Goal: Task Accomplishment & Management: Manage account settings

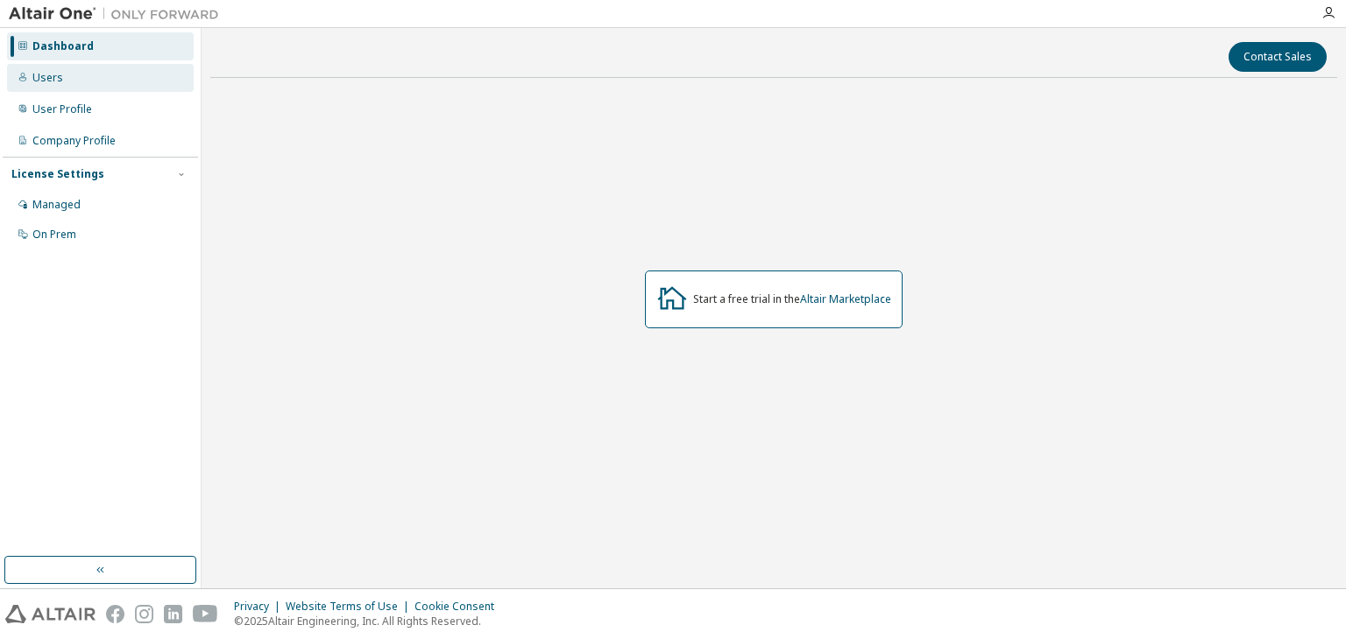
click at [122, 84] on div "Users" at bounding box center [100, 78] width 187 height 28
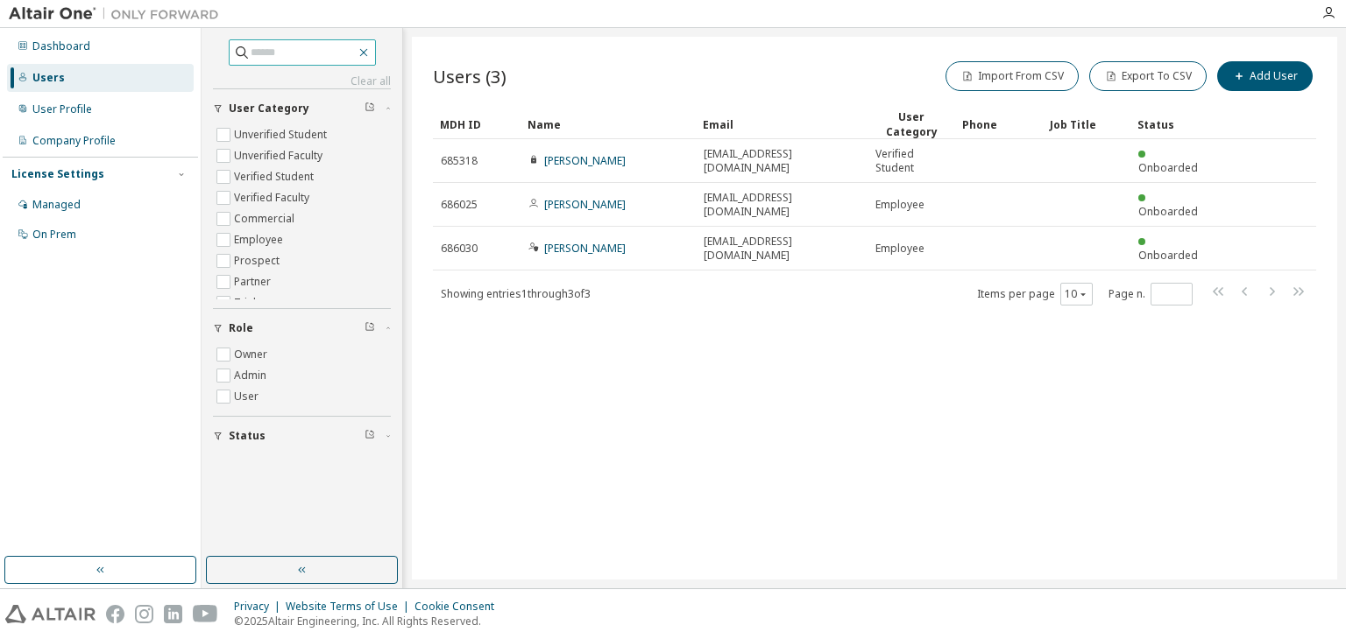
click at [371, 52] on icon "button" at bounding box center [364, 53] width 14 height 14
click at [367, 51] on icon "button" at bounding box center [363, 53] width 8 height 8
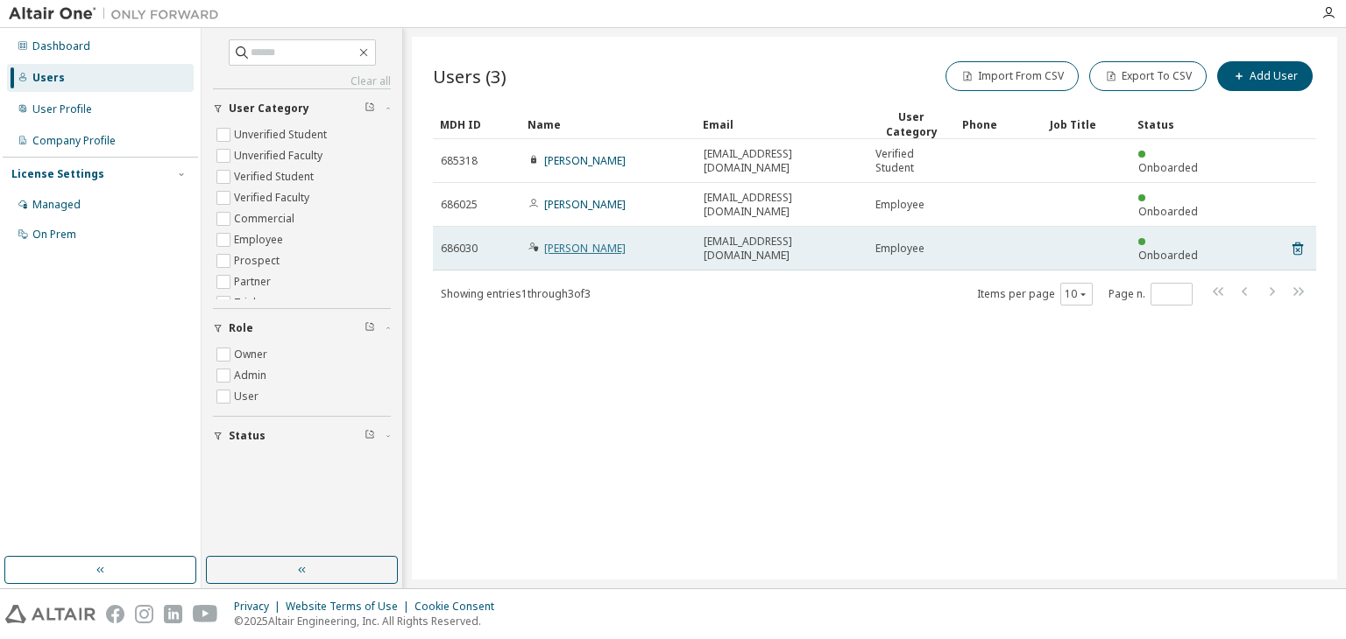
click at [610, 241] on link "Arthur Figueiredo" at bounding box center [584, 248] width 81 height 15
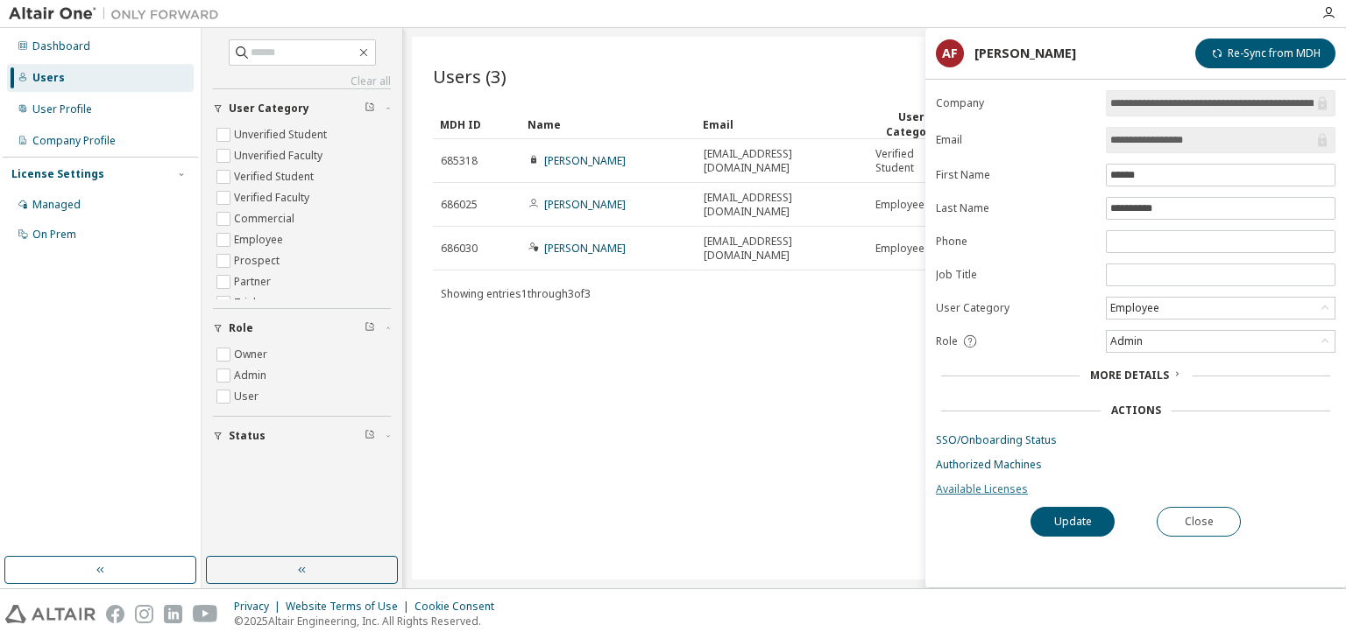
click at [978, 490] on link "Available Licenses" at bounding box center [1135, 490] width 399 height 14
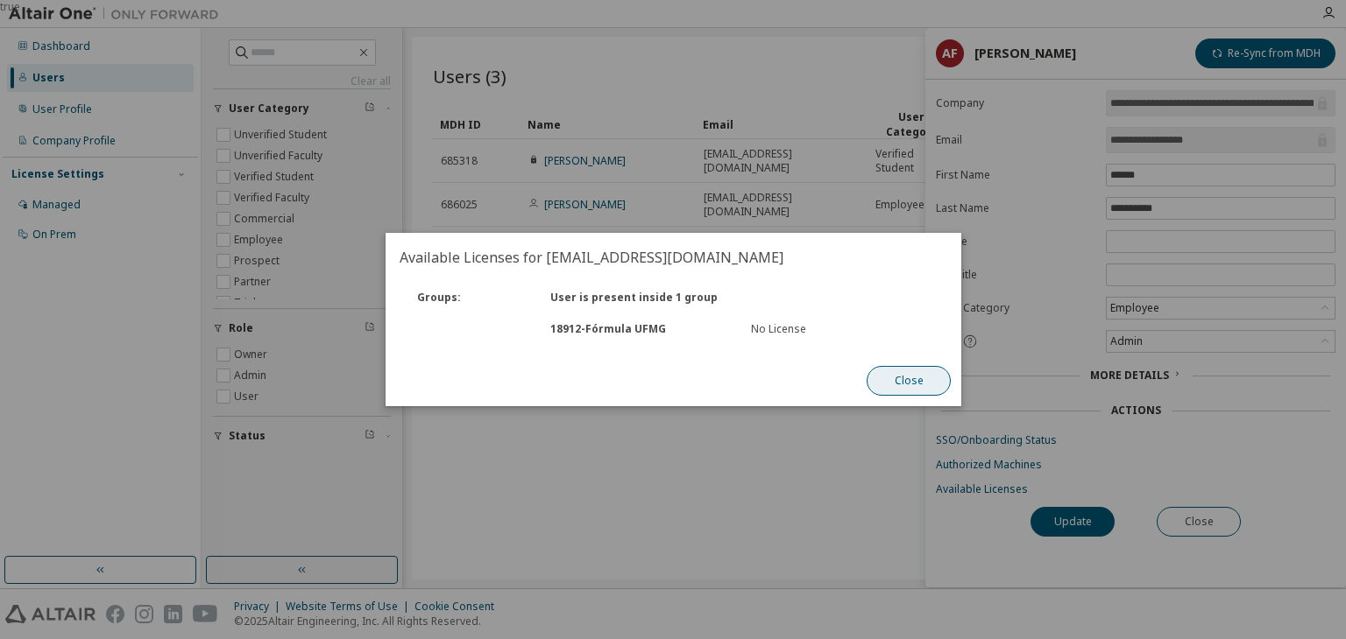
click at [934, 388] on button "Close" at bounding box center [908, 381] width 84 height 30
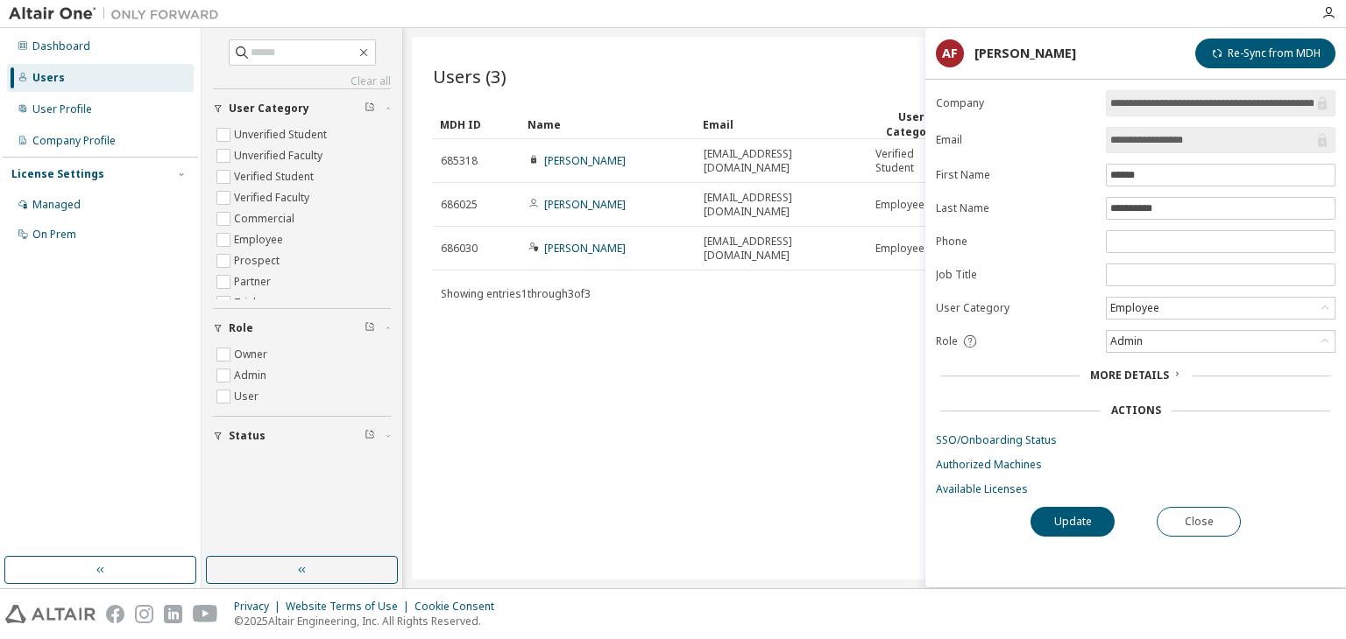
click at [771, 316] on div "Users (3) Import From CSV Export To CSV Add User Clear Load Save Save As Field …" at bounding box center [874, 308] width 925 height 543
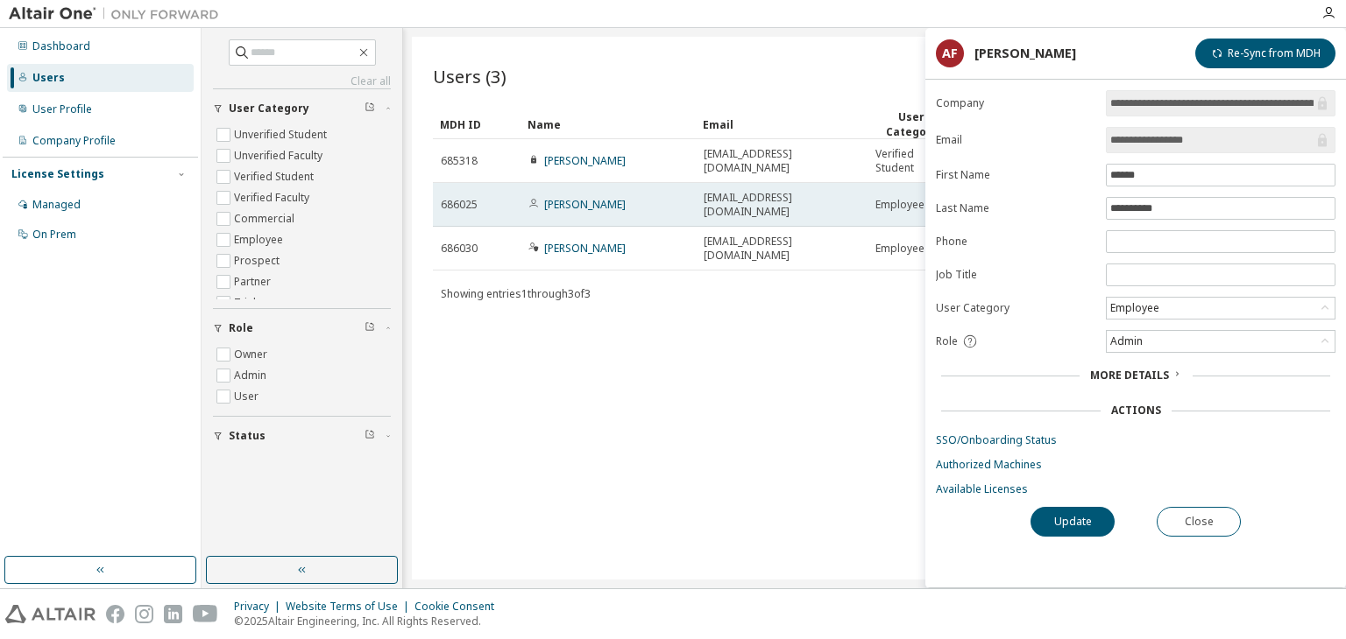
click at [760, 200] on span "alexandrewdrey@gmail.com" at bounding box center [781, 205] width 156 height 28
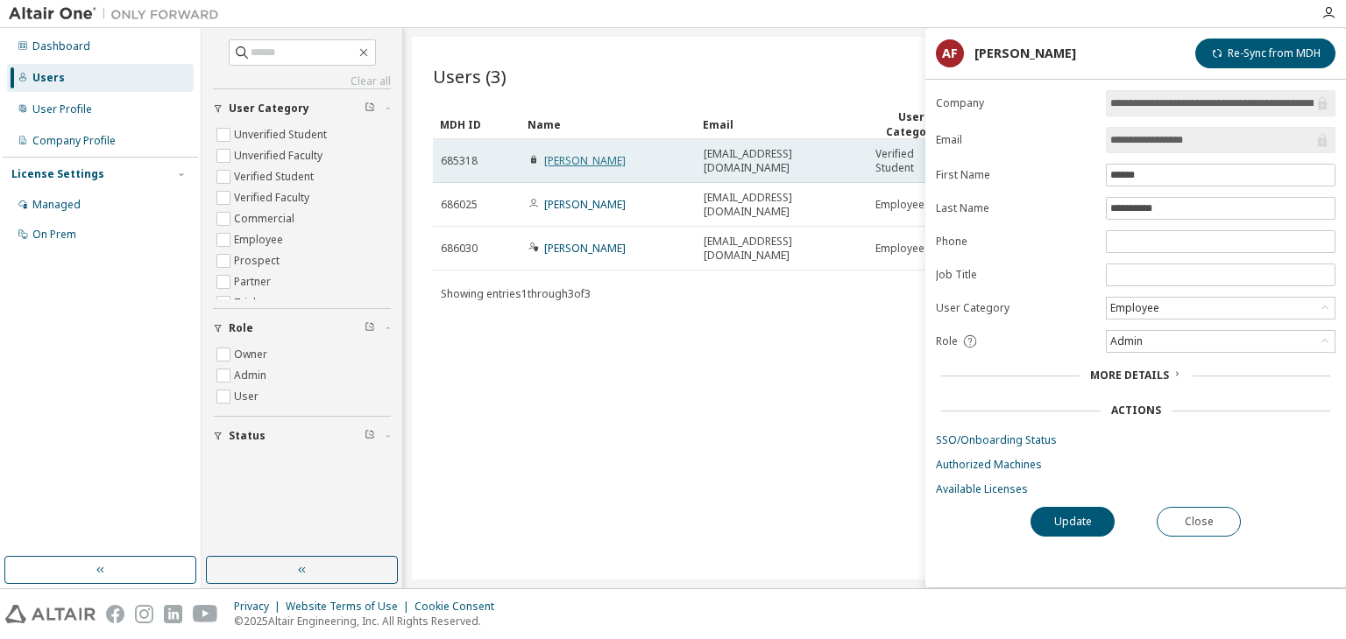
click at [591, 159] on link "Davi Souza" at bounding box center [584, 160] width 81 height 15
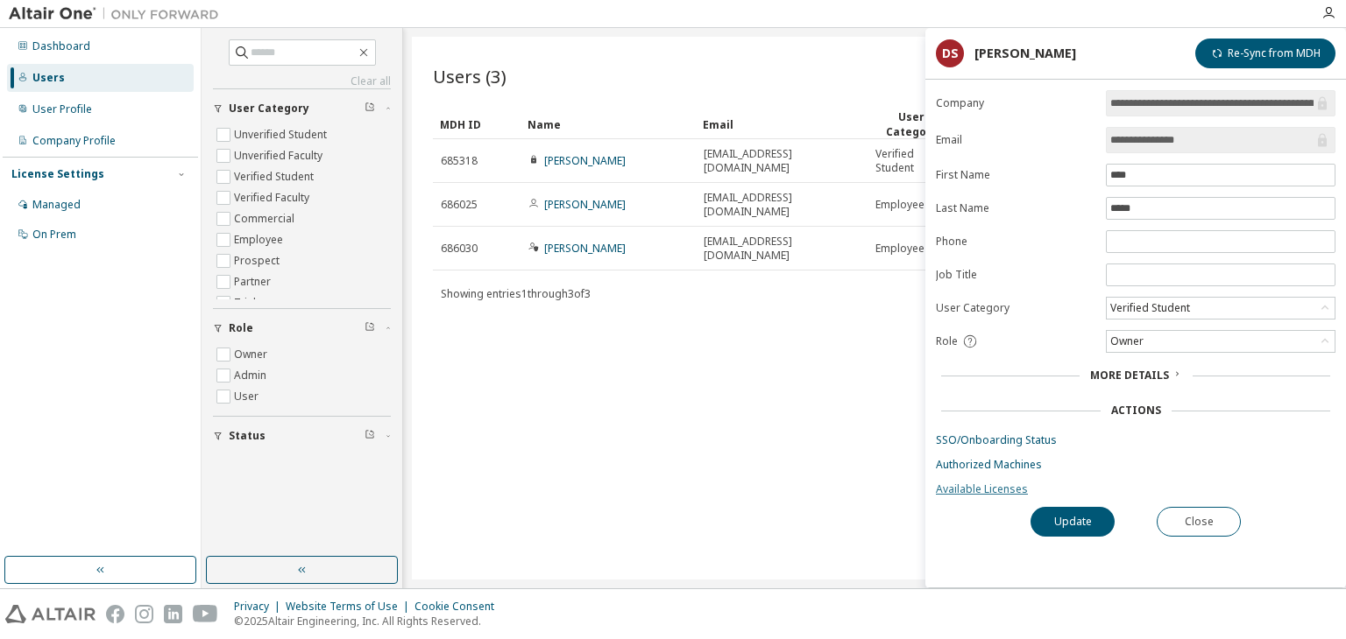
click at [988, 488] on link "Available Licenses" at bounding box center [1135, 490] width 399 height 14
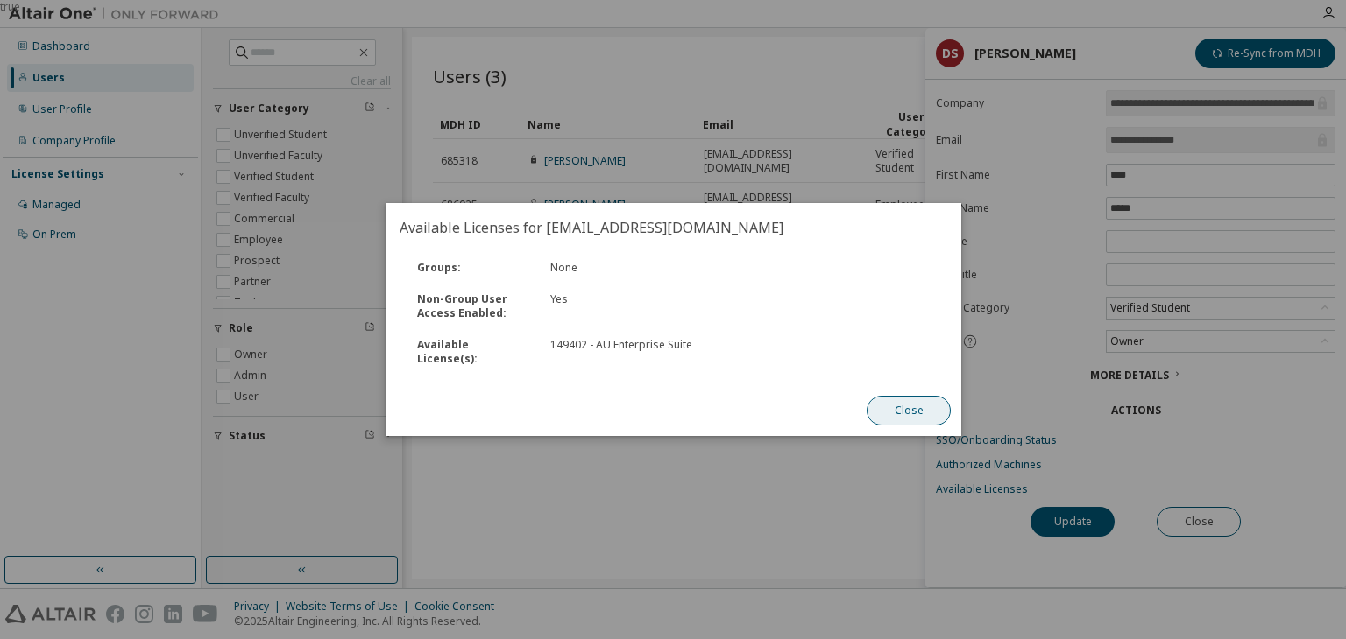
click at [925, 403] on button "Close" at bounding box center [908, 411] width 84 height 30
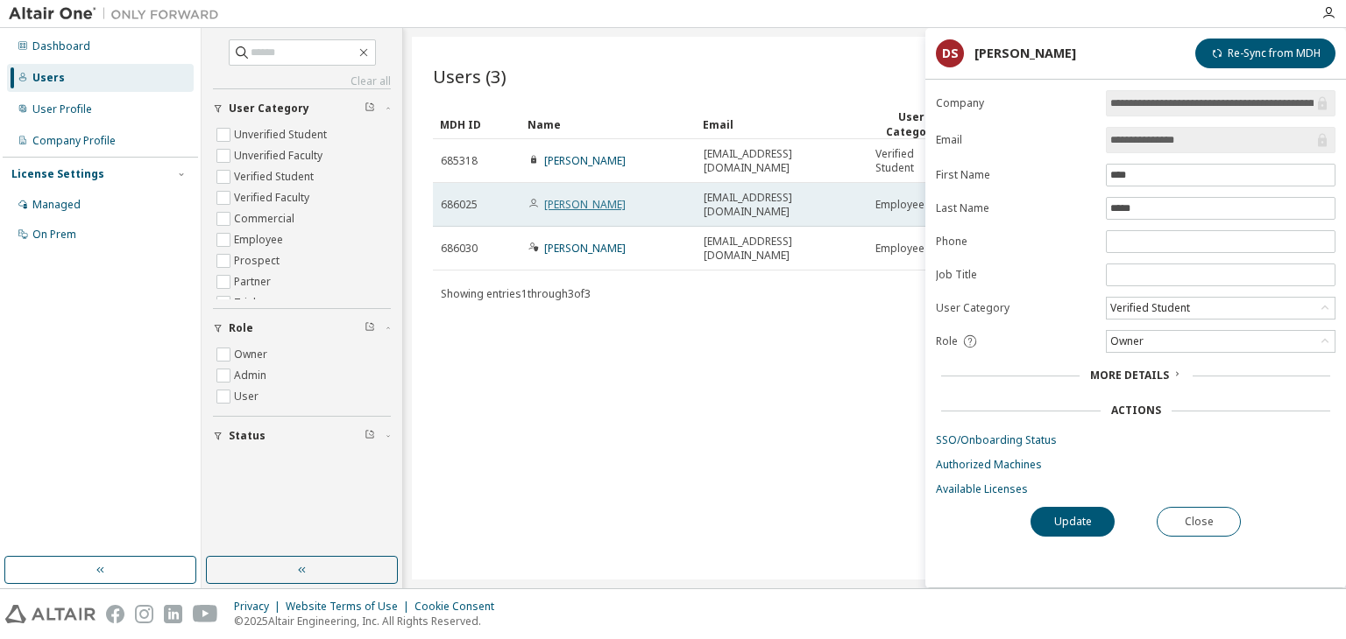
click at [576, 197] on link "Alexandre Wandelrey" at bounding box center [584, 204] width 81 height 15
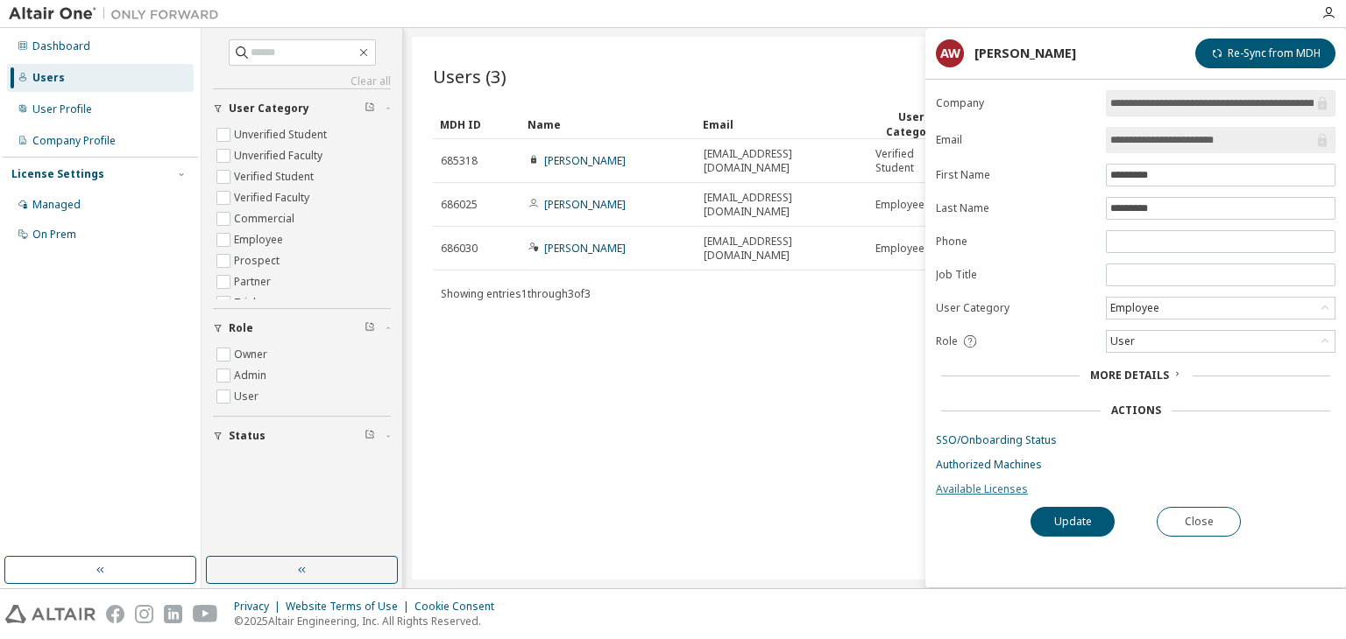
click at [986, 488] on link "Available Licenses" at bounding box center [1135, 490] width 399 height 14
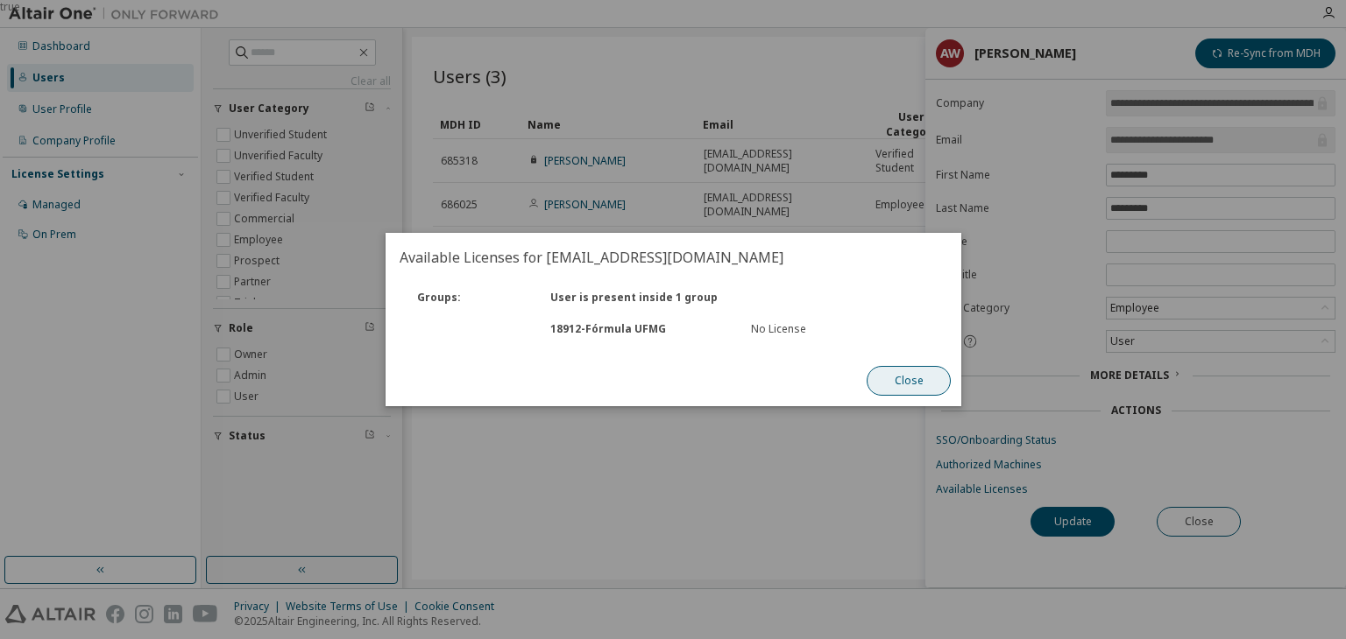
click at [912, 382] on button "Close" at bounding box center [908, 381] width 84 height 30
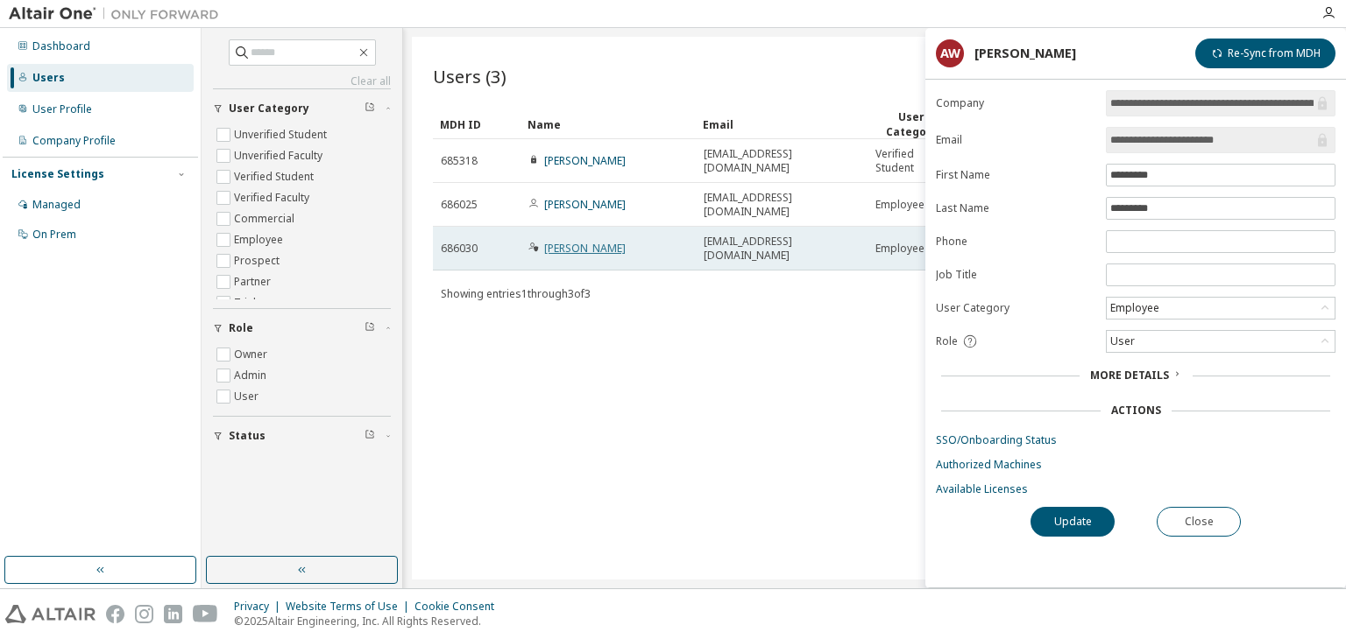
click at [622, 241] on link "Arthur Figueiredo" at bounding box center [584, 248] width 81 height 15
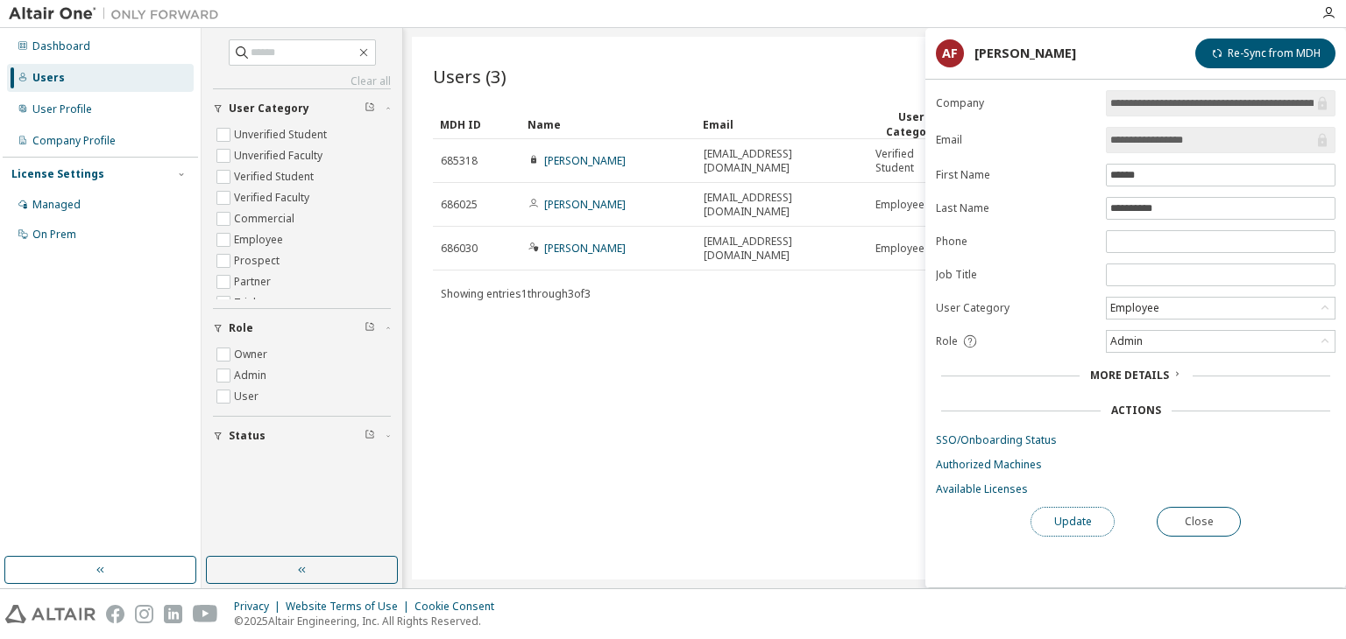
click at [1088, 507] on button "Update" at bounding box center [1072, 522] width 84 height 30
click at [980, 488] on link "Available Licenses" at bounding box center [1135, 490] width 399 height 14
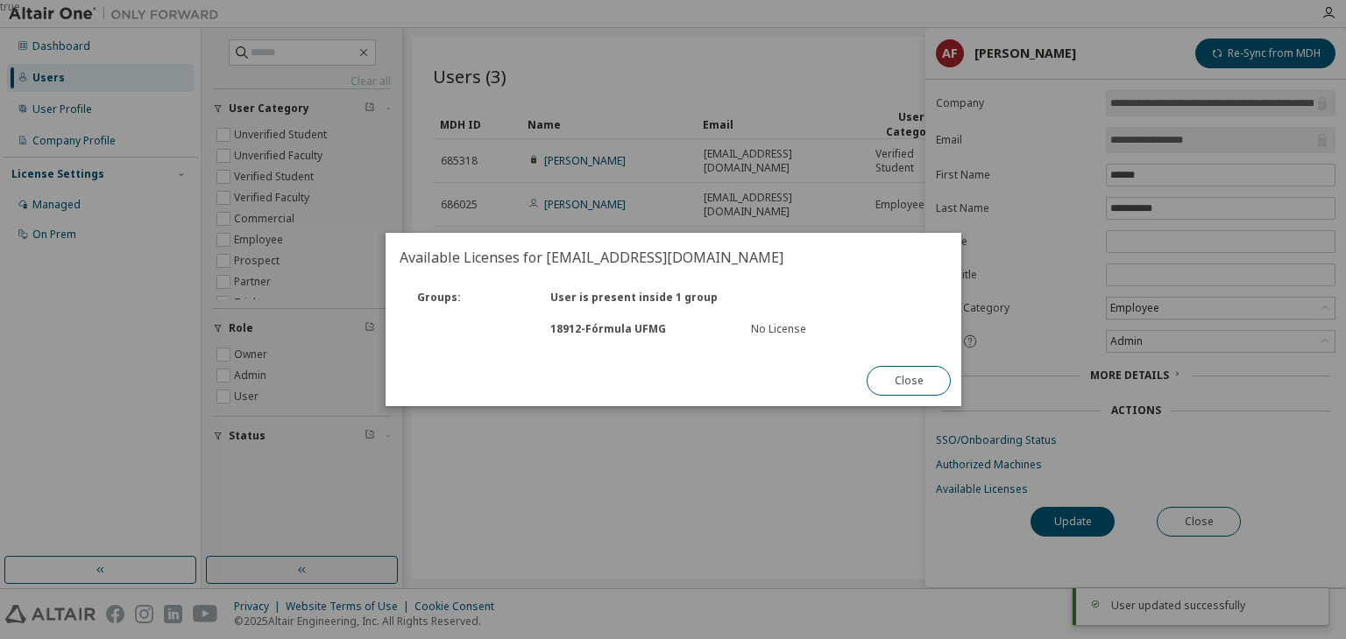
click at [785, 336] on div "No License" at bounding box center [839, 329] width 179 height 14
click at [723, 339] on div "18912 - Fórmula UFMG No License" at bounding box center [673, 330] width 551 height 32
click at [901, 378] on button "Close" at bounding box center [908, 381] width 84 height 30
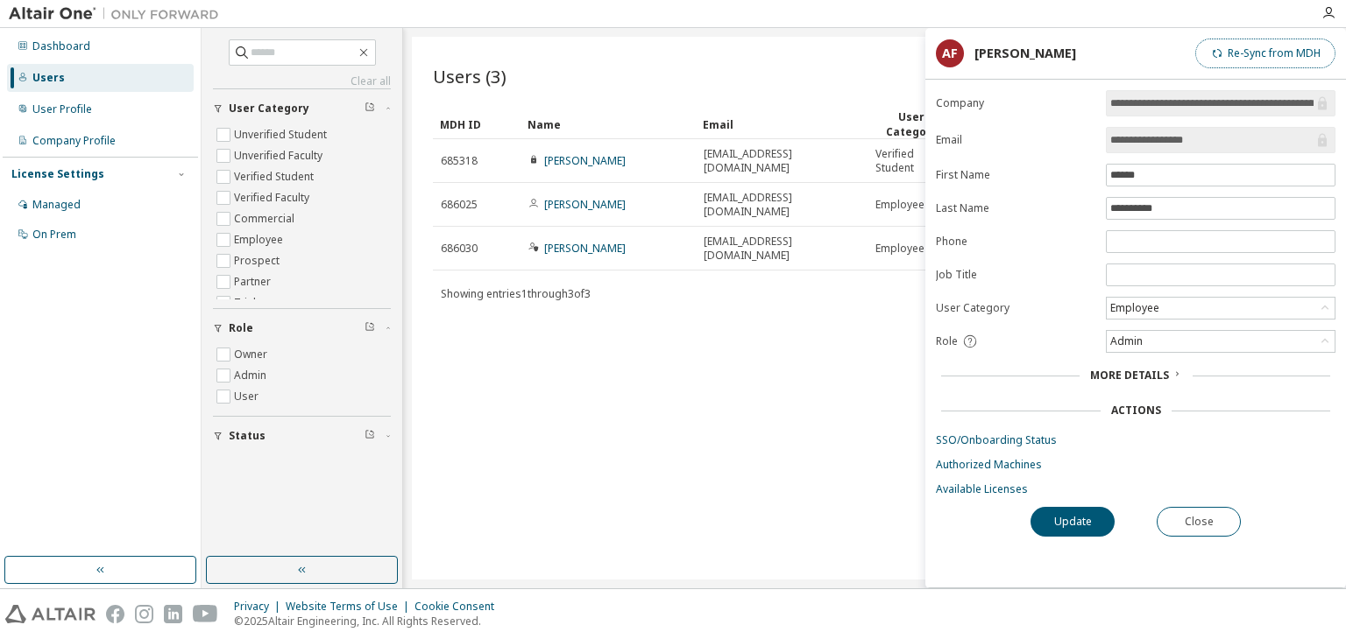
click at [1286, 57] on button "Re-Sync from MDH" at bounding box center [1265, 54] width 140 height 30
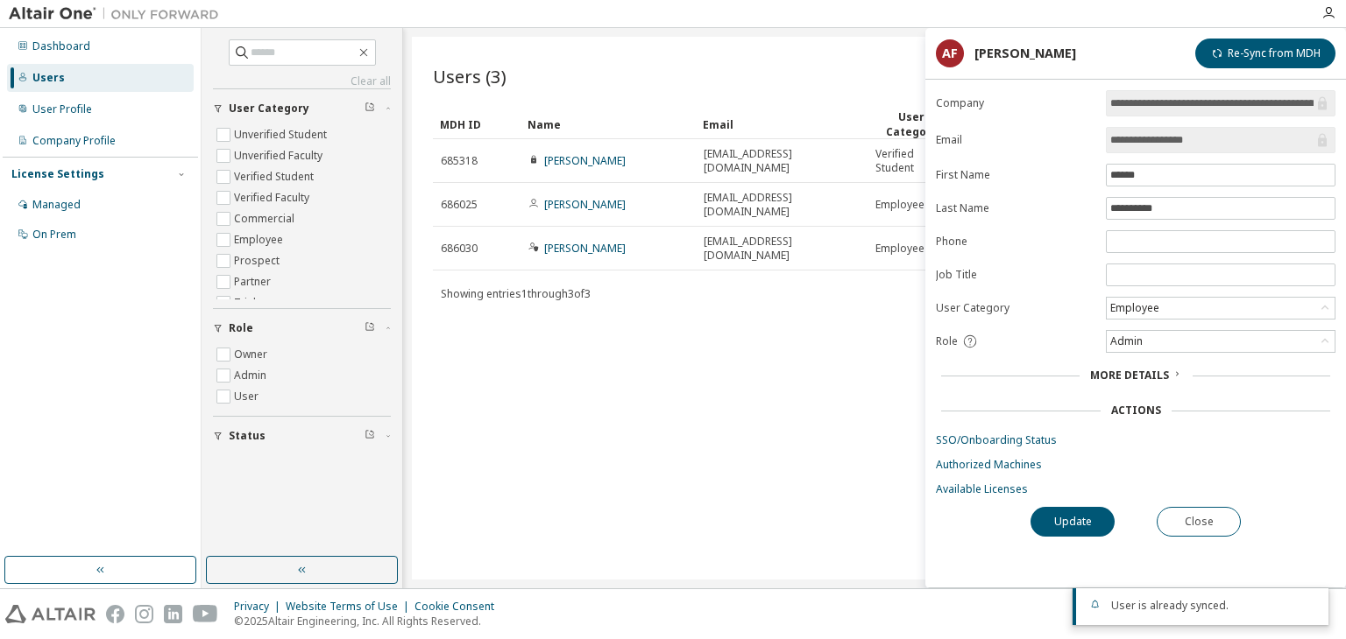
click at [1136, 410] on div "Actions" at bounding box center [1136, 411] width 50 height 14
click at [1132, 386] on form "**********" at bounding box center [1135, 293] width 399 height 406
click at [1127, 379] on div "More Details" at bounding box center [1135, 376] width 399 height 25
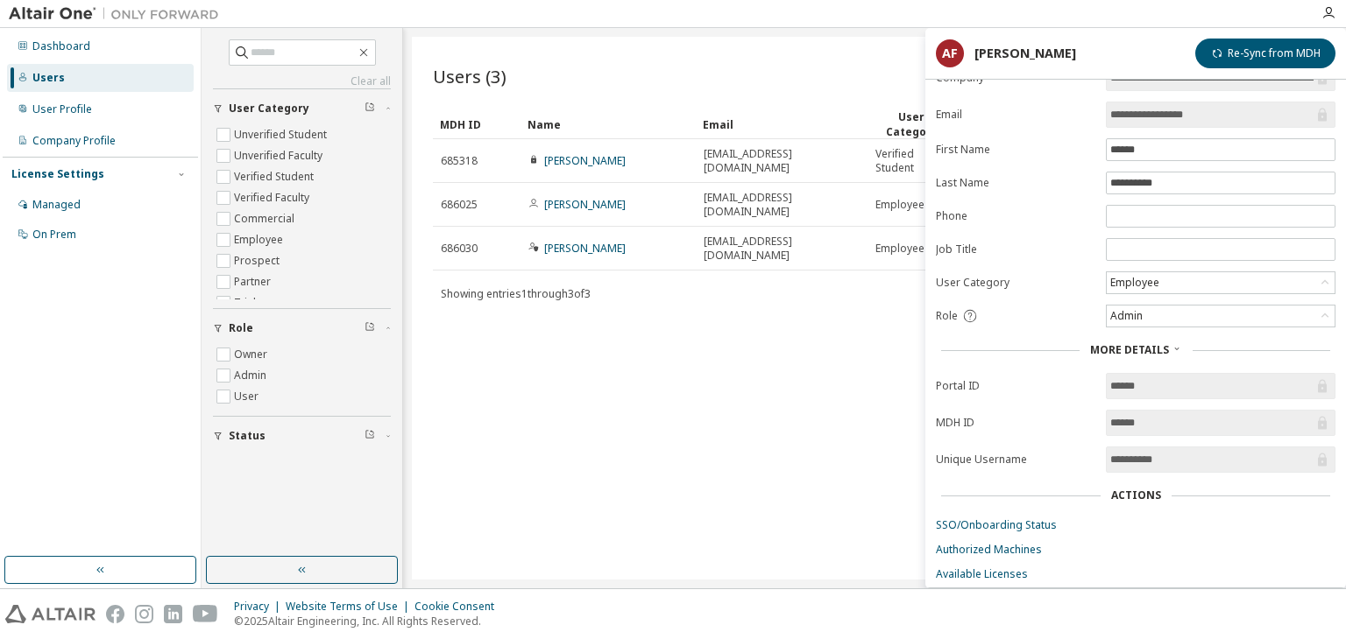
scroll to position [63, 0]
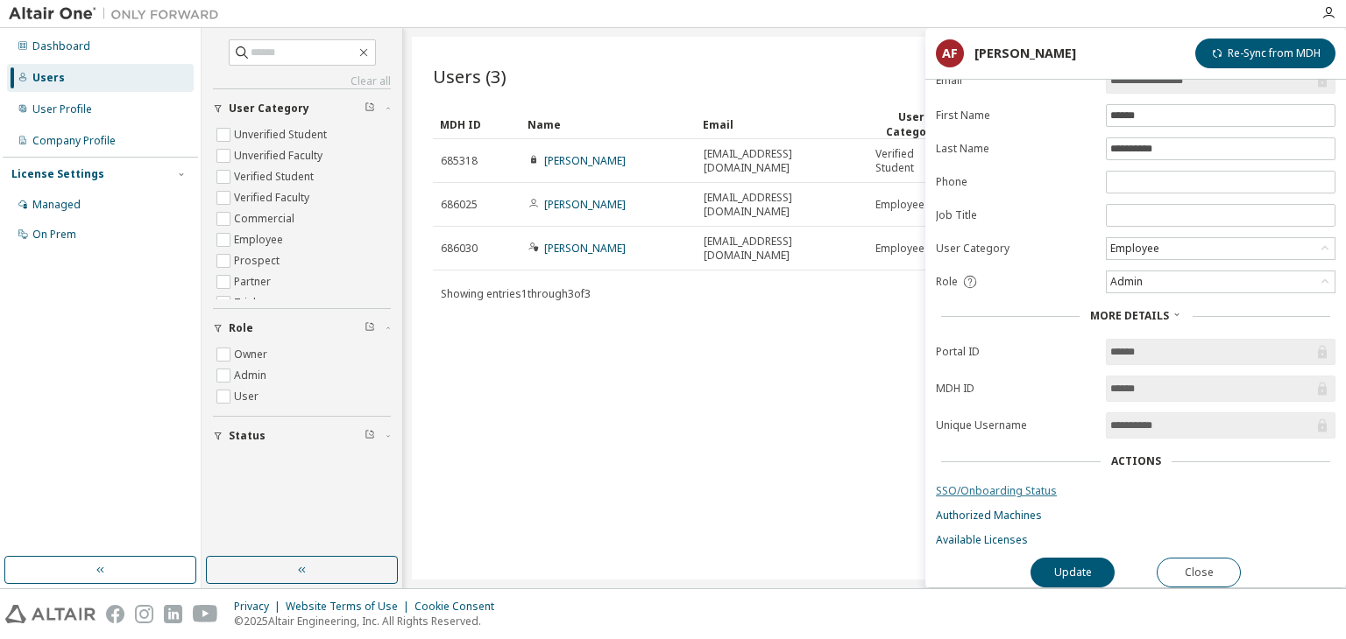
click at [999, 484] on link "SSO/Onboarding Status" at bounding box center [1135, 491] width 399 height 14
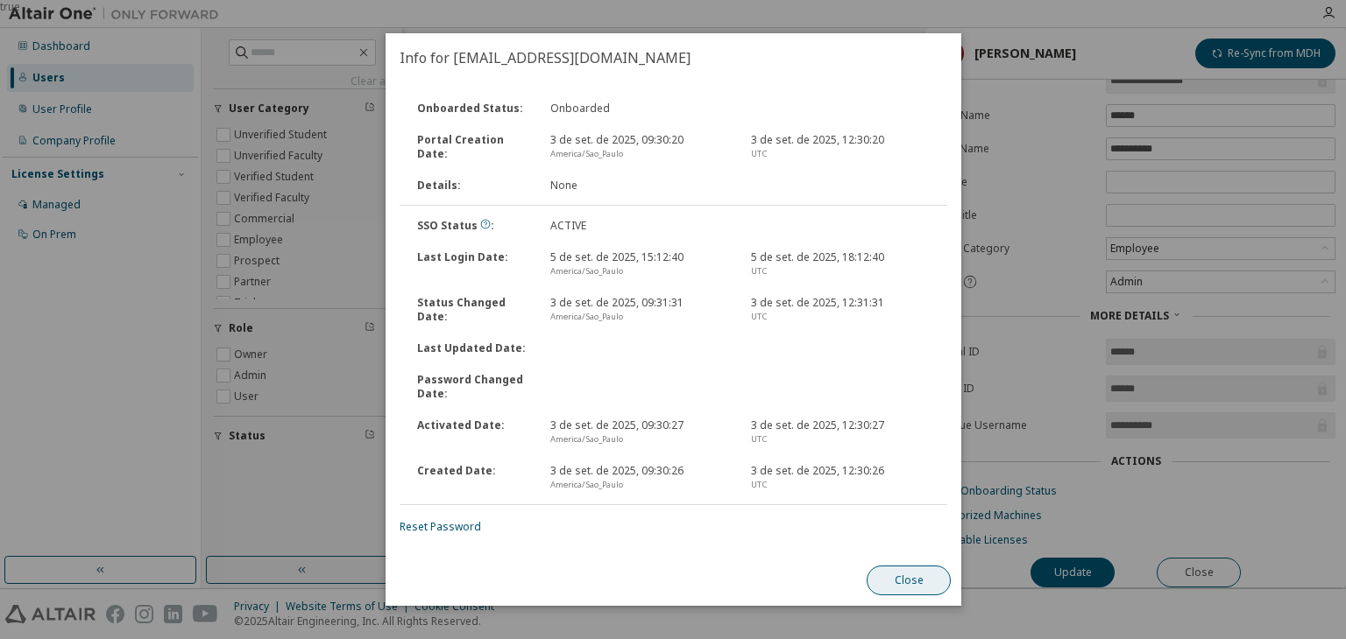
click at [909, 579] on button "Close" at bounding box center [908, 581] width 84 height 30
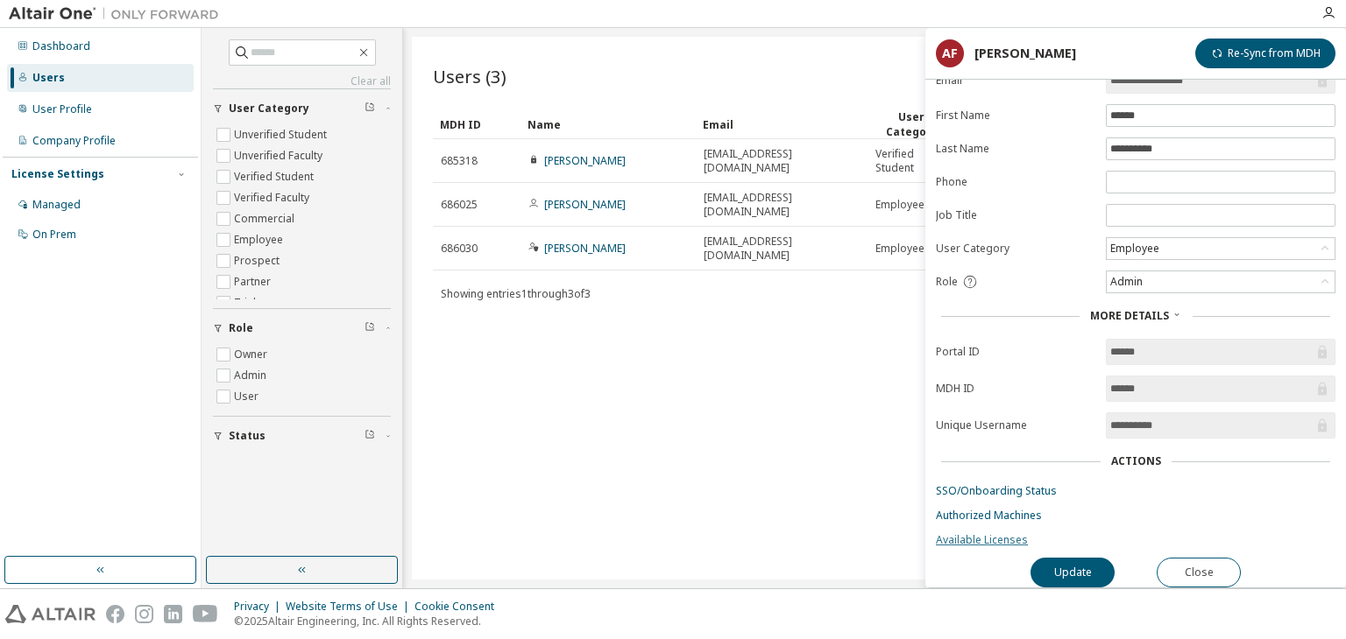
click at [975, 536] on link "Available Licenses" at bounding box center [1135, 540] width 399 height 14
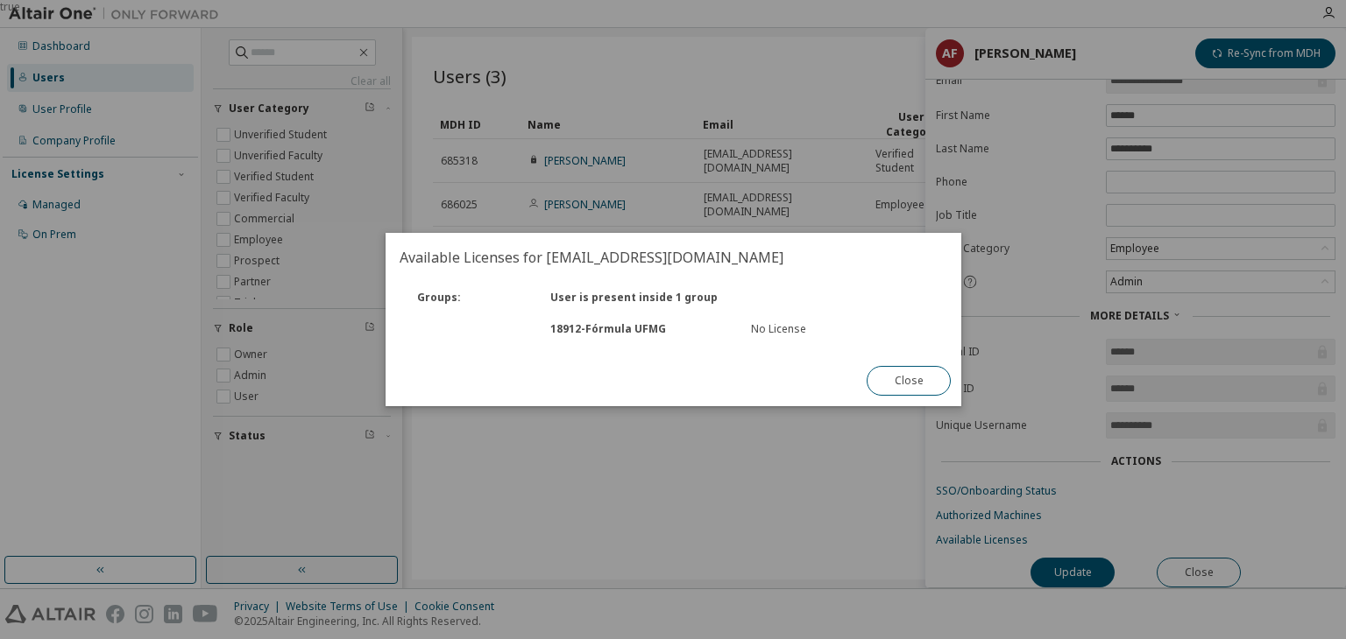
click at [768, 336] on div "No License" at bounding box center [839, 329] width 179 height 14
click at [774, 333] on div "No License" at bounding box center [839, 329] width 179 height 14
click at [618, 314] on div "18912 - Fórmula UFMG No License" at bounding box center [673, 330] width 551 height 32
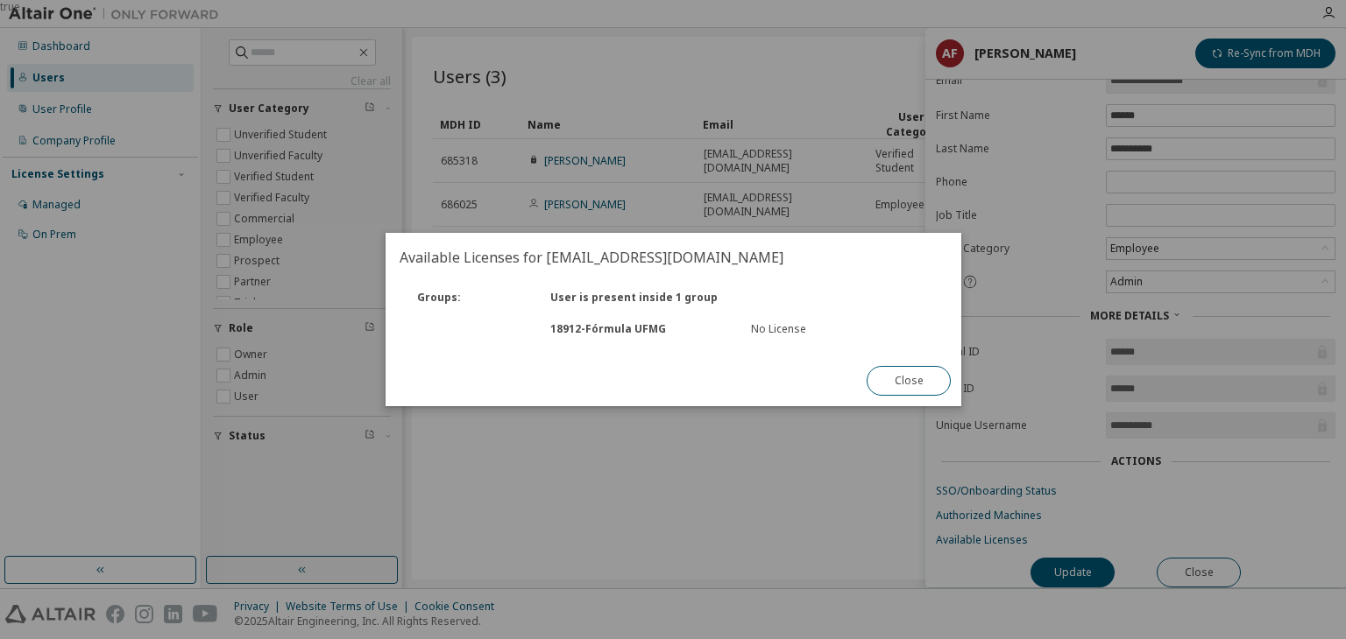
click at [617, 320] on div "18912 - Fórmula UFMG No License" at bounding box center [673, 330] width 551 height 32
click at [615, 323] on div "18912 - Fórmula UFMG" at bounding box center [640, 329] width 200 height 14
click at [586, 296] on div "User is present inside 1 group" at bounding box center [640, 298] width 200 height 14
click at [898, 383] on button "Close" at bounding box center [908, 381] width 84 height 30
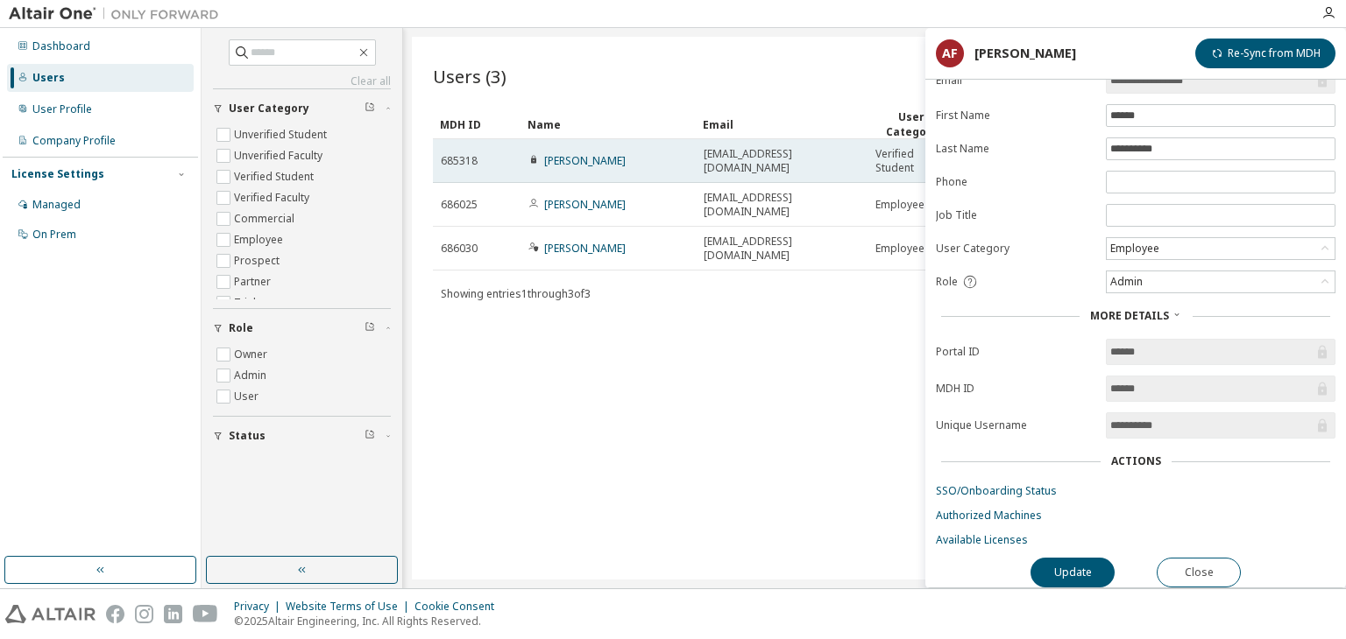
click at [727, 162] on span "drobert@ufmg.br" at bounding box center [781, 161] width 156 height 28
click at [557, 159] on link "Davi Souza" at bounding box center [584, 160] width 81 height 15
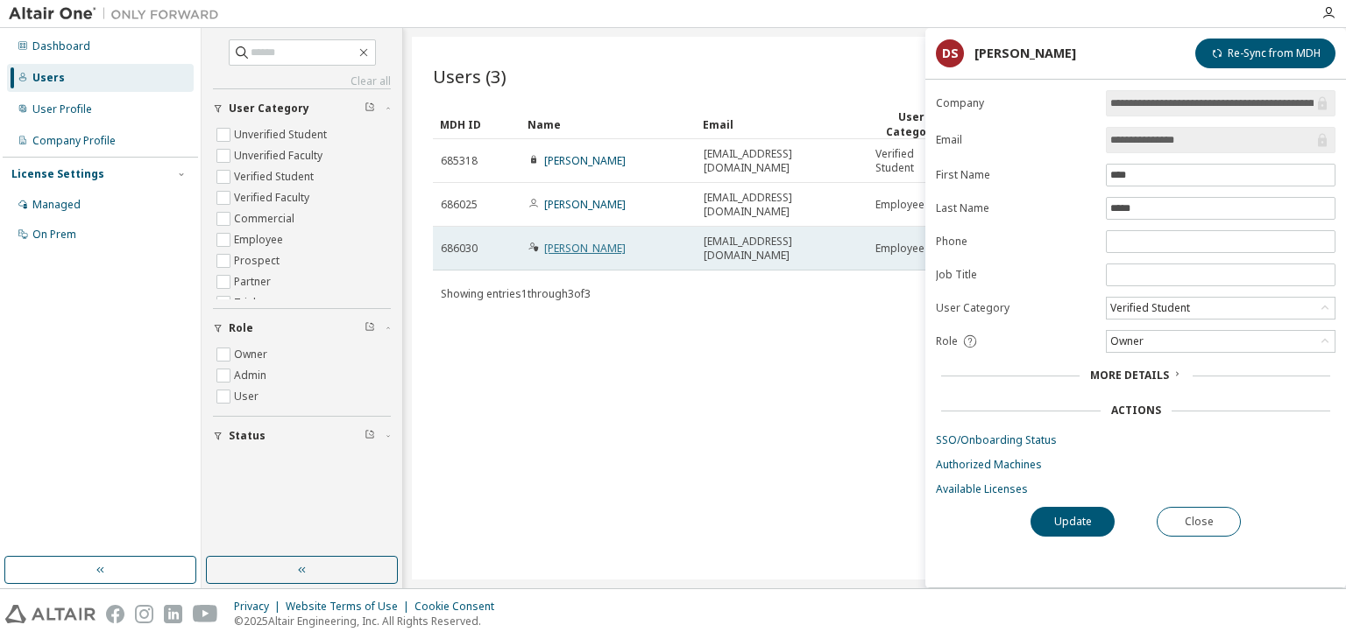
click at [616, 241] on link "Arthur Figueiredo" at bounding box center [584, 248] width 81 height 15
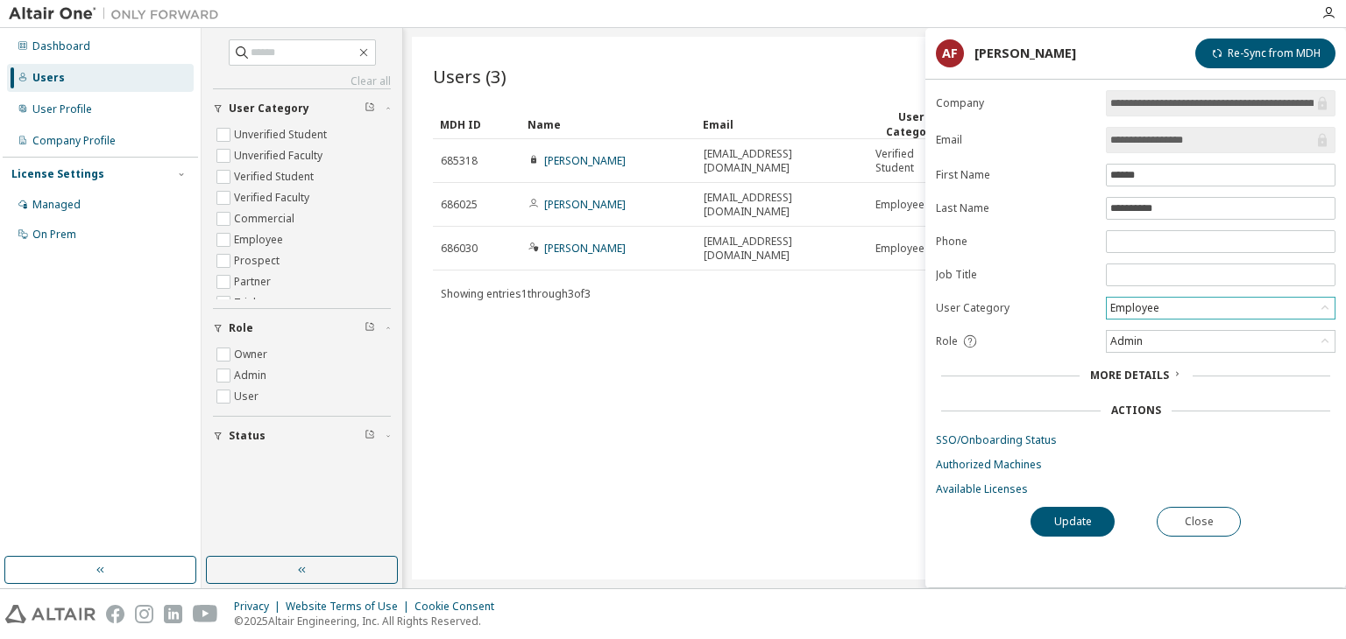
click at [1167, 306] on div "Employee" at bounding box center [1220, 308] width 228 height 21
click at [1165, 309] on div "Employee" at bounding box center [1220, 308] width 228 height 21
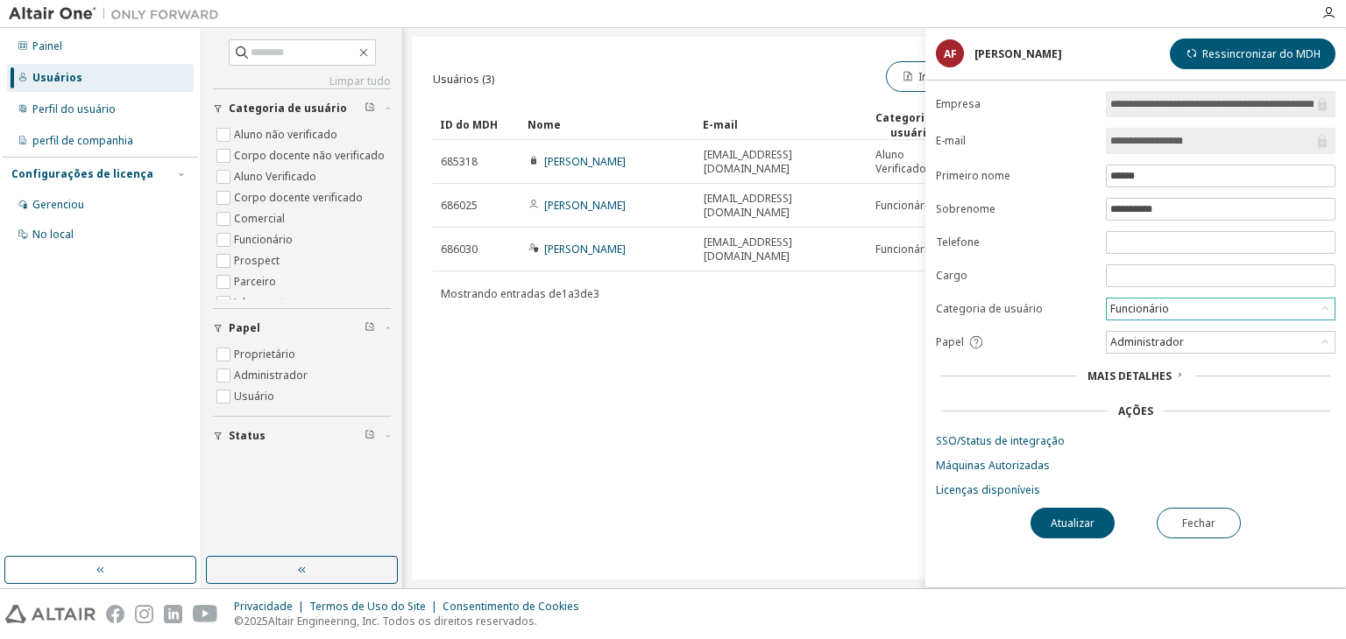
click at [1155, 306] on font "Funcionário" at bounding box center [1139, 308] width 59 height 15
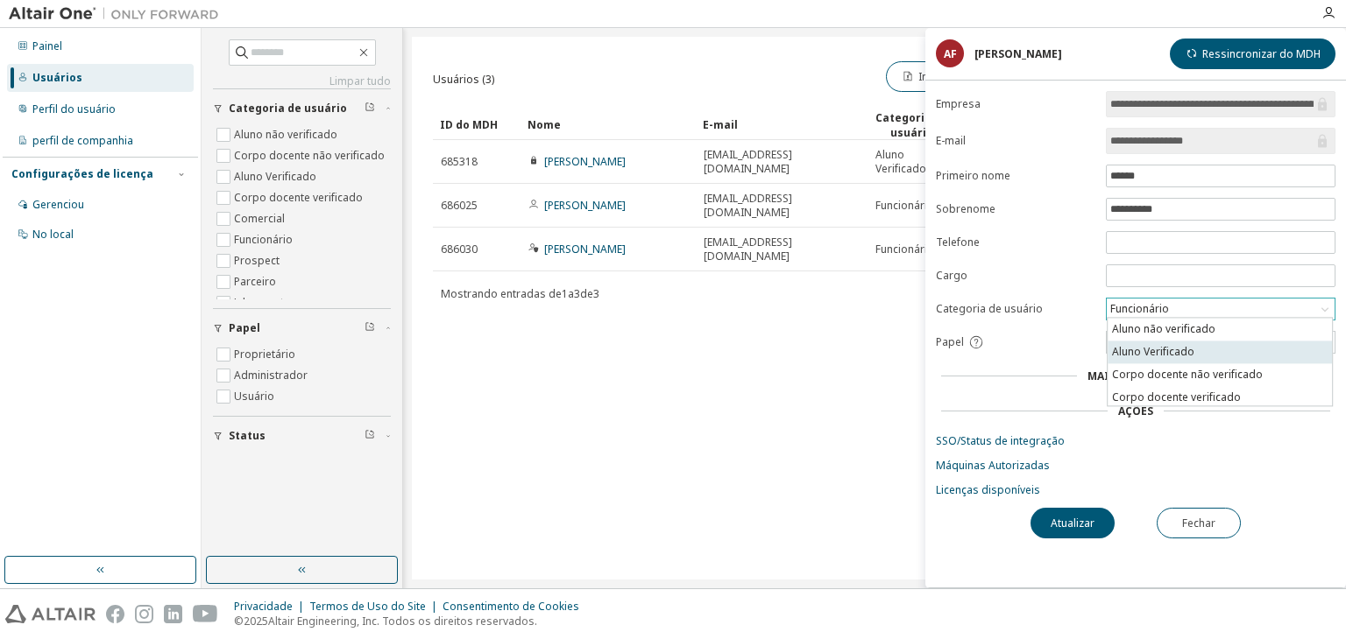
click at [1242, 351] on li "Aluno Verificado" at bounding box center [1219, 352] width 224 height 23
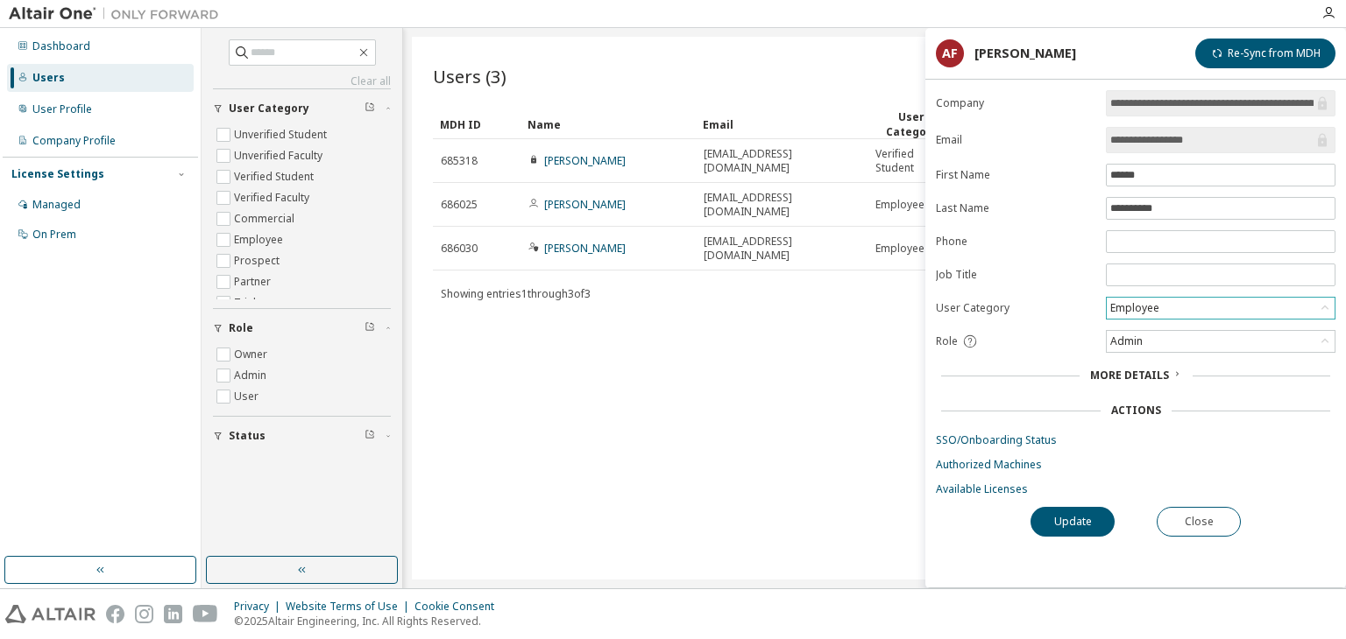
click at [1136, 315] on div "Employee" at bounding box center [1220, 308] width 228 height 21
click at [1158, 351] on li "Verified Student" at bounding box center [1219, 351] width 224 height 23
click at [1059, 526] on button "Update" at bounding box center [1072, 522] width 84 height 30
click at [1200, 520] on button "Close" at bounding box center [1199, 522] width 84 height 30
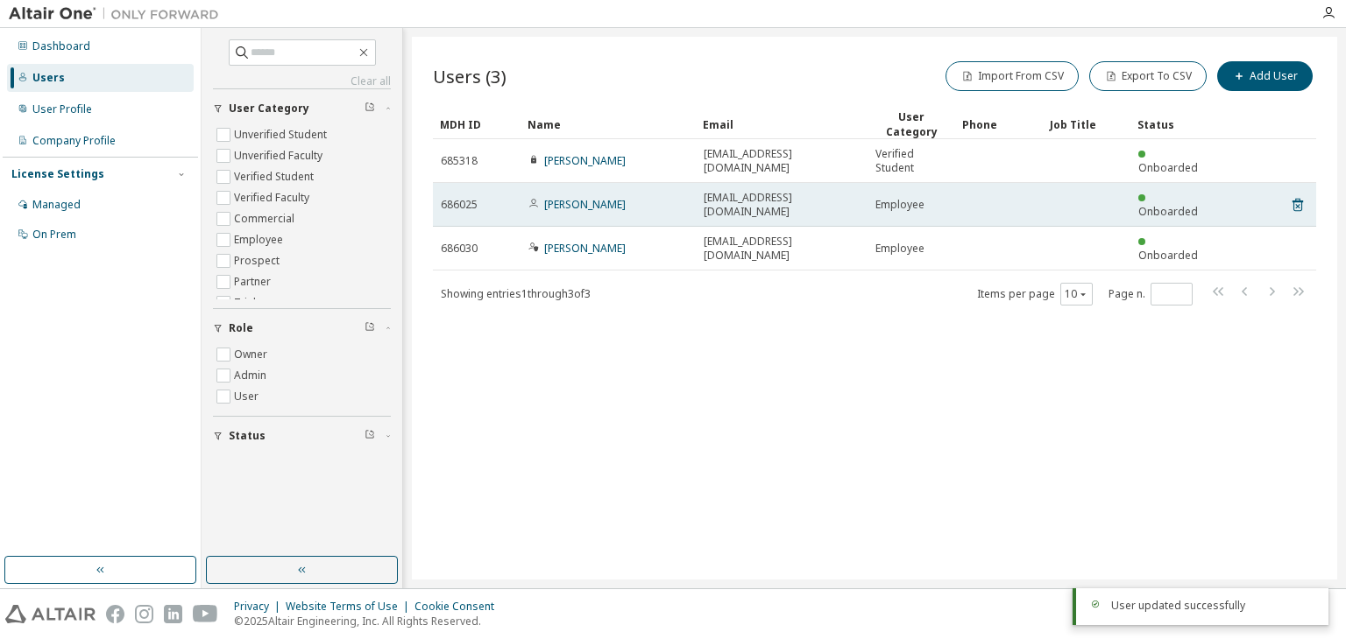
click at [883, 208] on td "Employee" at bounding box center [911, 205] width 88 height 44
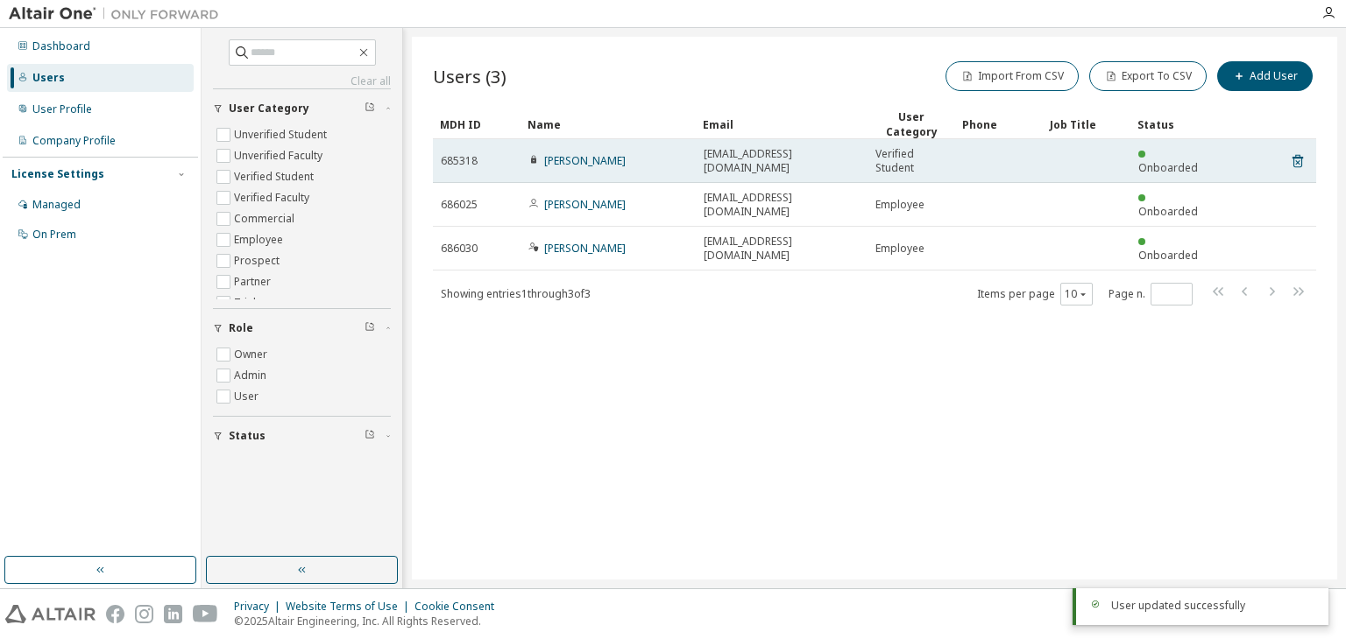
click at [903, 158] on span "Verified Student" at bounding box center [911, 161] width 72 height 28
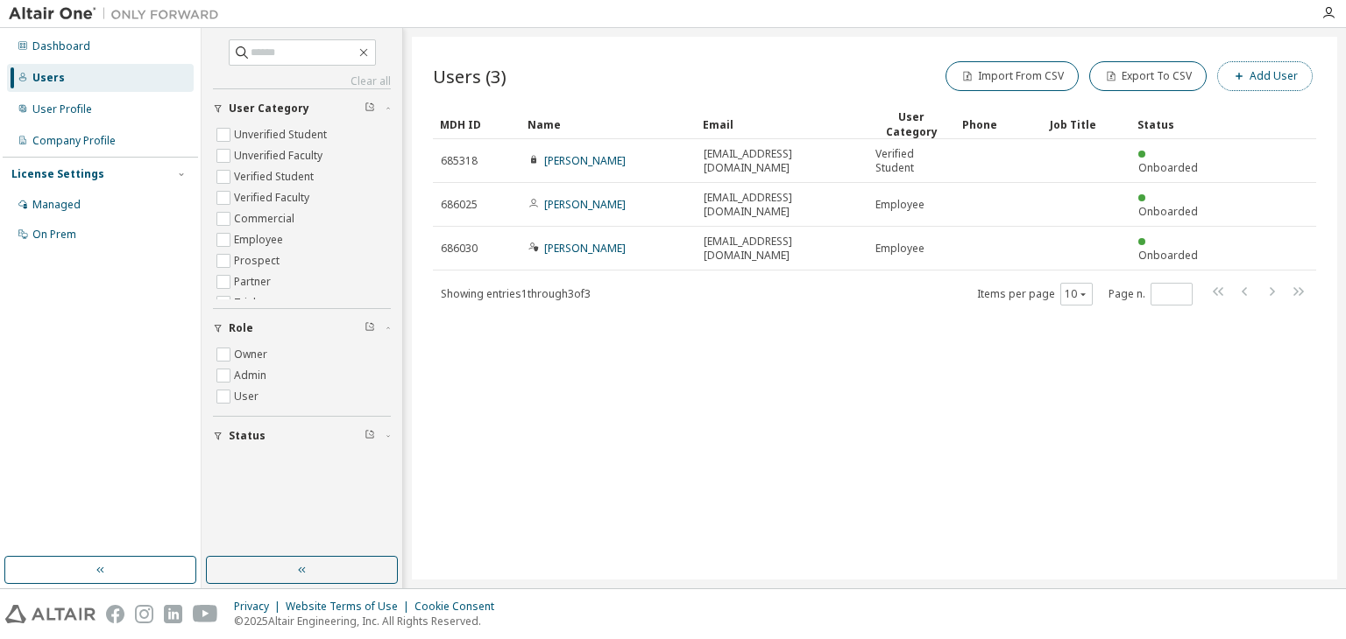
click at [1275, 81] on button "Add User" at bounding box center [1264, 76] width 95 height 30
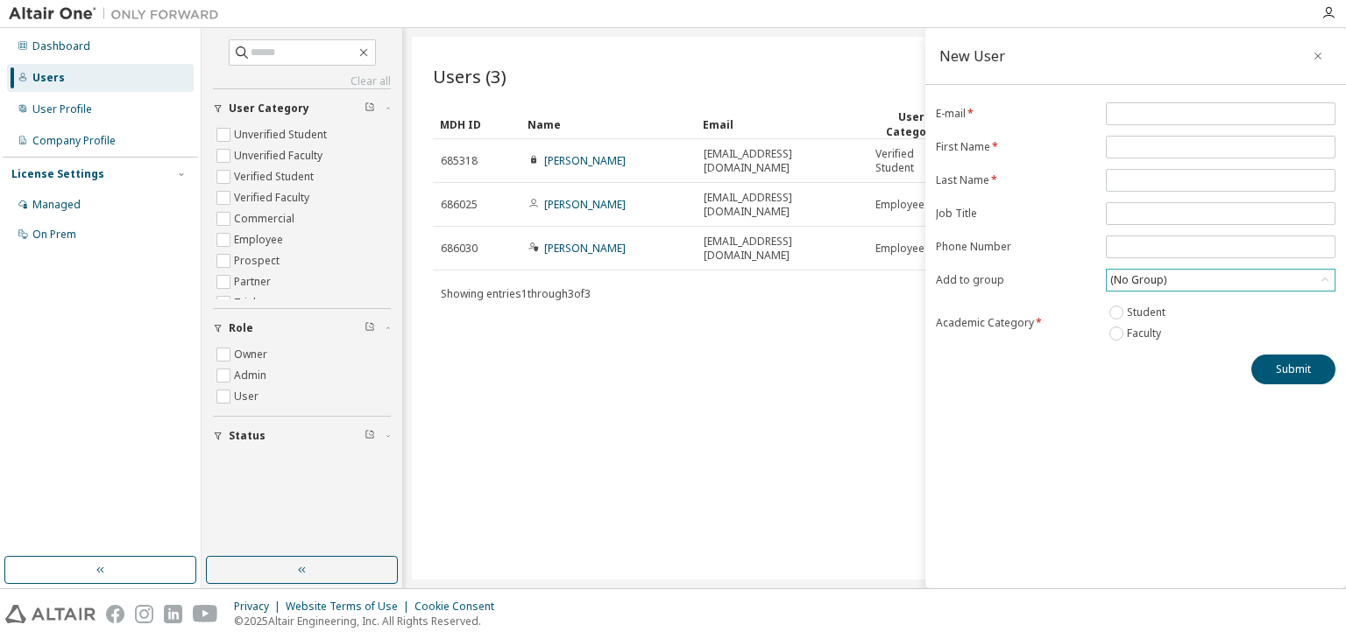
click at [1134, 279] on div "(No Group)" at bounding box center [1137, 280] width 61 height 19
click at [1162, 351] on li "18912 - Fórmula UFMG" at bounding box center [1219, 350] width 224 height 23
click at [1136, 311] on label "Student" at bounding box center [1148, 312] width 42 height 21
click at [1154, 113] on input "email" at bounding box center [1220, 114] width 221 height 14
type input "**********"
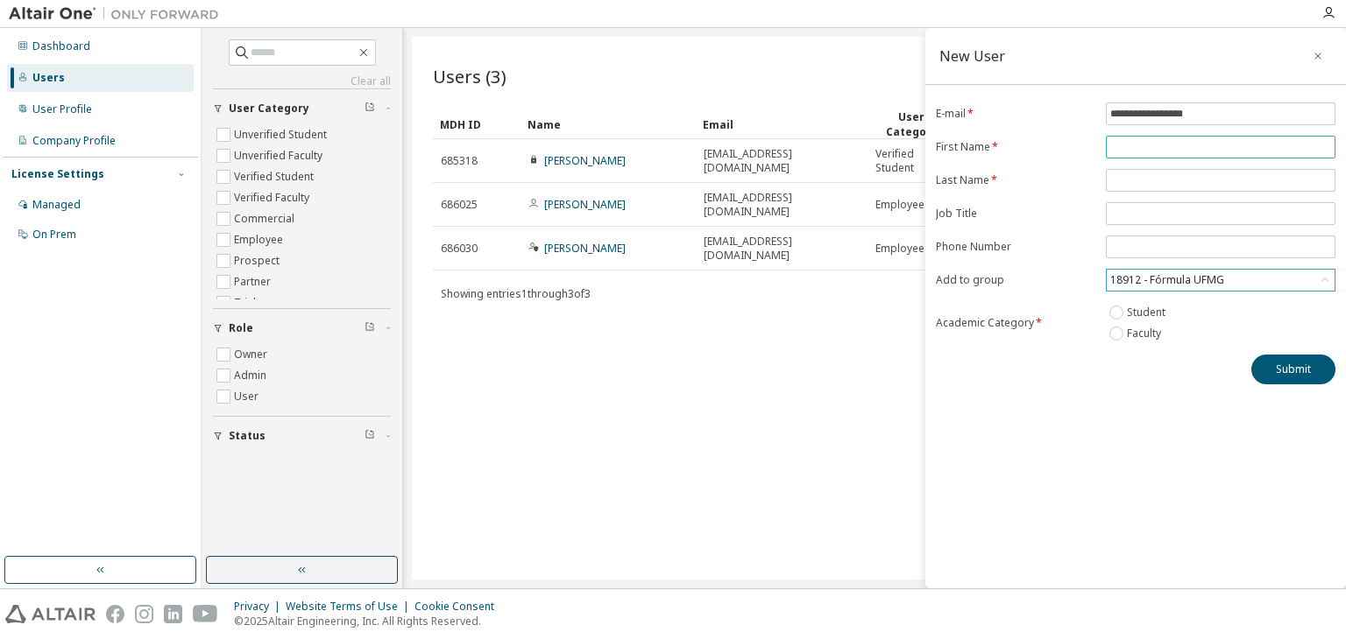
click at [1151, 143] on input "text" at bounding box center [1220, 147] width 221 height 14
type input "******"
click at [1143, 183] on input "text" at bounding box center [1220, 180] width 221 height 14
type input "**********"
click at [1149, 220] on span at bounding box center [1221, 213] width 230 height 23
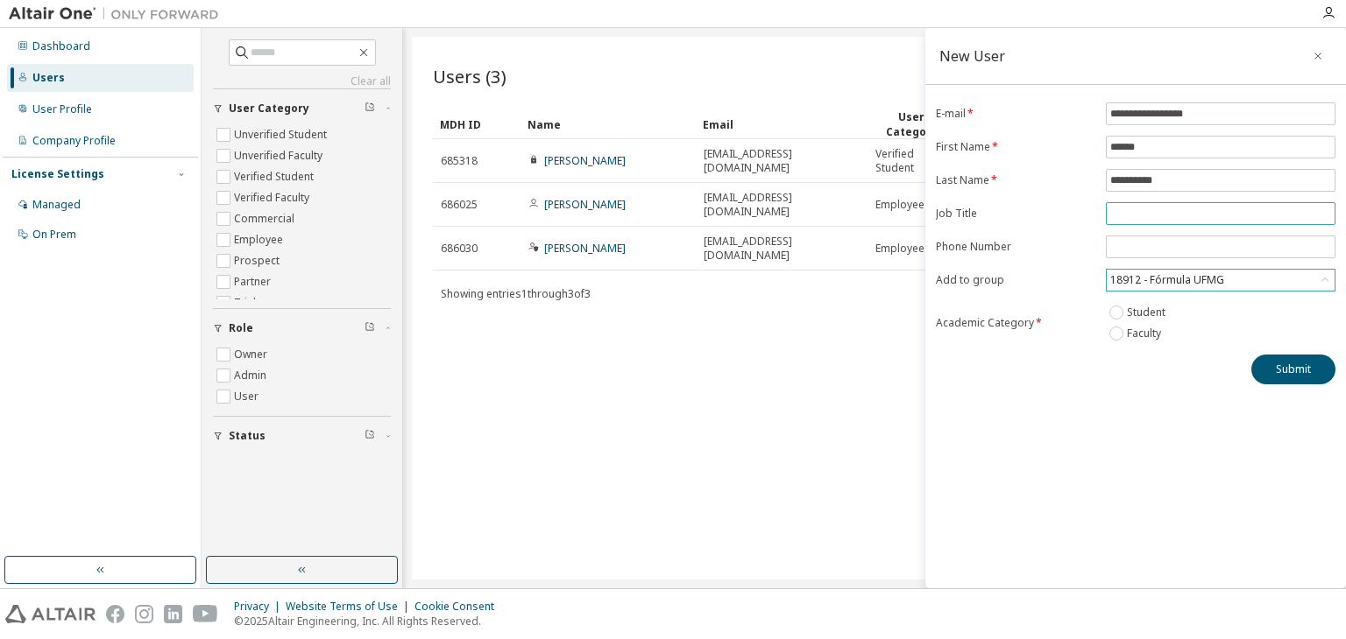
click at [1149, 219] on span at bounding box center [1221, 213] width 230 height 23
click at [1148, 236] on span at bounding box center [1221, 247] width 230 height 23
click at [1149, 250] on input "tel" at bounding box center [1220, 247] width 221 height 14
type input "**********"
click at [1279, 366] on button "Submit" at bounding box center [1293, 370] width 84 height 30
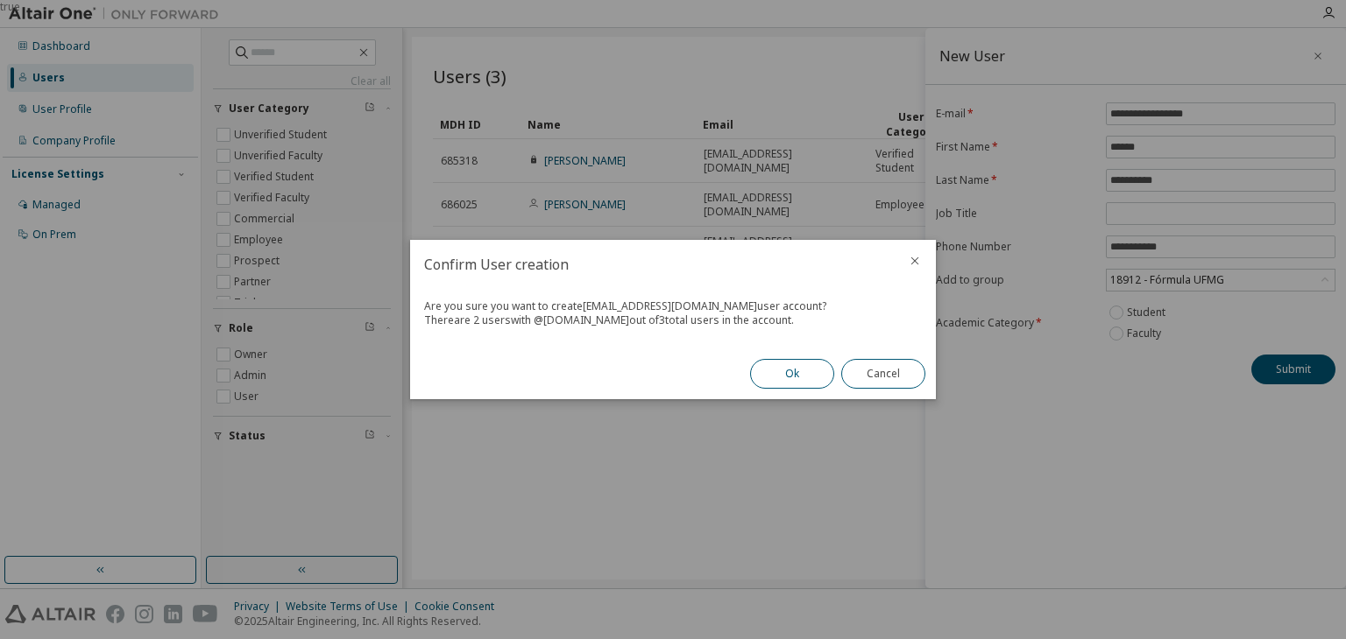
click at [771, 381] on button "Ok" at bounding box center [792, 374] width 84 height 30
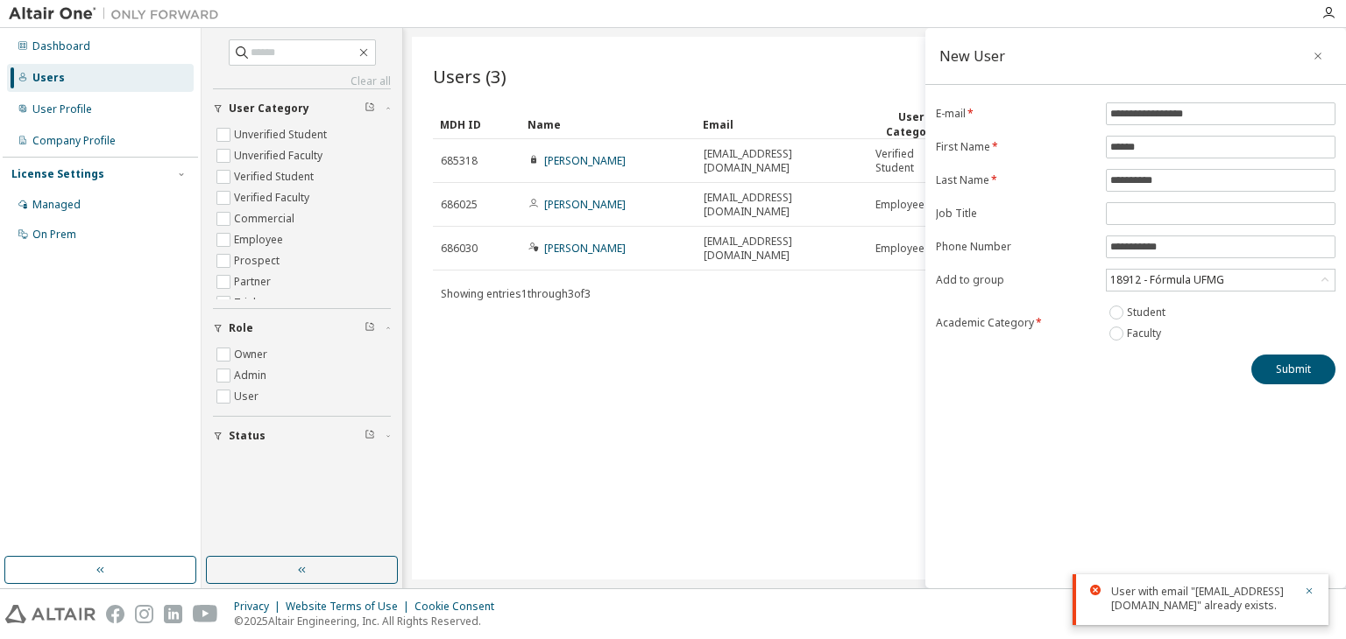
click at [689, 281] on div "Users (3) Import From CSV Export To CSV Add User Clear Load Save Save As Field …" at bounding box center [874, 308] width 925 height 543
click at [1316, 55] on icon "button" at bounding box center [1317, 56] width 12 height 14
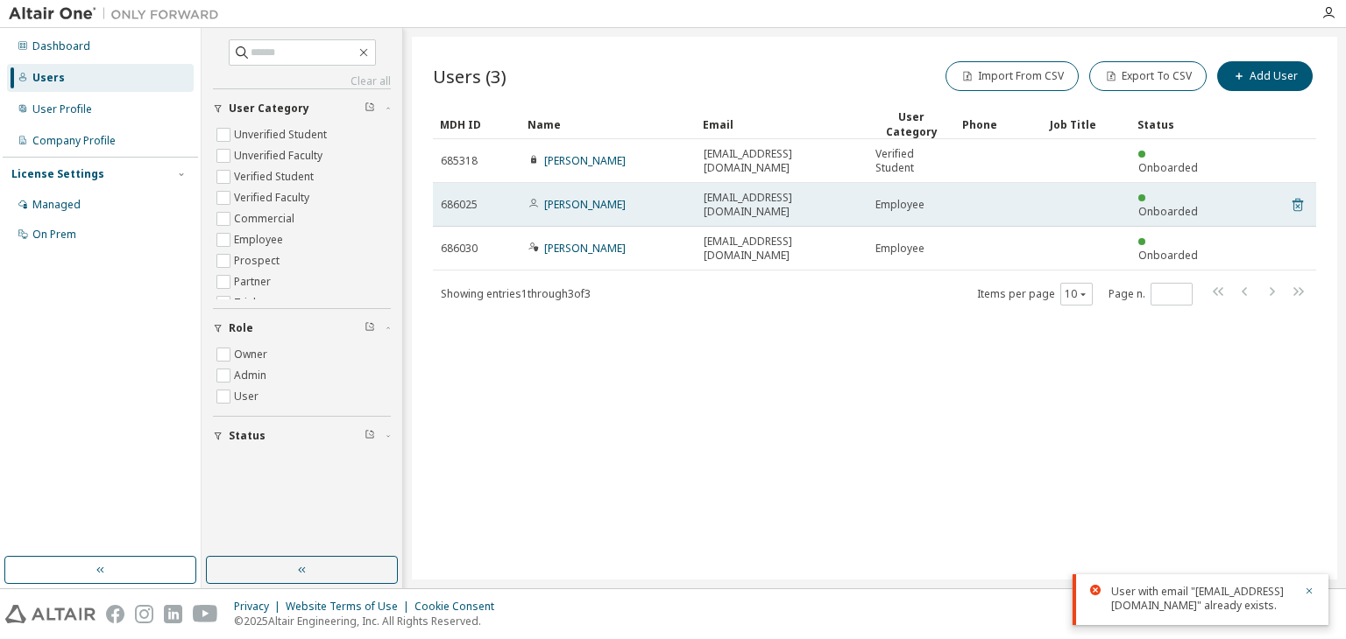
click at [1303, 199] on icon at bounding box center [1297, 204] width 16 height 21
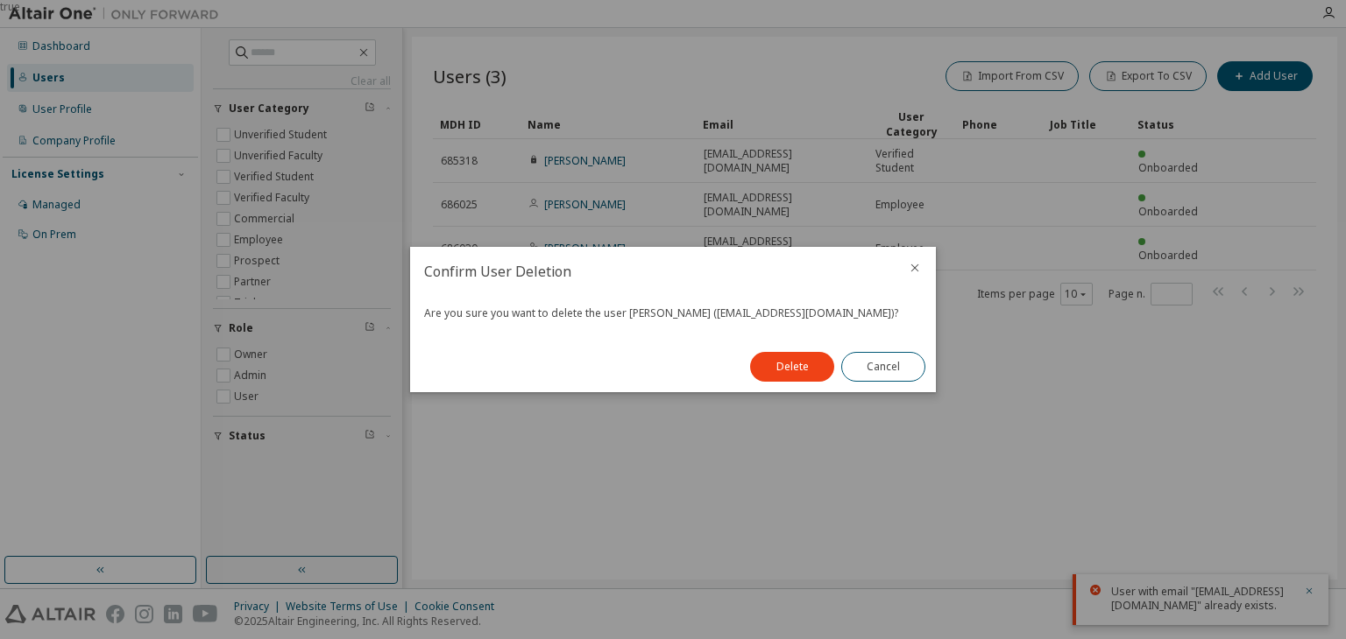
click at [911, 277] on div at bounding box center [915, 270] width 42 height 46
click at [914, 267] on icon "close" at bounding box center [915, 269] width 8 height 8
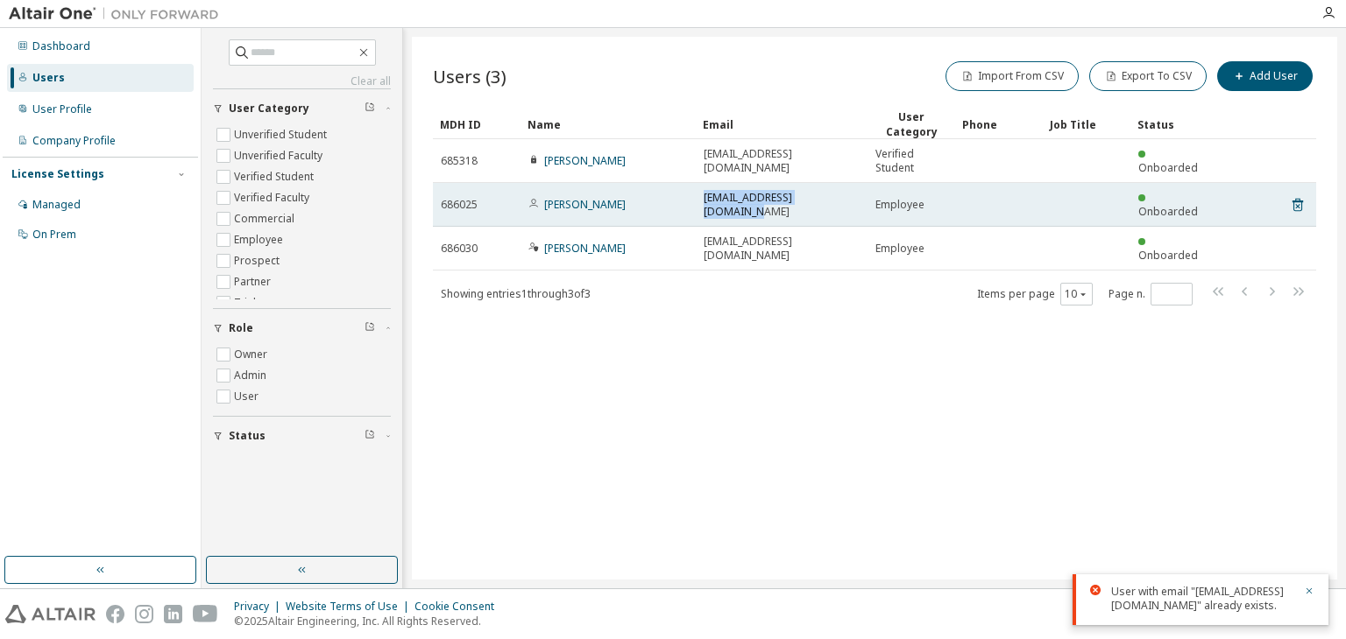
drag, startPoint x: 701, startPoint y: 197, endPoint x: 848, endPoint y: 201, distance: 147.2
click at [848, 201] on td "alexandrewdrey@gmail.com" at bounding box center [782, 205] width 172 height 44
copy span "alexandrewdrey@gmail.com"
click at [1304, 197] on icon at bounding box center [1297, 204] width 16 height 21
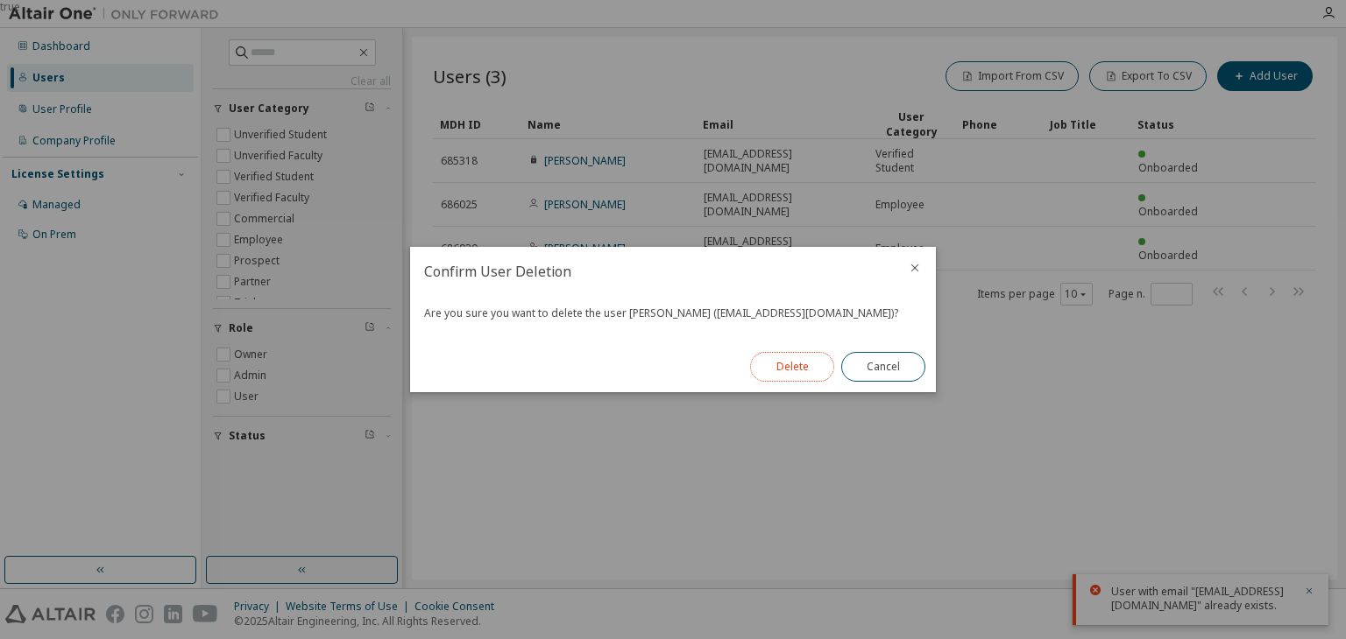
click at [815, 363] on button "Delete" at bounding box center [792, 367] width 84 height 30
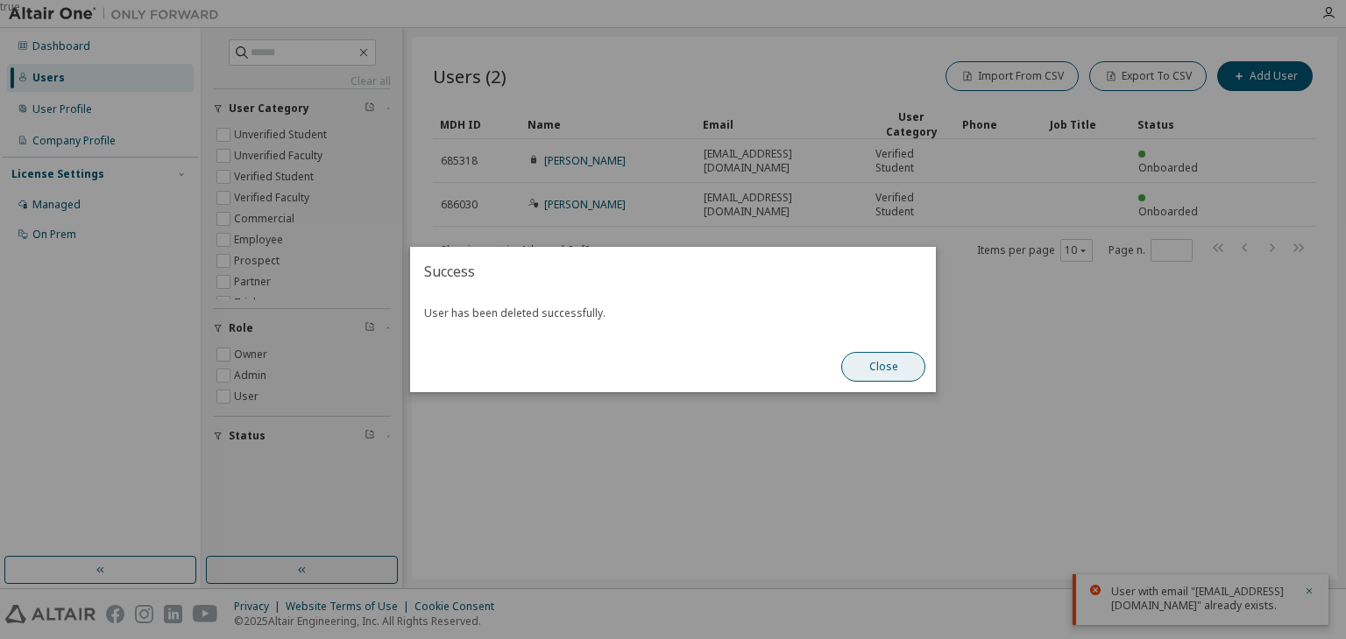
click at [876, 372] on button "Close" at bounding box center [883, 367] width 84 height 30
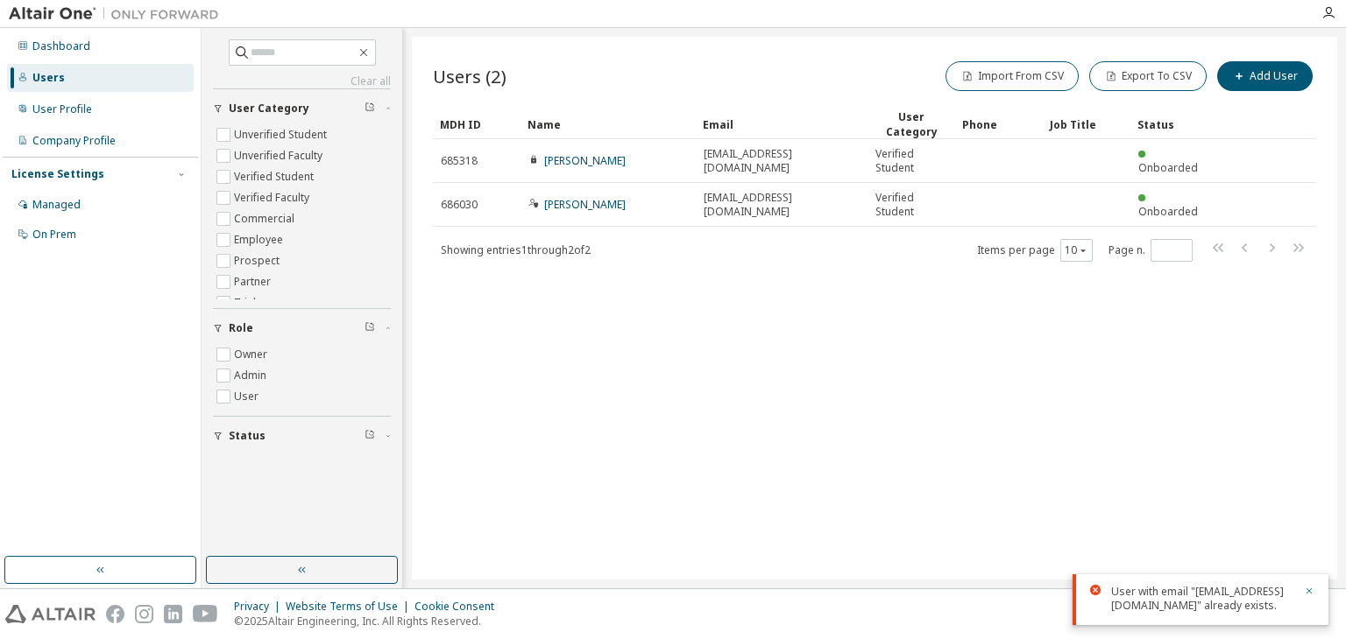
click at [1317, 57] on div "Users (2) Import From CSV Export To CSV Add User Clear Load Save Save As Field …" at bounding box center [874, 308] width 925 height 543
click at [1261, 78] on button "Add User" at bounding box center [1264, 76] width 95 height 30
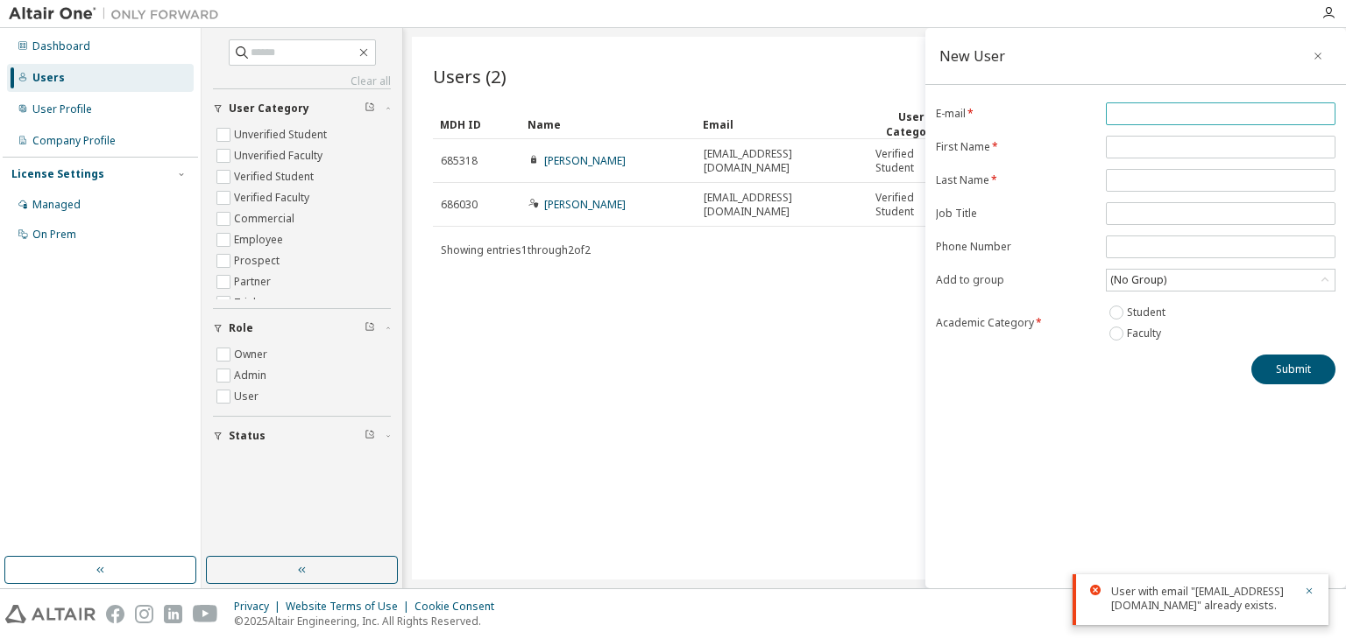
click at [1147, 120] on input "email" at bounding box center [1220, 114] width 221 height 14
click at [1169, 116] on input "**********" at bounding box center [1220, 114] width 221 height 14
paste input "*******"
type input "**********"
click at [1155, 152] on input "text" at bounding box center [1220, 147] width 221 height 14
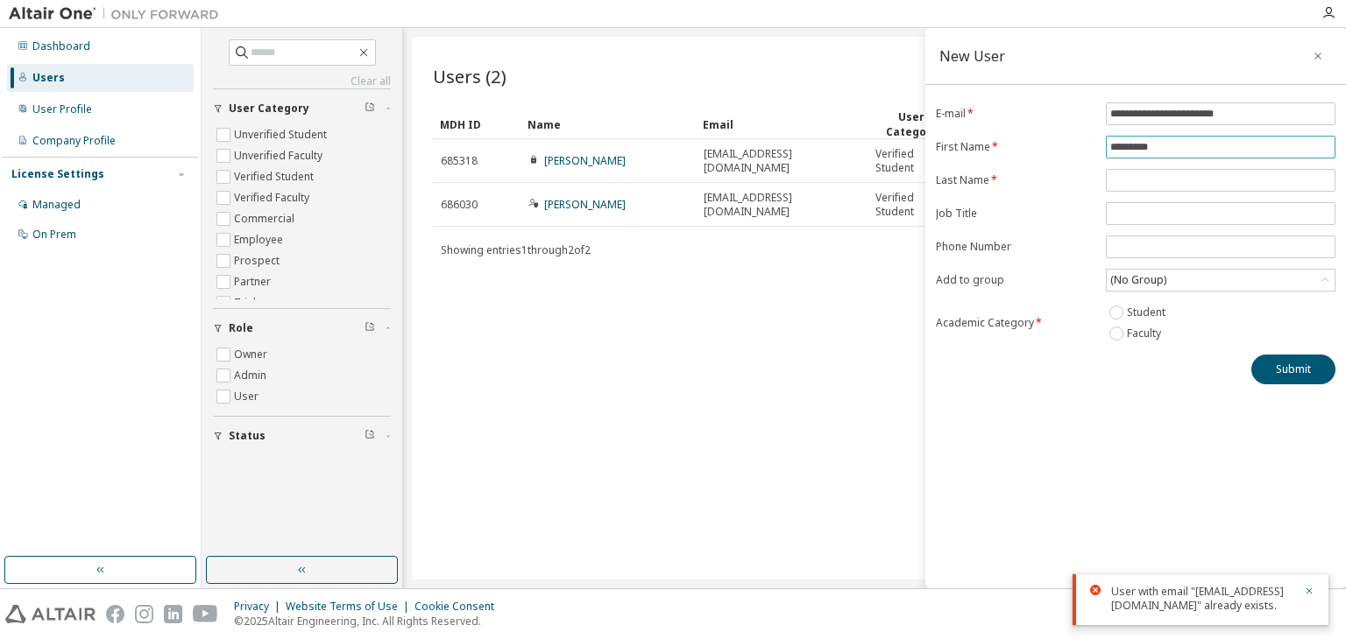
type input "*********"
click at [1160, 166] on form "**********" at bounding box center [1135, 223] width 399 height 242
click at [1156, 180] on input "text" at bounding box center [1220, 180] width 221 height 14
type input "*********"
click at [1140, 275] on div "(No Group)" at bounding box center [1137, 280] width 61 height 19
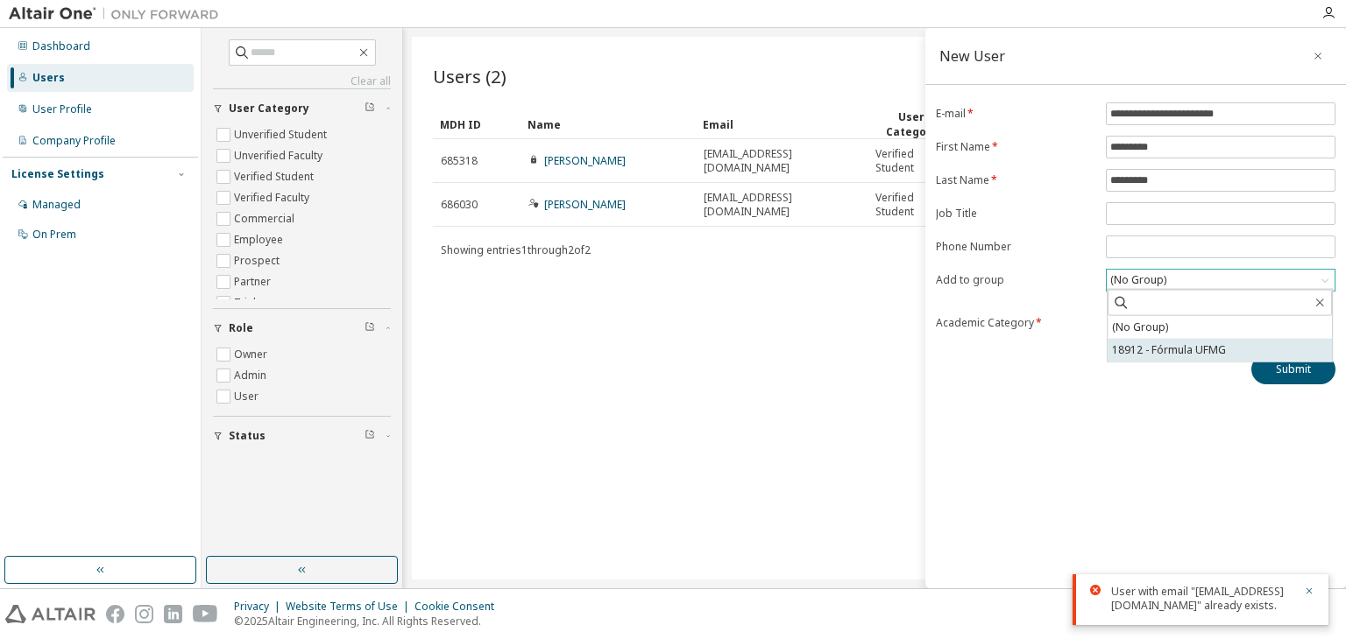
click at [1140, 347] on li "18912 - Fórmula UFMG" at bounding box center [1219, 350] width 224 height 23
click at [1286, 385] on div "**********" at bounding box center [1135, 308] width 420 height 561
click at [1286, 370] on button "Submit" at bounding box center [1293, 370] width 84 height 30
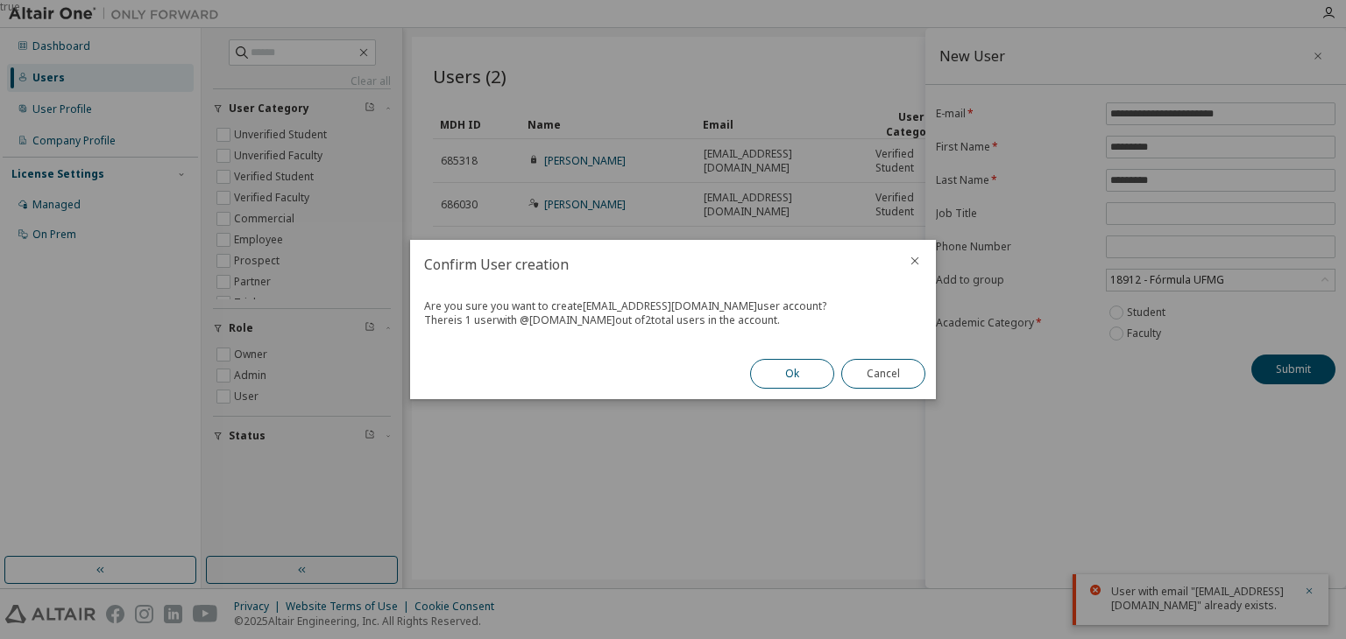
click at [796, 371] on button "Ok" at bounding box center [792, 374] width 84 height 30
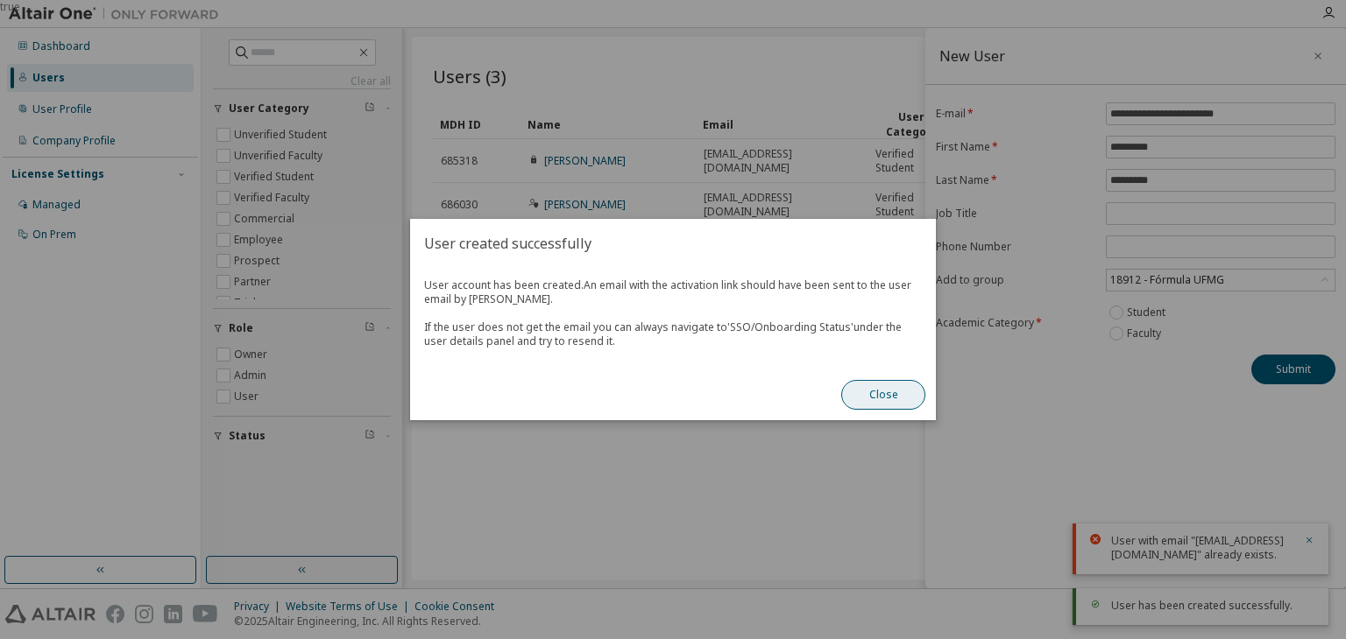
click at [872, 392] on button "Close" at bounding box center [883, 395] width 84 height 30
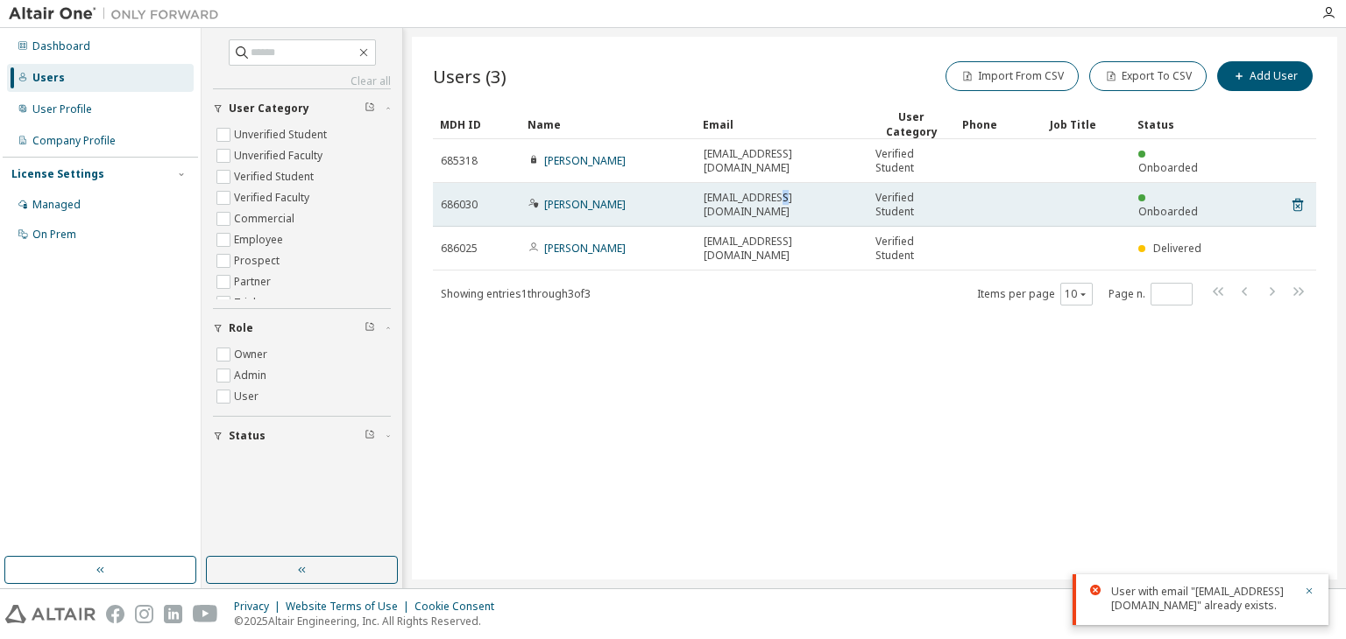
click at [778, 204] on span "alvesqf@gmail.com" at bounding box center [781, 205] width 156 height 28
click at [1120, 208] on td at bounding box center [1086, 205] width 88 height 44
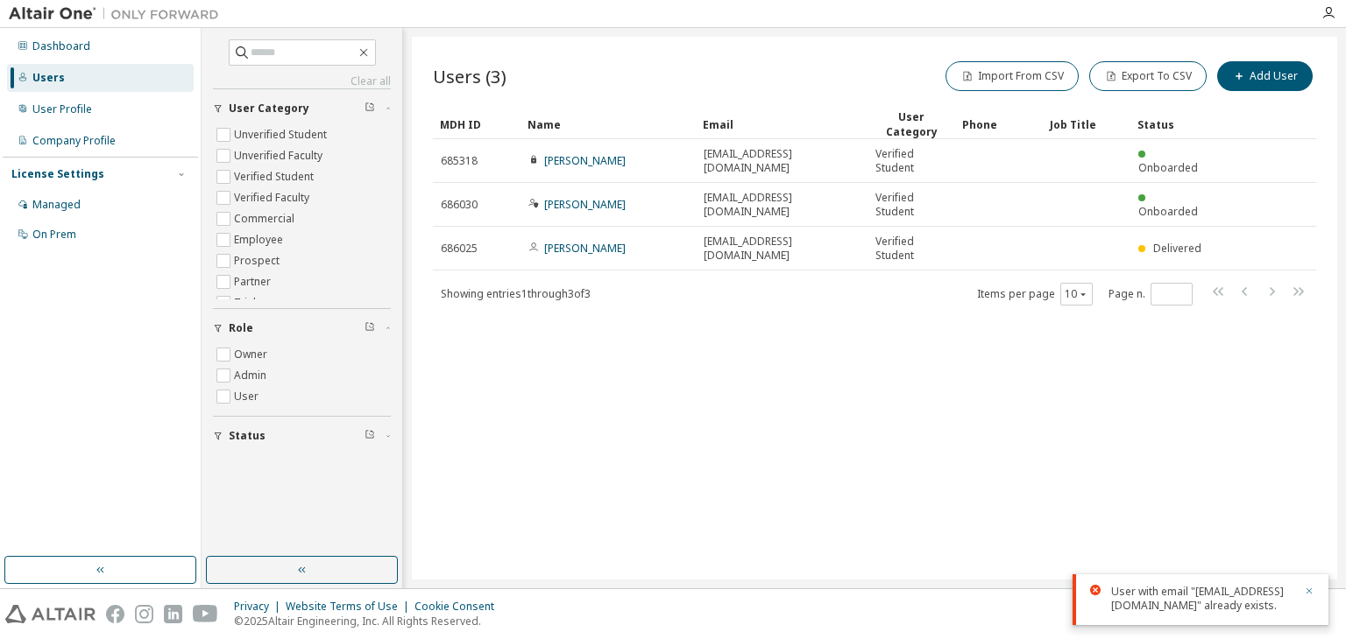
click at [1313, 593] on icon "button" at bounding box center [1308, 591] width 11 height 11
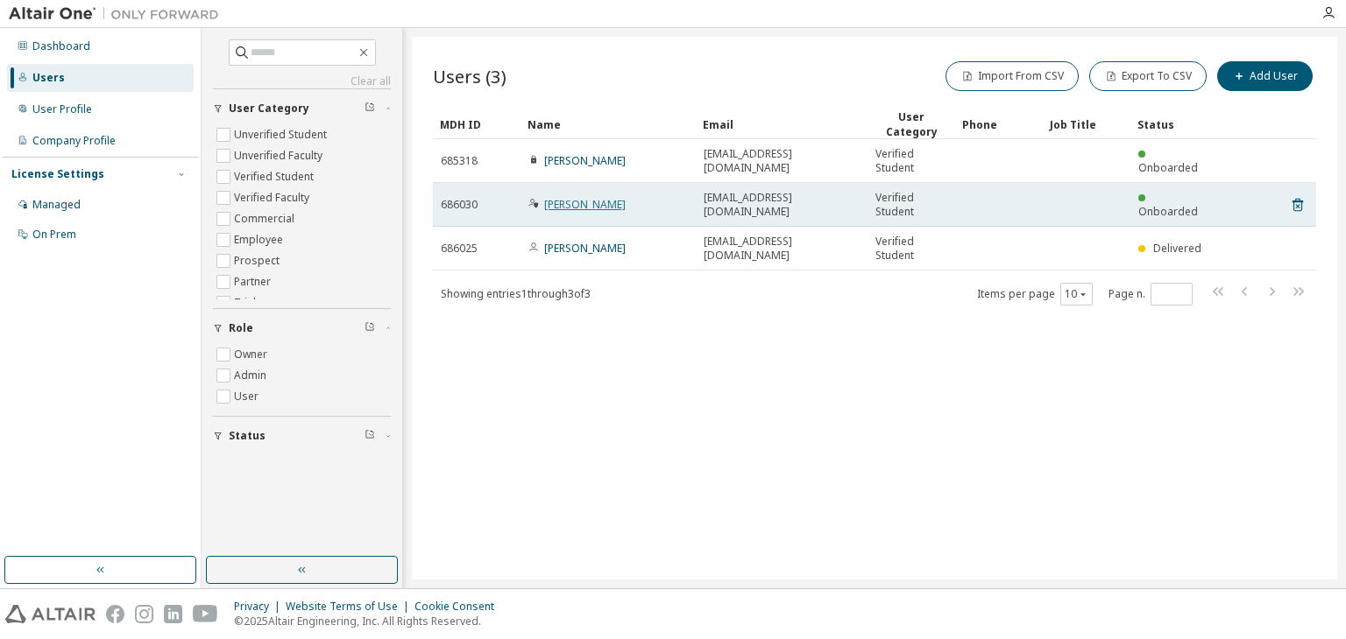
drag, startPoint x: 763, startPoint y: 201, endPoint x: 612, endPoint y: 208, distance: 150.8
click at [612, 208] on link "Arthur Figueiredo" at bounding box center [584, 204] width 81 height 15
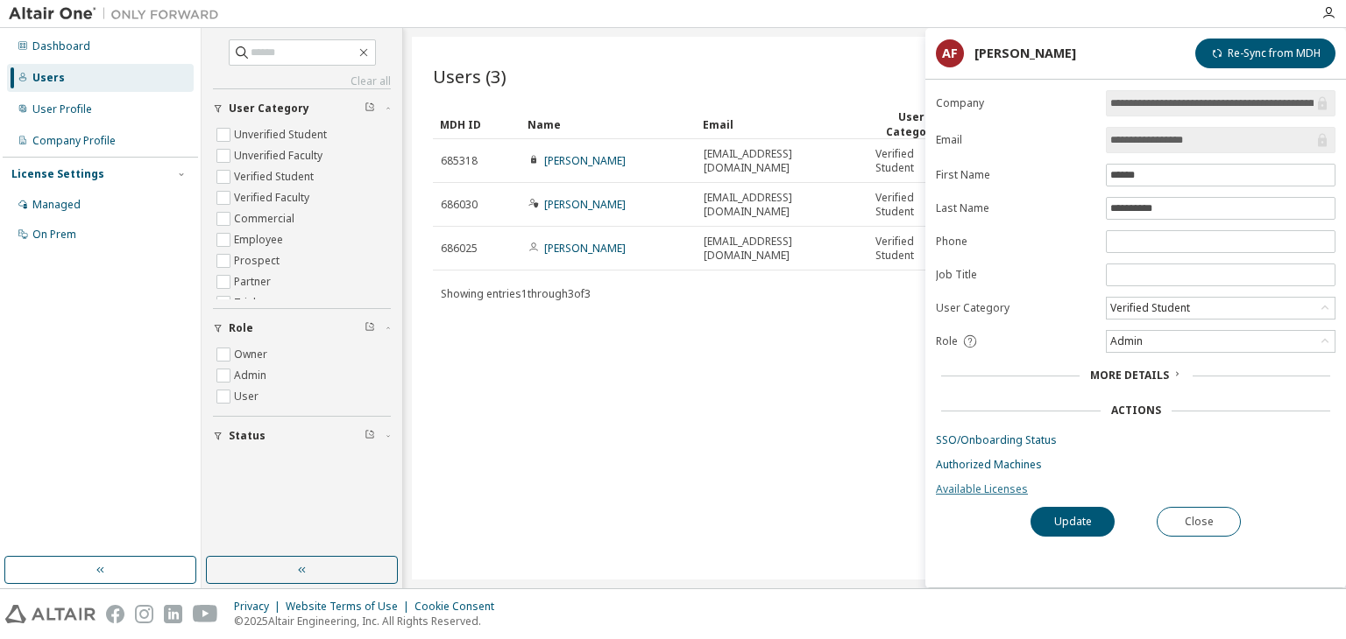
click at [991, 486] on link "Available Licenses" at bounding box center [1135, 490] width 399 height 14
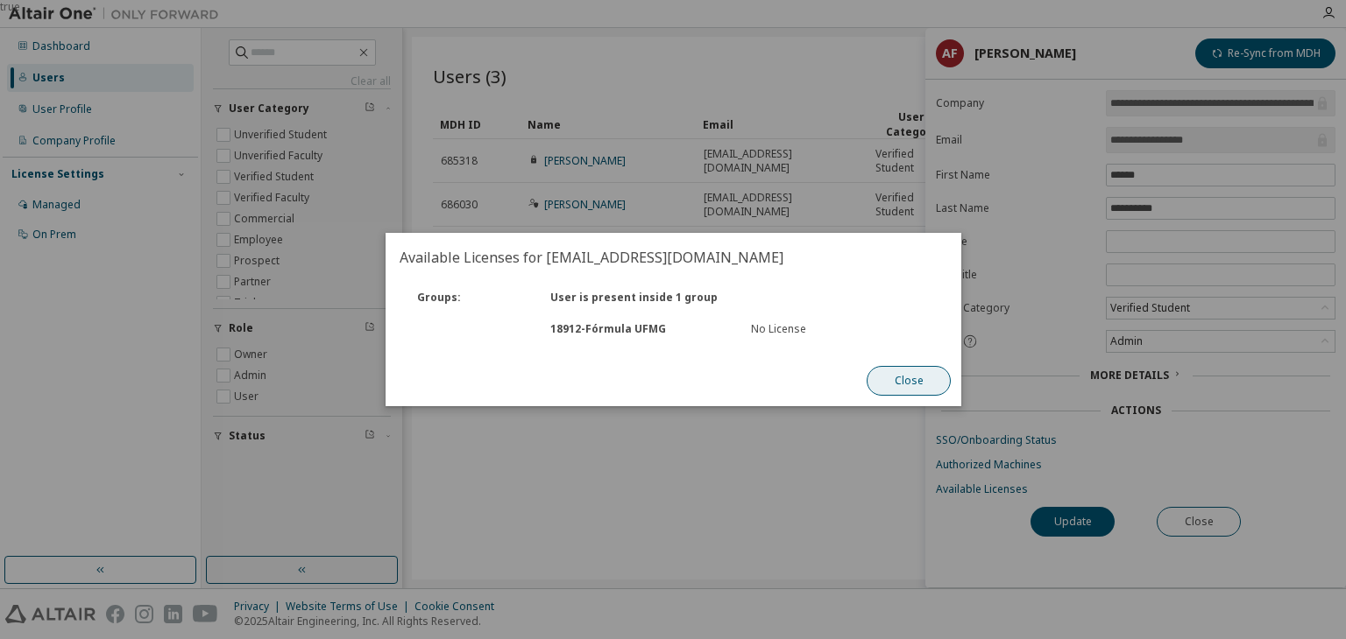
click at [905, 379] on button "Close" at bounding box center [908, 381] width 84 height 30
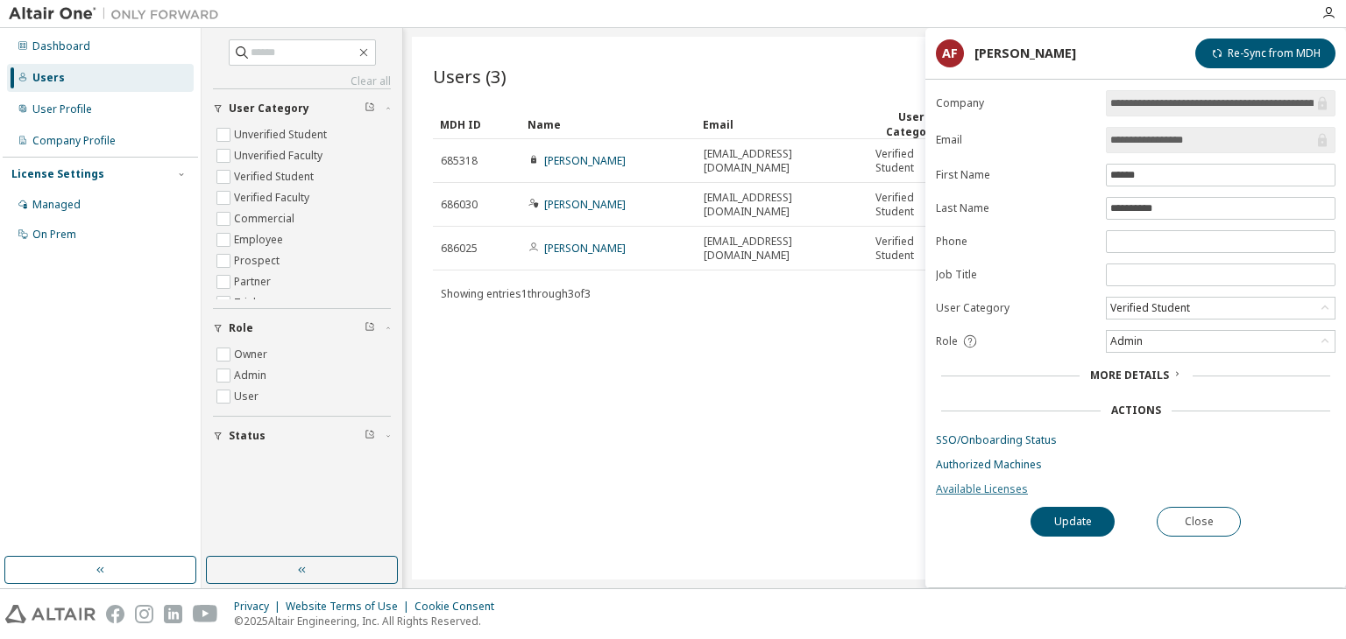
click at [971, 487] on link "Available Licenses" at bounding box center [1135, 490] width 399 height 14
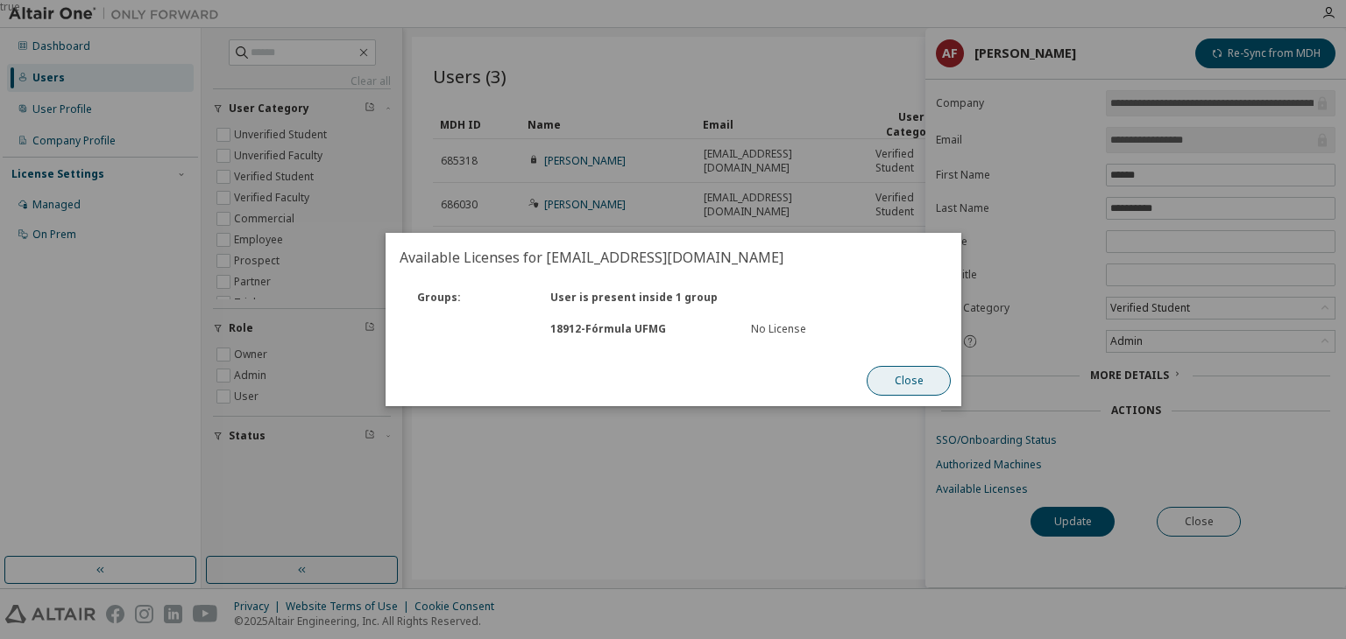
click at [922, 387] on button "Close" at bounding box center [908, 381] width 84 height 30
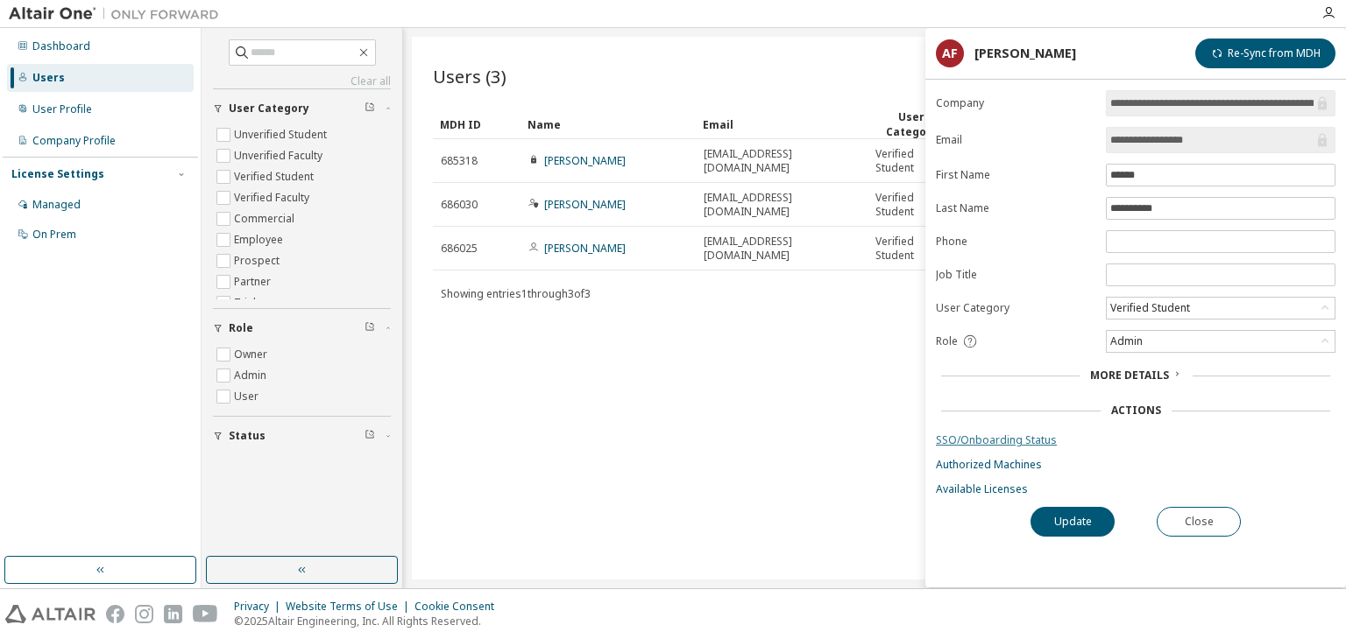
click at [977, 439] on link "SSO/Onboarding Status" at bounding box center [1135, 441] width 399 height 14
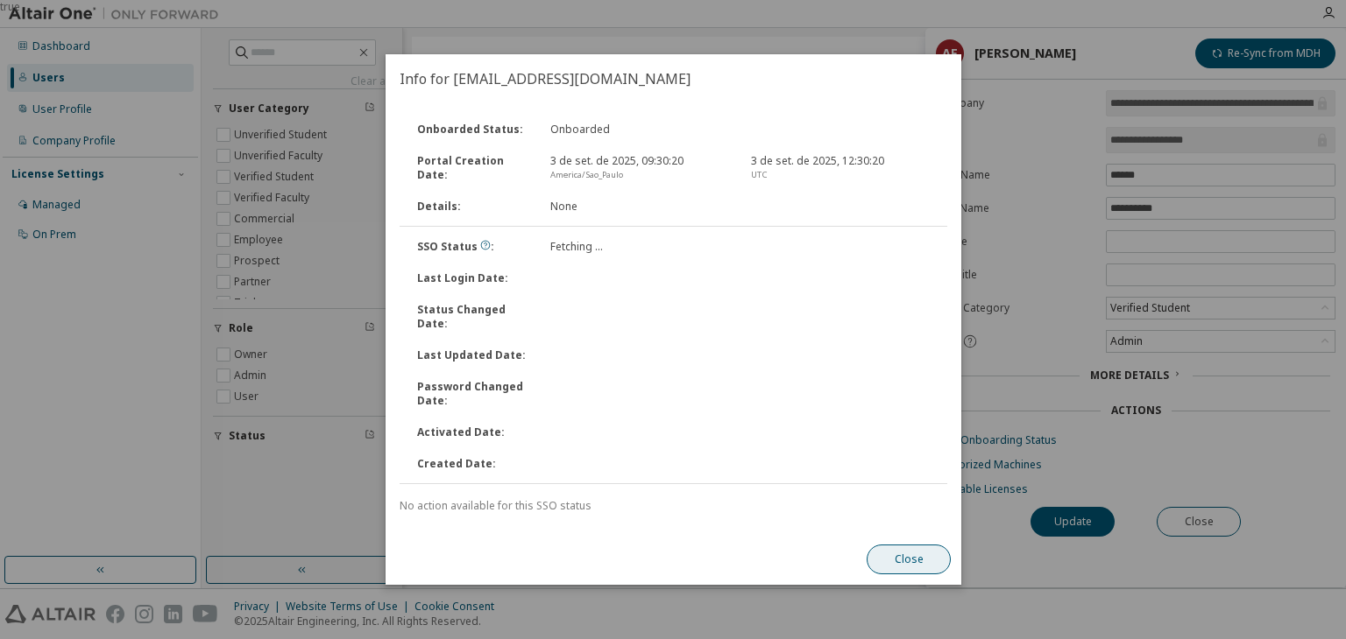
click at [926, 559] on button "Close" at bounding box center [908, 560] width 84 height 30
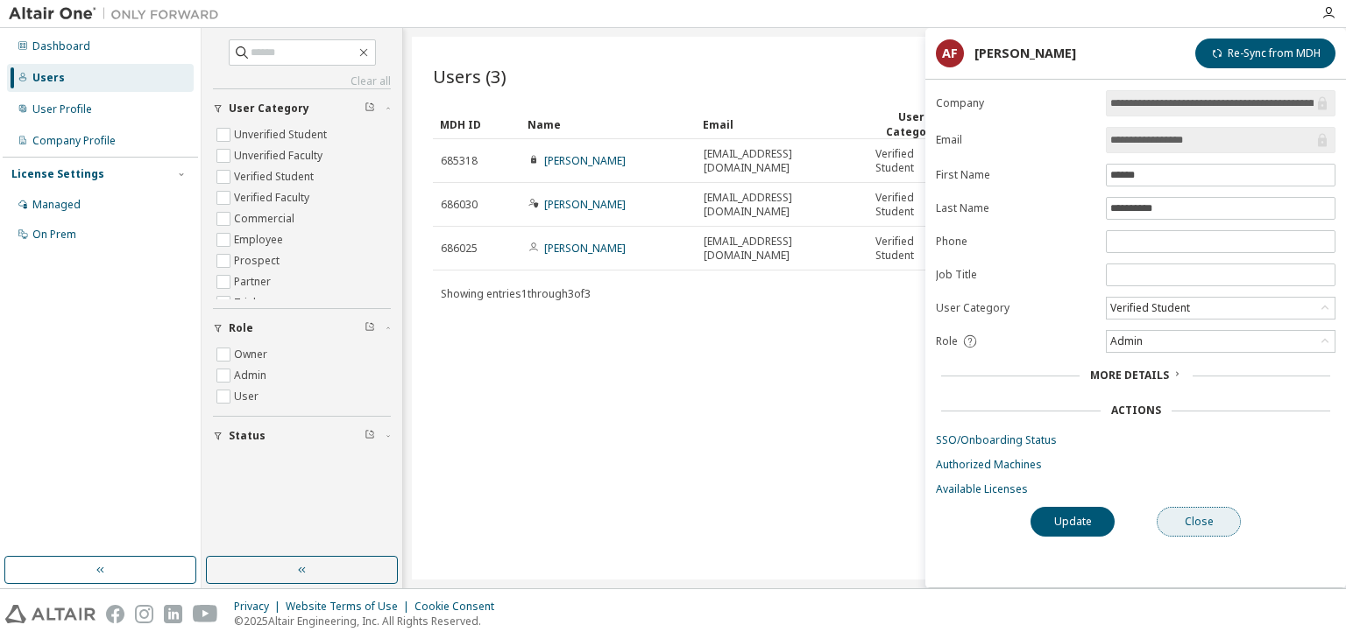
click at [1215, 521] on button "Close" at bounding box center [1198, 522] width 84 height 30
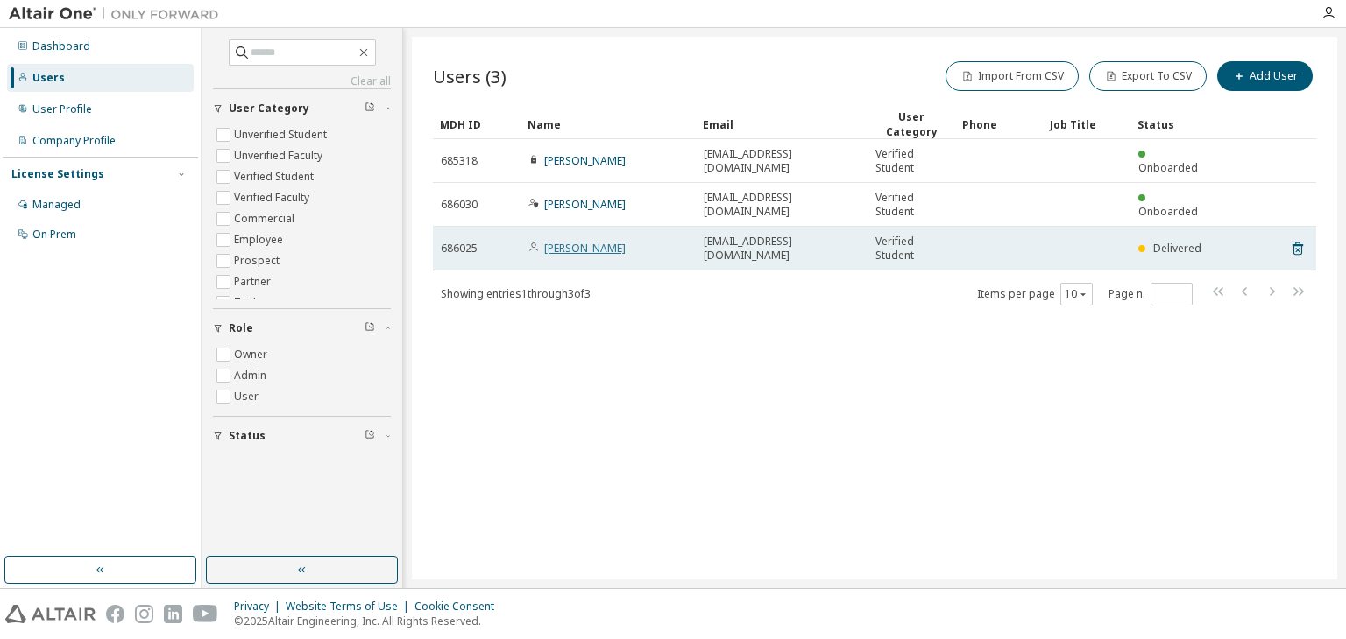
click at [599, 246] on link "Alexandre Wandelrey" at bounding box center [584, 248] width 81 height 15
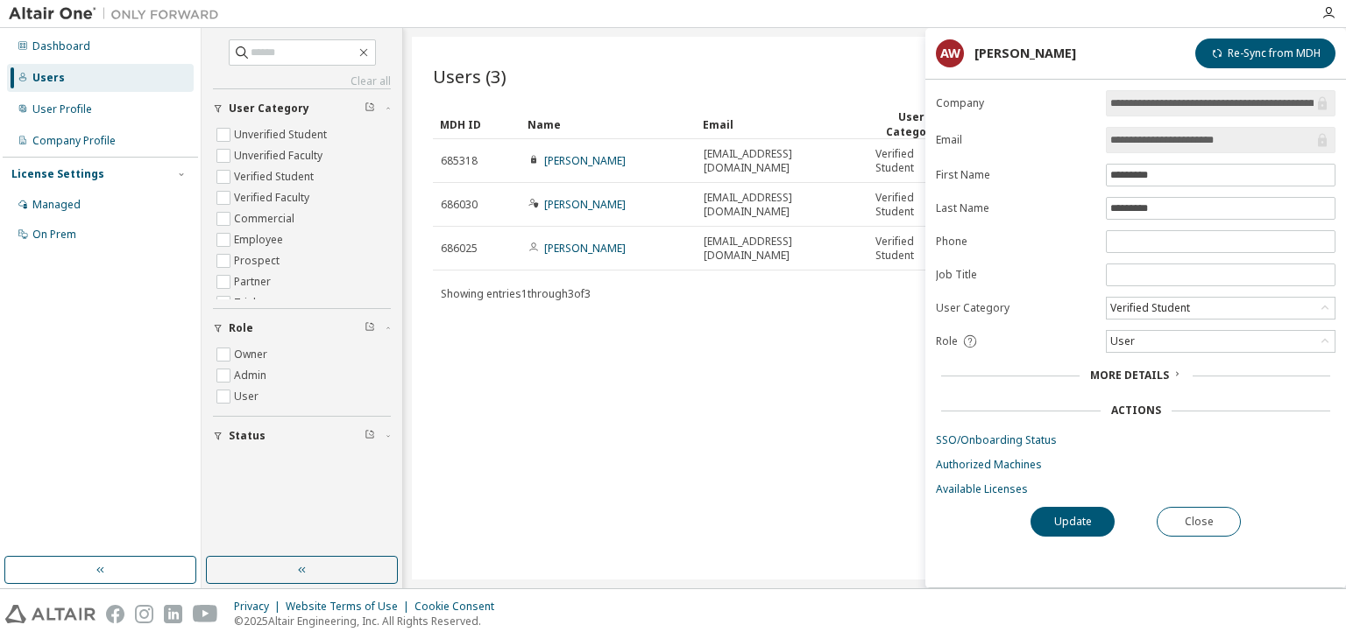
click at [1176, 141] on input "**********" at bounding box center [1211, 140] width 203 height 18
click at [986, 489] on link "Available Licenses" at bounding box center [1135, 490] width 399 height 14
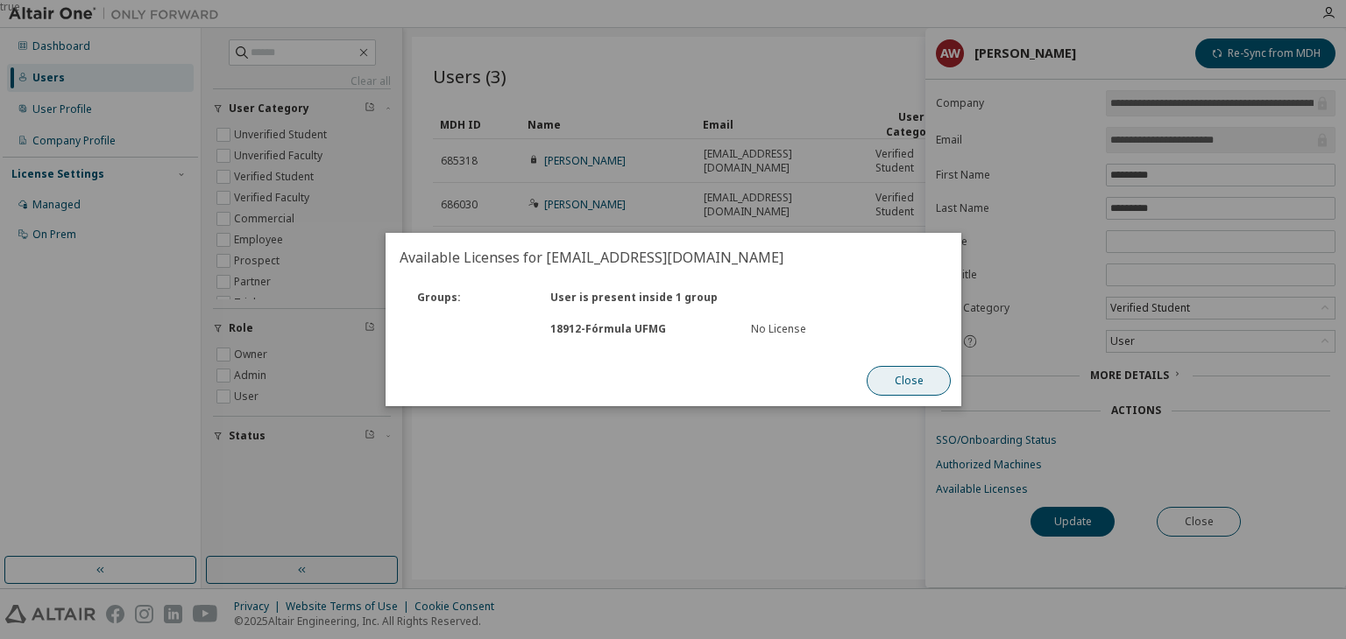
click at [915, 391] on button "Close" at bounding box center [908, 381] width 84 height 30
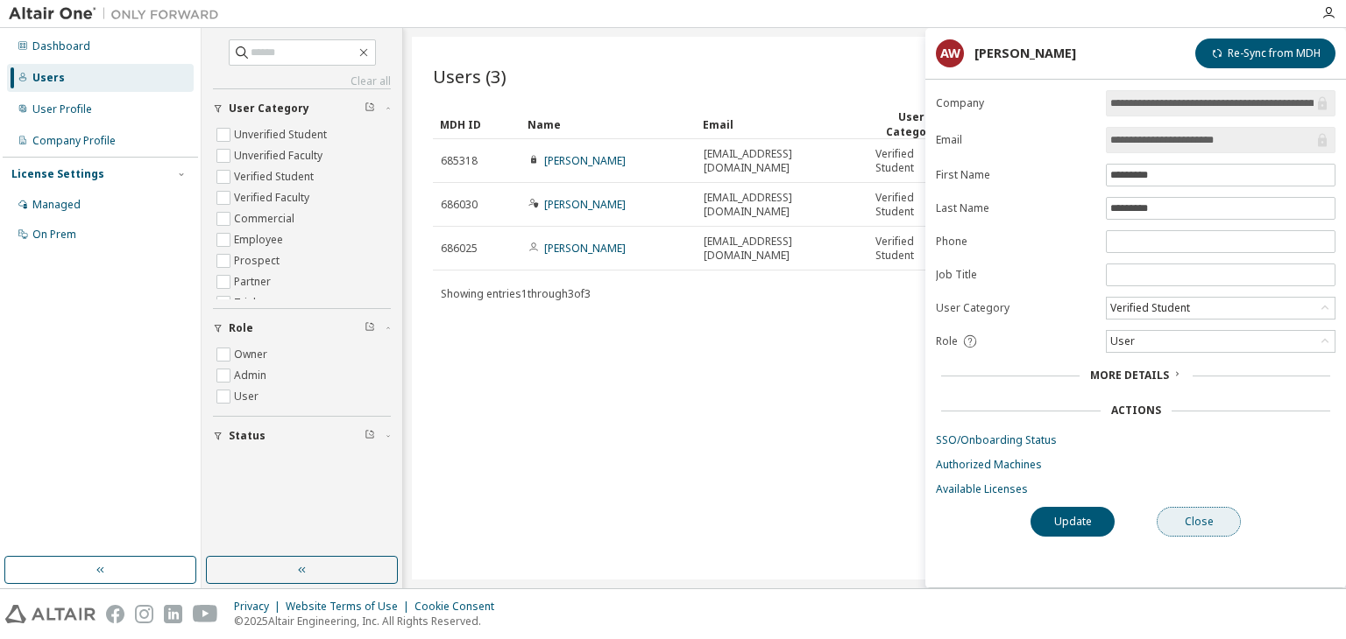
click at [1179, 519] on button "Close" at bounding box center [1198, 522] width 84 height 30
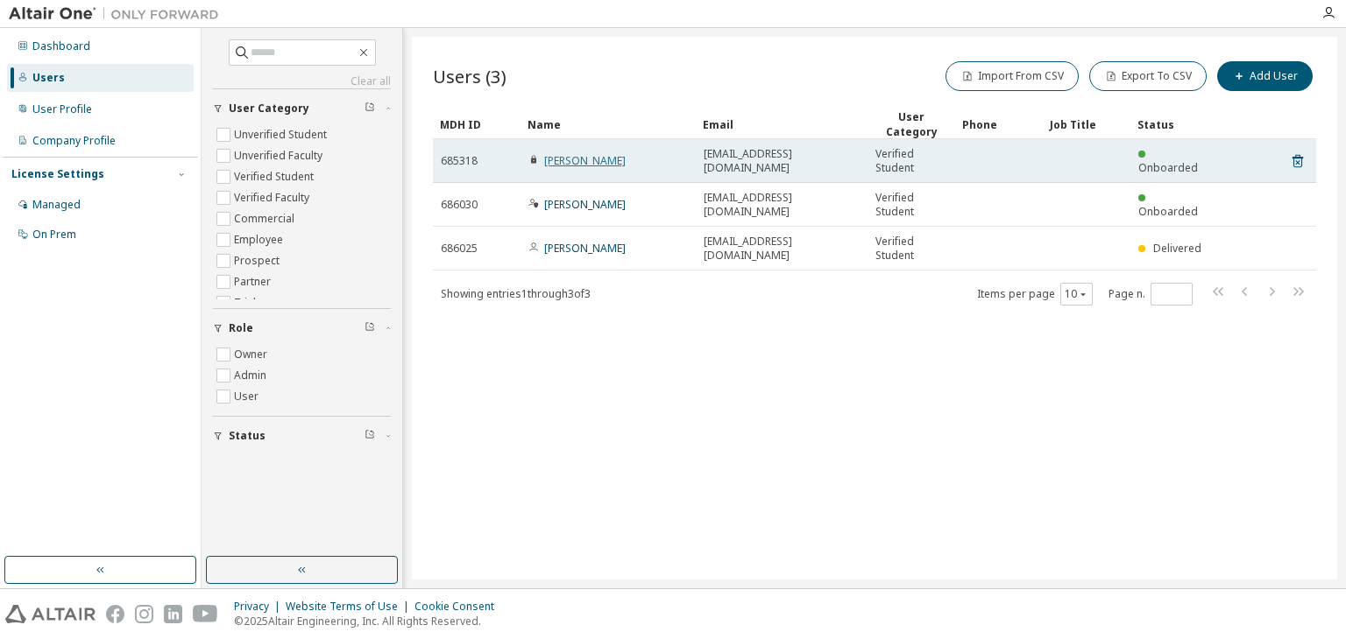
click at [588, 159] on link "Davi Souza" at bounding box center [584, 160] width 81 height 15
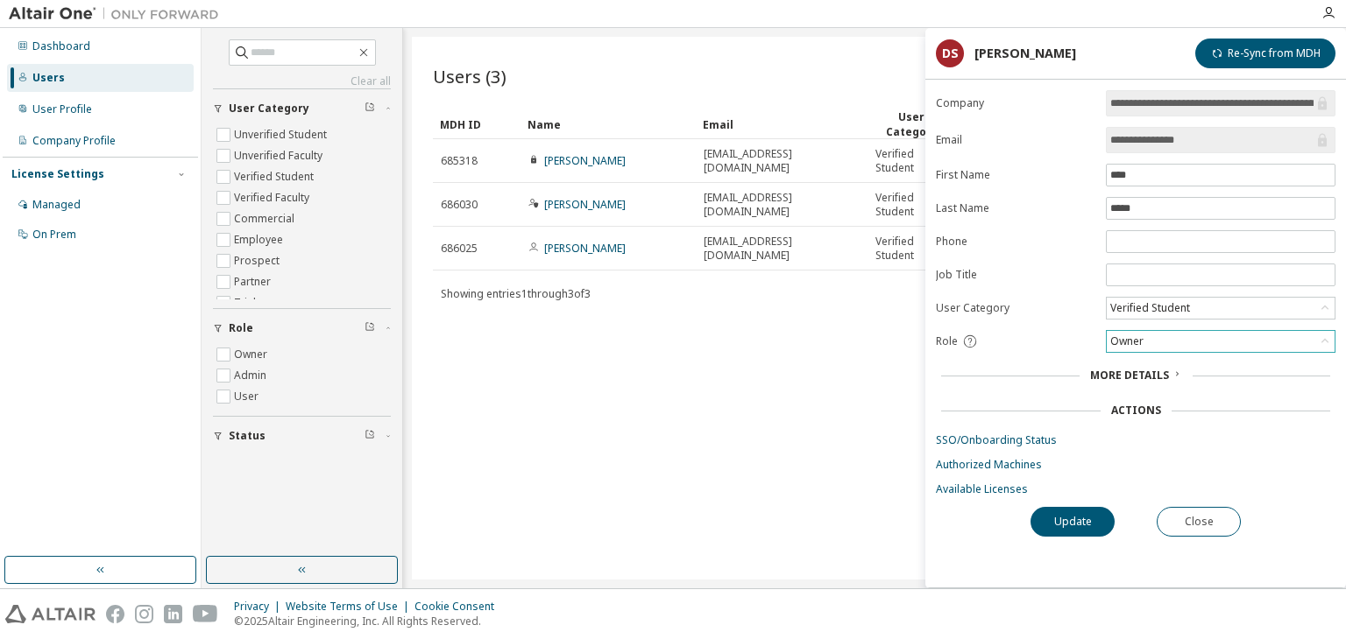
click at [1156, 341] on div "Owner" at bounding box center [1220, 341] width 228 height 21
click at [830, 340] on div "Users (3) Import From CSV Export To CSV Add User Clear Load Save Save As Field …" at bounding box center [874, 308] width 925 height 543
click at [757, 90] on div "Users (3) Import From CSV Export To CSV Add User" at bounding box center [874, 76] width 883 height 37
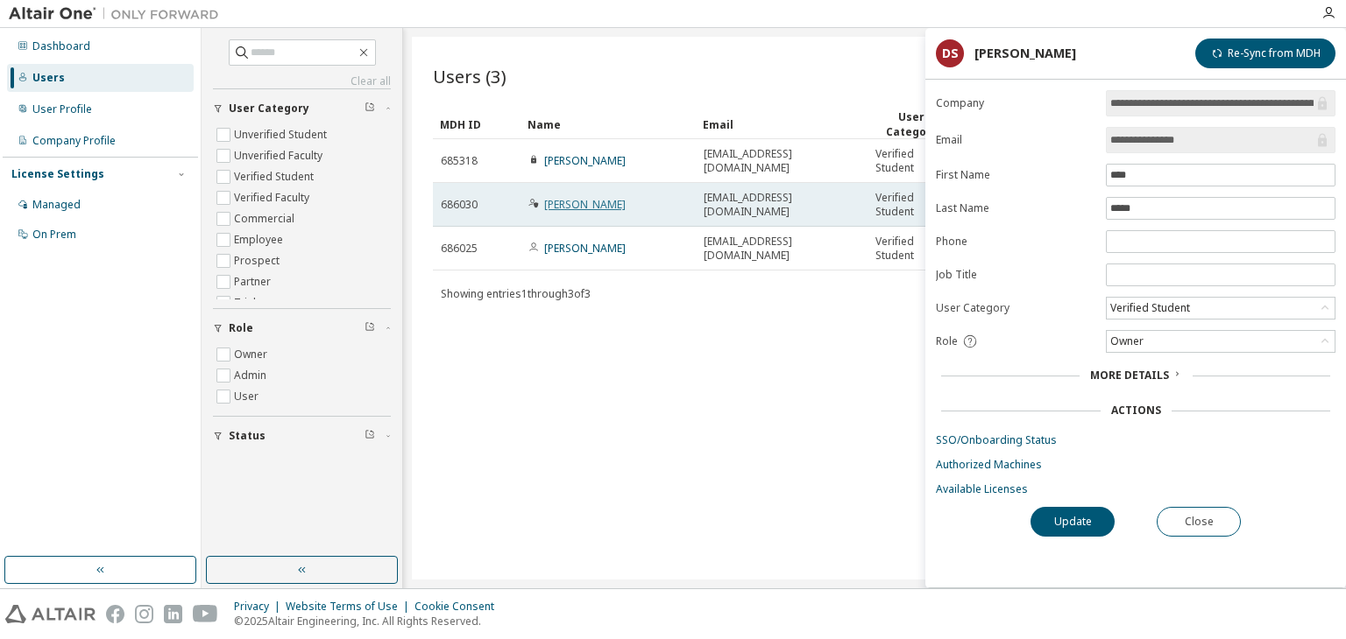
click at [571, 205] on link "Arthur Figueiredo" at bounding box center [584, 204] width 81 height 15
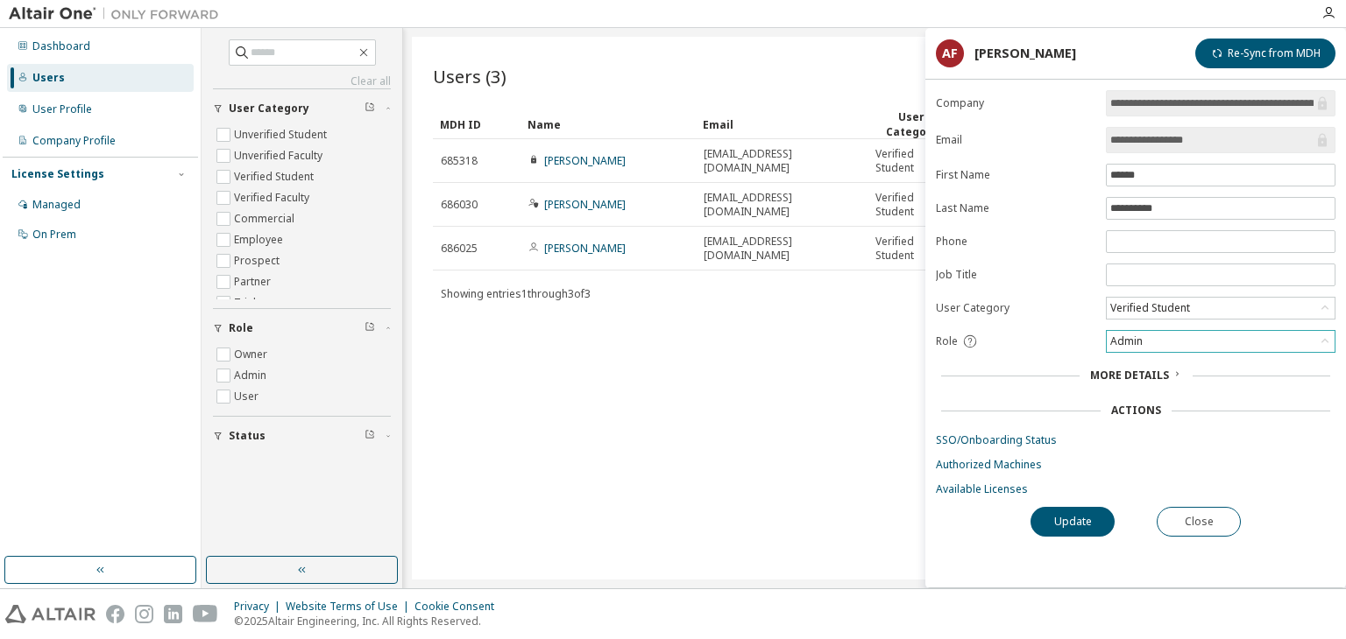
click at [1149, 341] on div "Admin" at bounding box center [1220, 341] width 228 height 21
click at [816, 327] on div "Users (3) Import From CSV Export To CSV Add User Clear Load Save Save As Field …" at bounding box center [874, 308] width 925 height 543
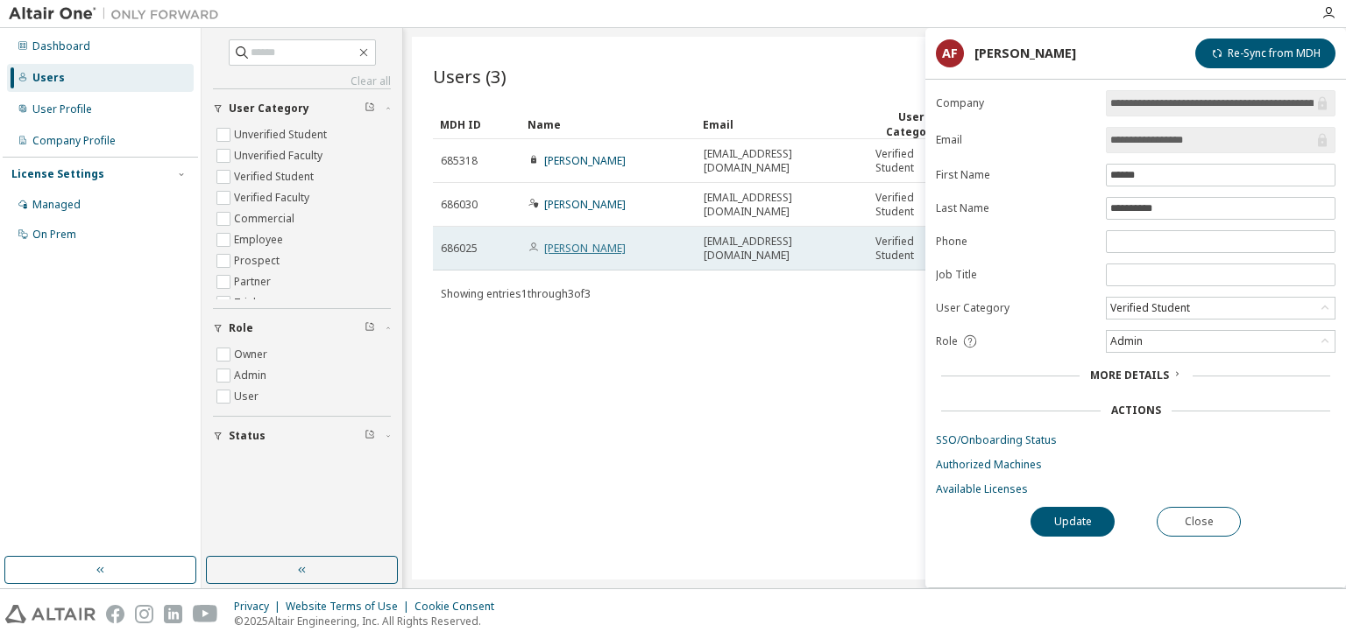
click at [625, 243] on link "Alexandre Wandelrey" at bounding box center [584, 248] width 81 height 15
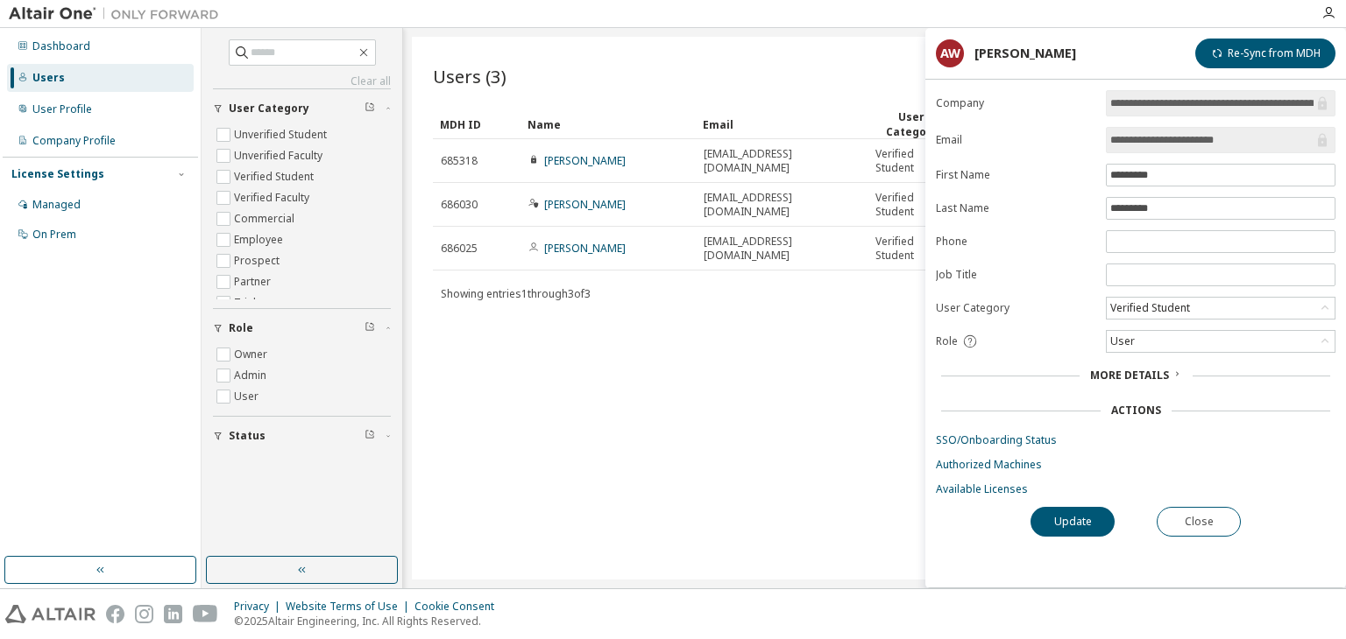
click at [838, 29] on div "Clear all Status Role Owner Admin User User Category Unverified Student Unverif…" at bounding box center [773, 308] width 1144 height 561
click at [1220, 528] on button "Close" at bounding box center [1198, 522] width 84 height 30
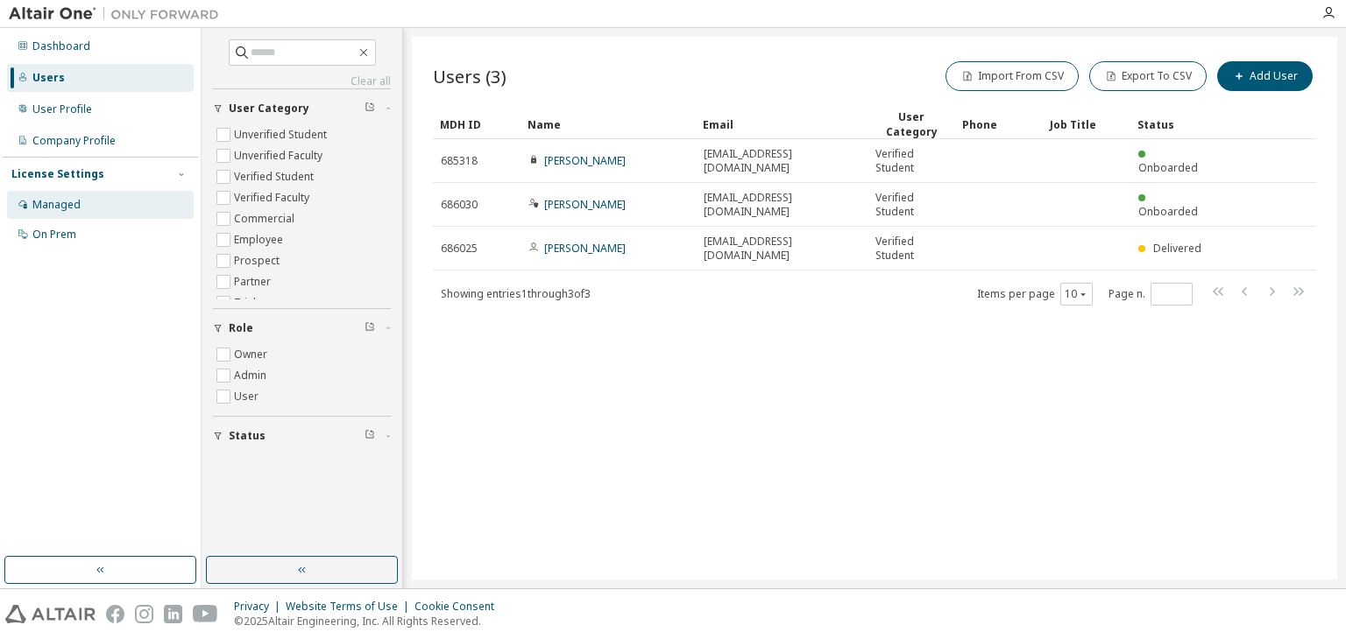
click at [74, 208] on div "Managed" at bounding box center [56, 205] width 48 height 14
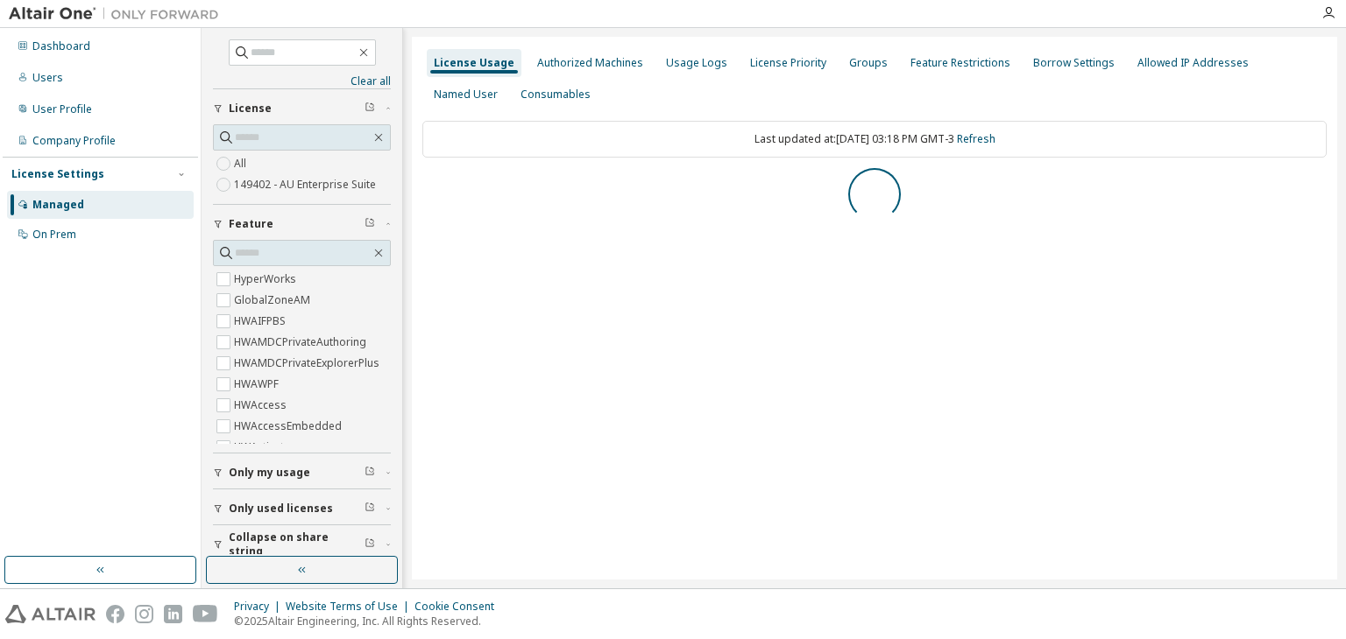
click at [500, 194] on div at bounding box center [874, 194] width 904 height 53
click at [587, 67] on div "Authorized Machines" at bounding box center [590, 63] width 106 height 14
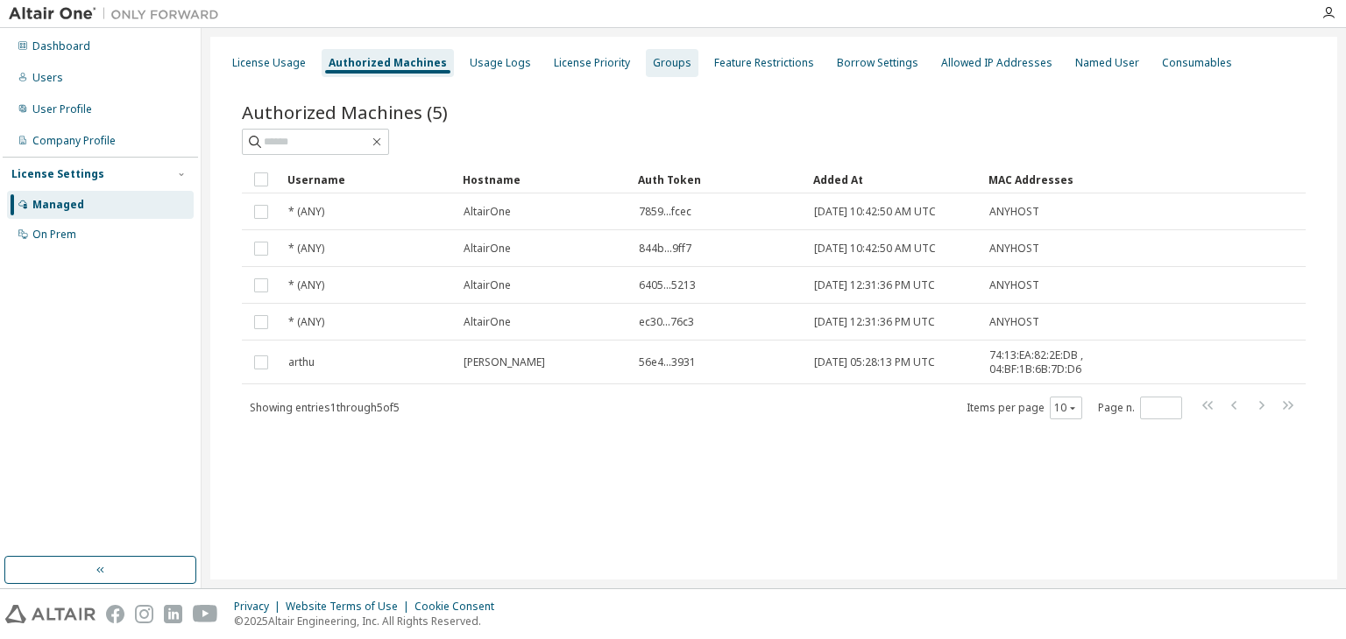
click at [653, 61] on div "Groups" at bounding box center [672, 63] width 39 height 14
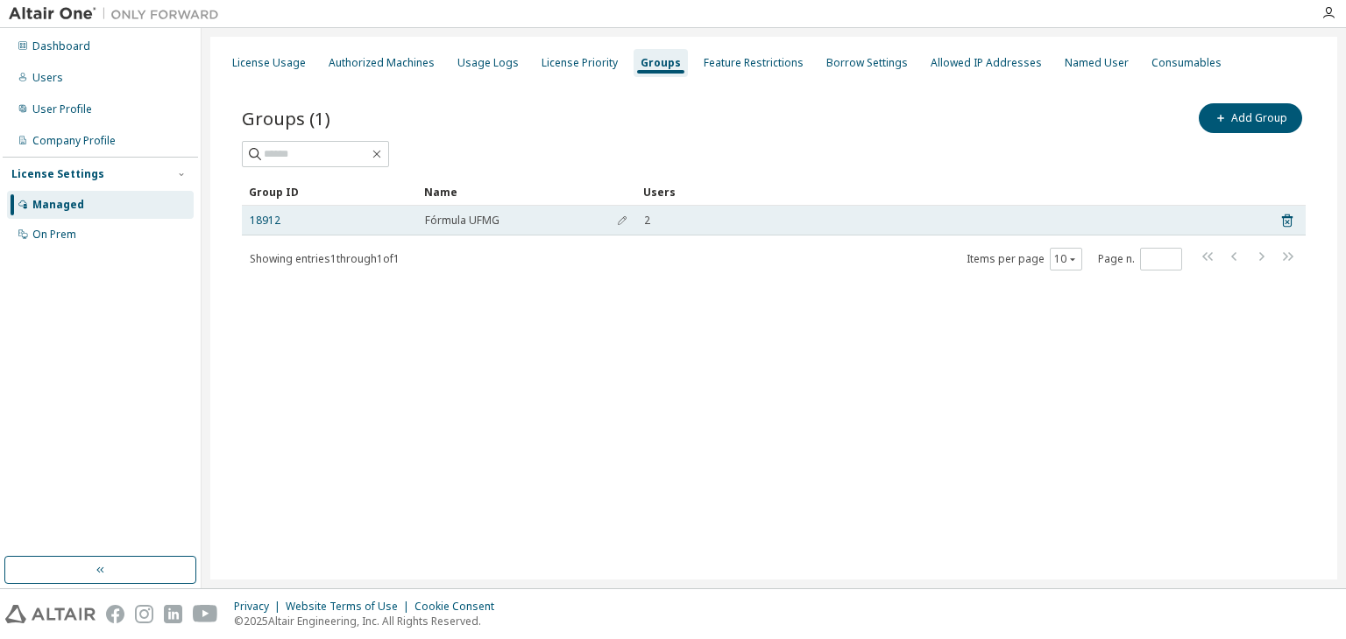
click at [689, 218] on div "2" at bounding box center [949, 221] width 611 height 14
click at [637, 224] on td "2" at bounding box center [949, 221] width 627 height 30
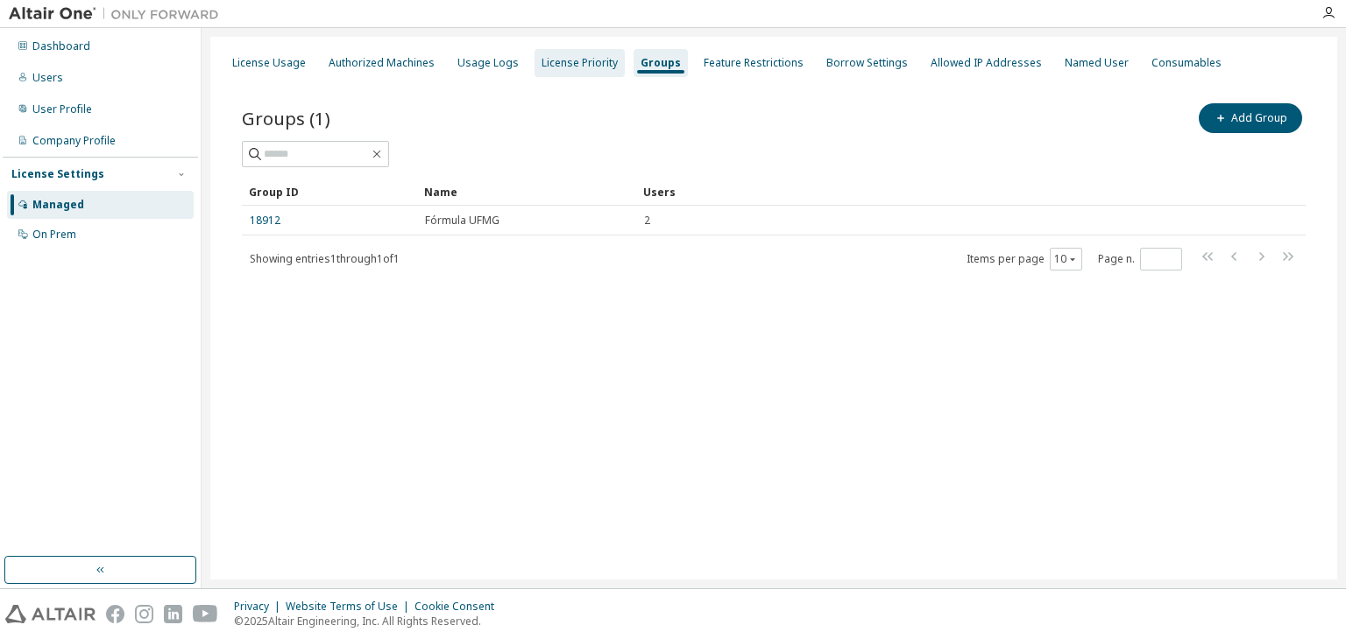
click at [603, 72] on div "License Priority" at bounding box center [579, 63] width 90 height 28
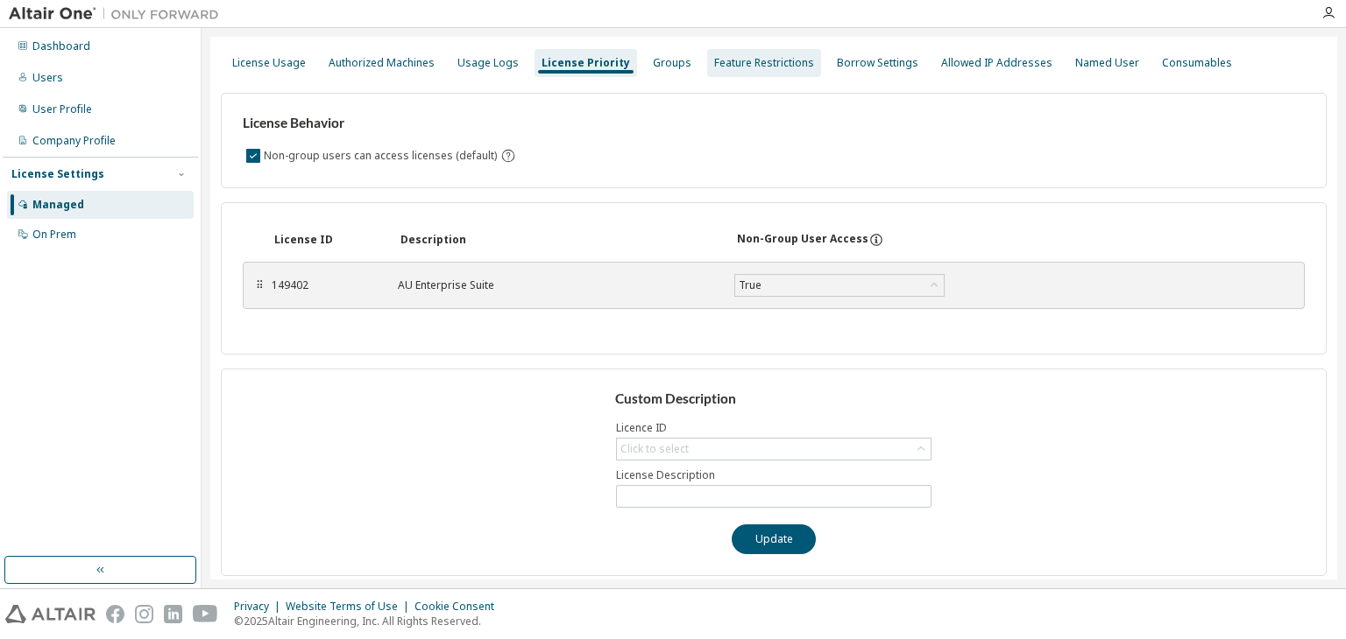
click at [760, 62] on div "Feature Restrictions" at bounding box center [764, 63] width 100 height 14
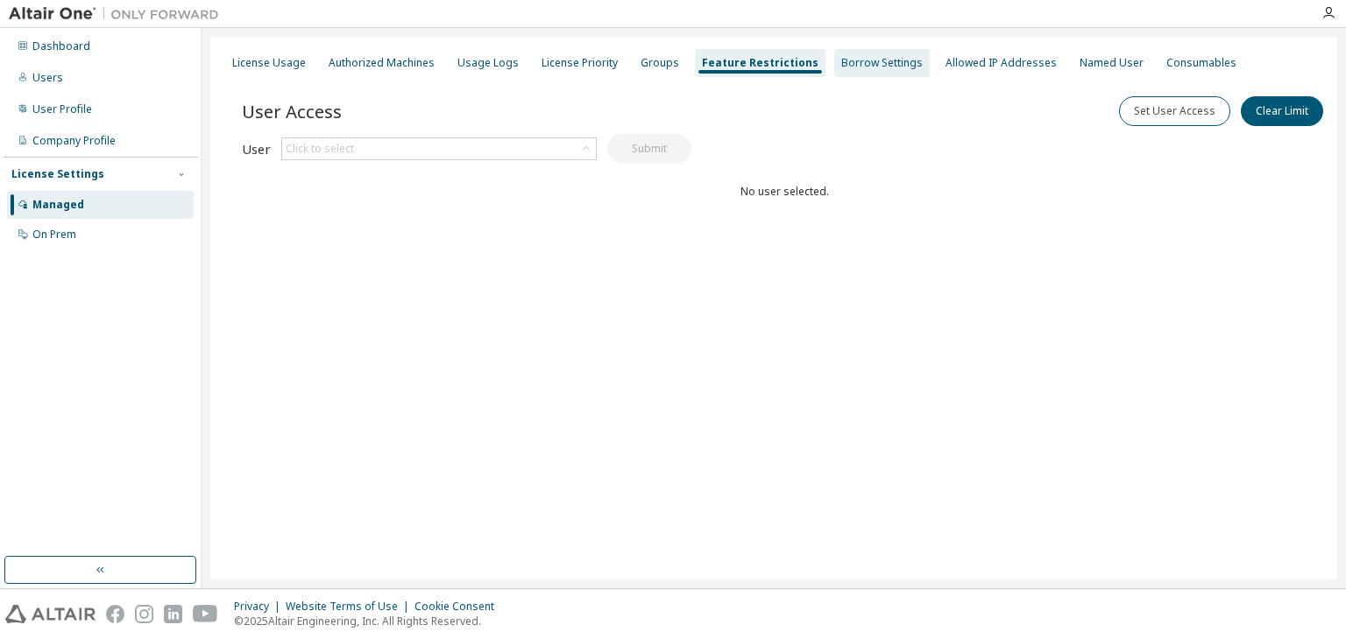
click at [851, 65] on div "Borrow Settings" at bounding box center [881, 63] width 81 height 14
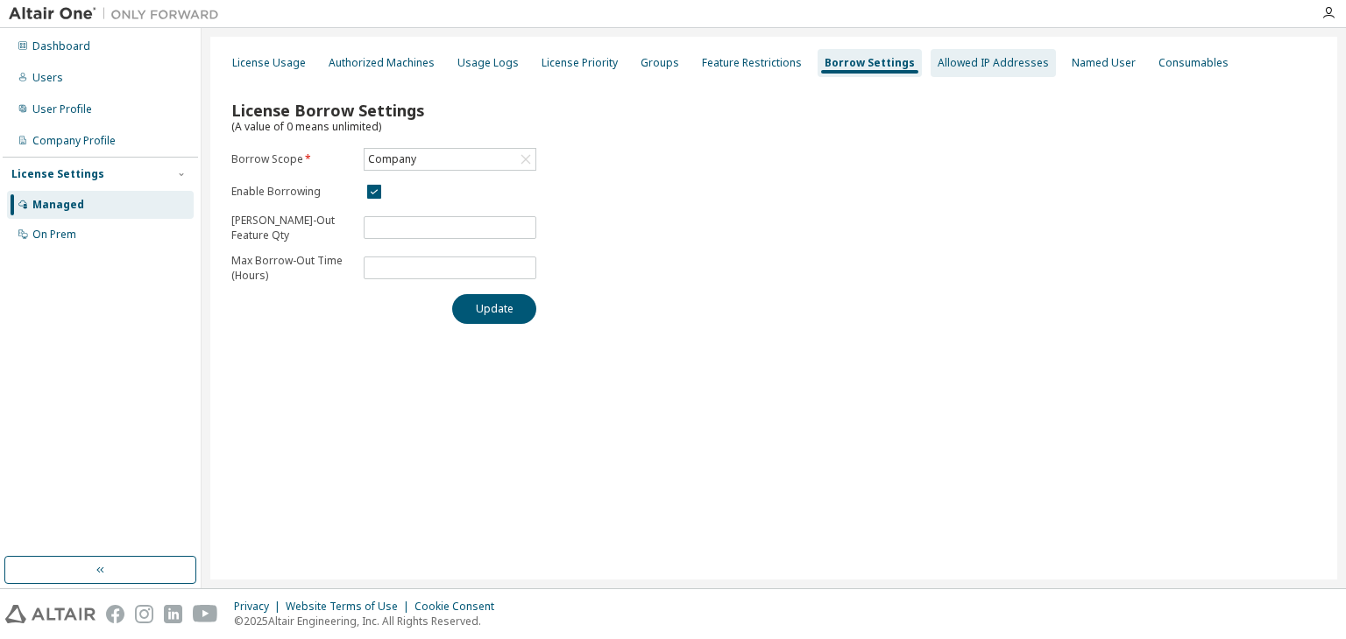
click at [943, 69] on div "Allowed IP Addresses" at bounding box center [992, 63] width 111 height 14
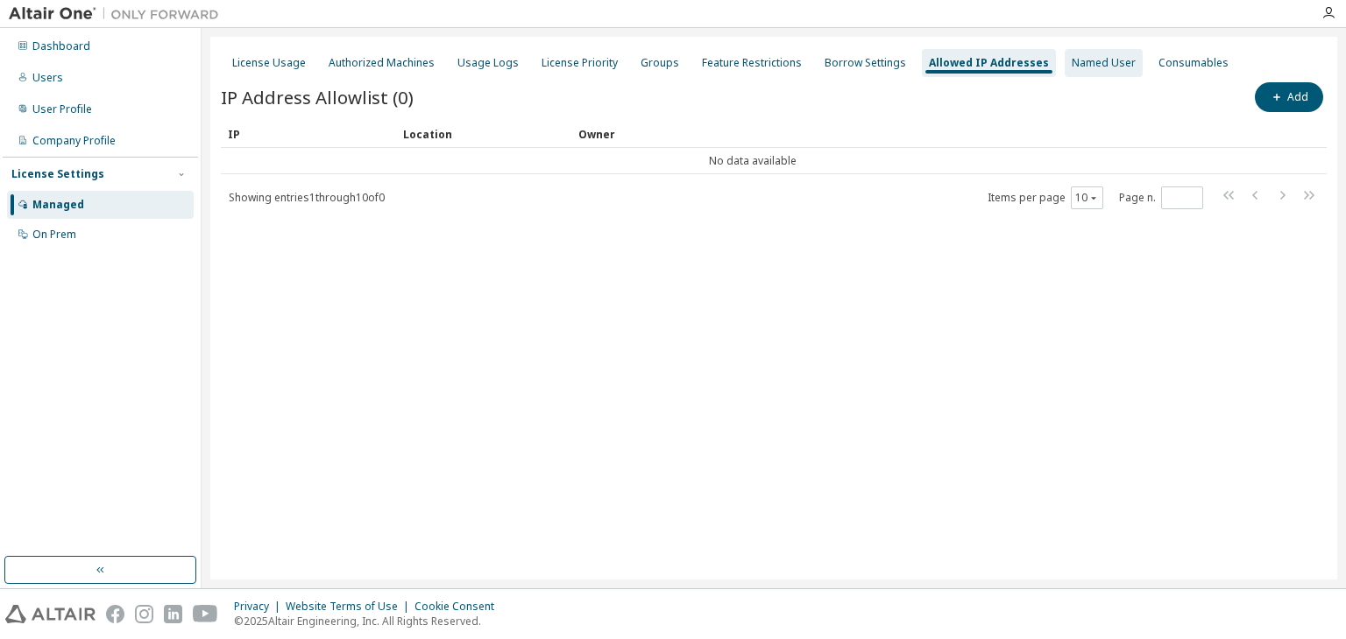
click at [1098, 58] on div "Named User" at bounding box center [1103, 63] width 64 height 14
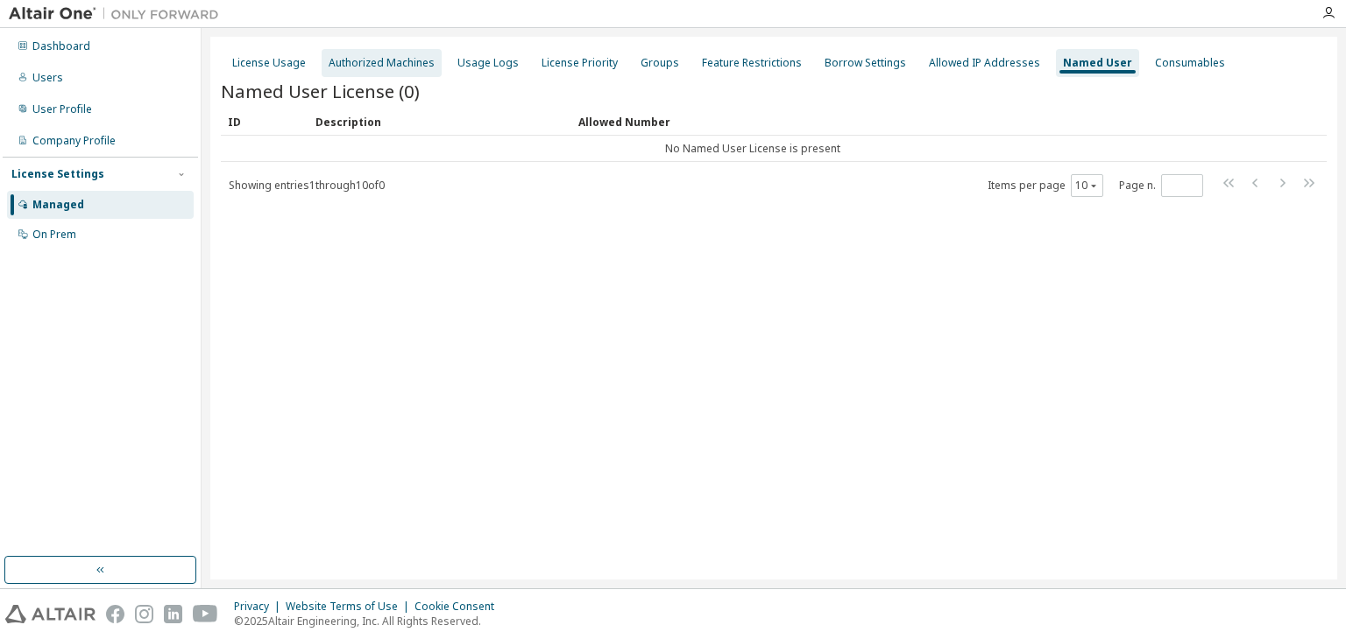
click at [421, 68] on div "Authorized Machines" at bounding box center [382, 63] width 106 height 14
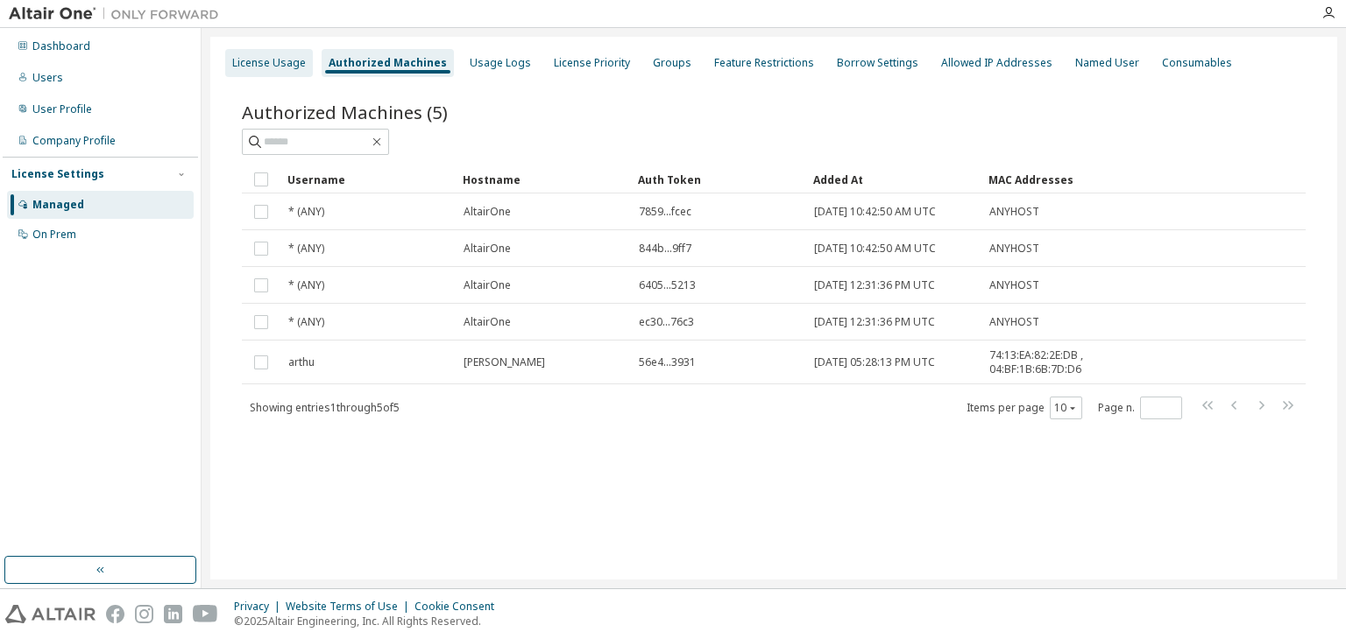
click at [284, 65] on div "License Usage" at bounding box center [269, 63] width 74 height 14
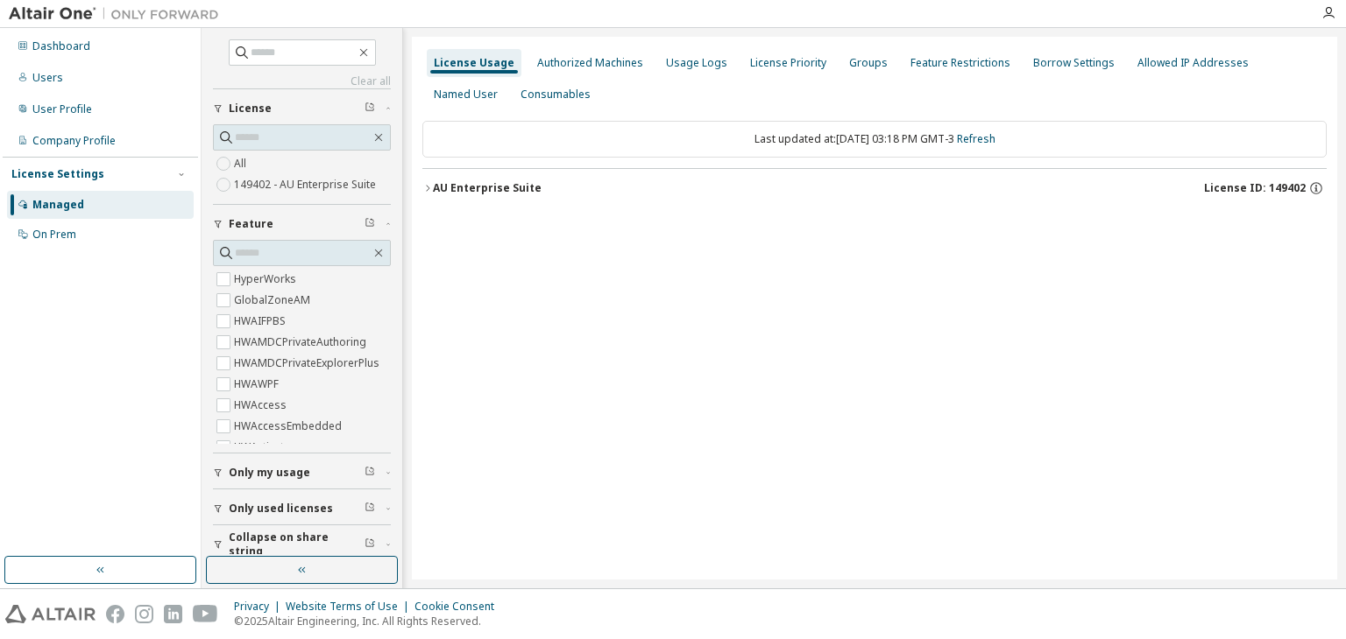
click at [462, 195] on button "AU Enterprise Suite License ID: 149402" at bounding box center [874, 188] width 904 height 39
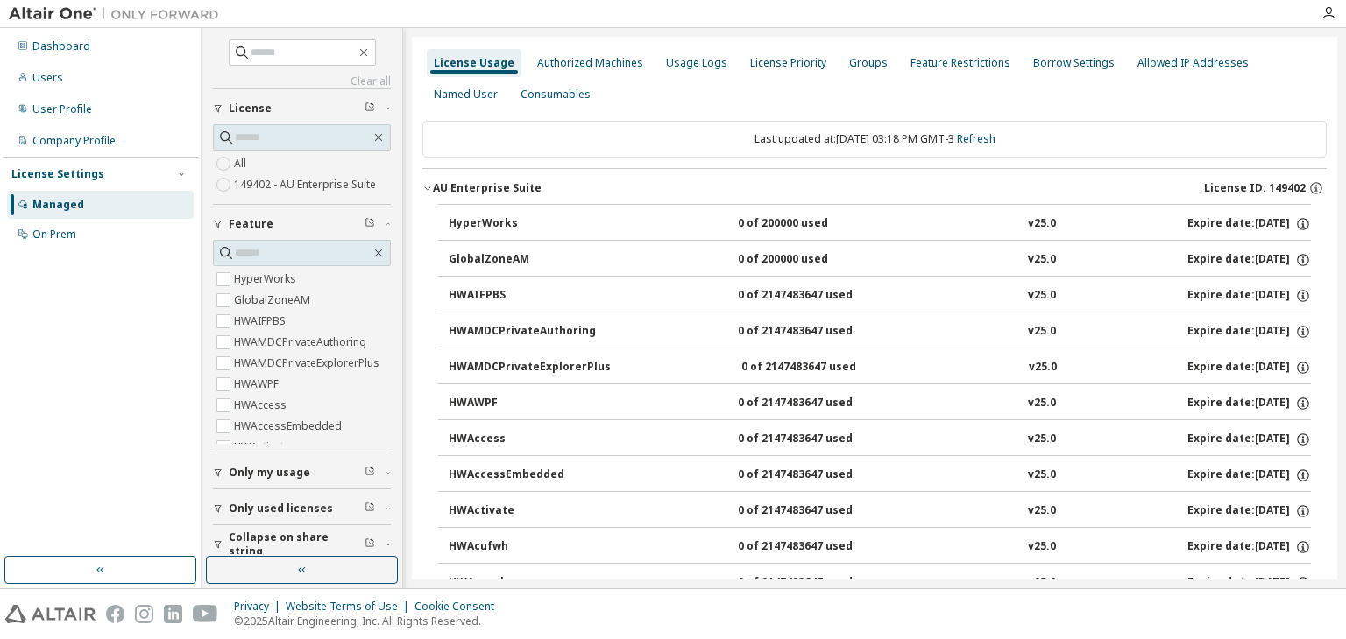
click at [492, 191] on div "AU Enterprise Suite" at bounding box center [487, 188] width 109 height 14
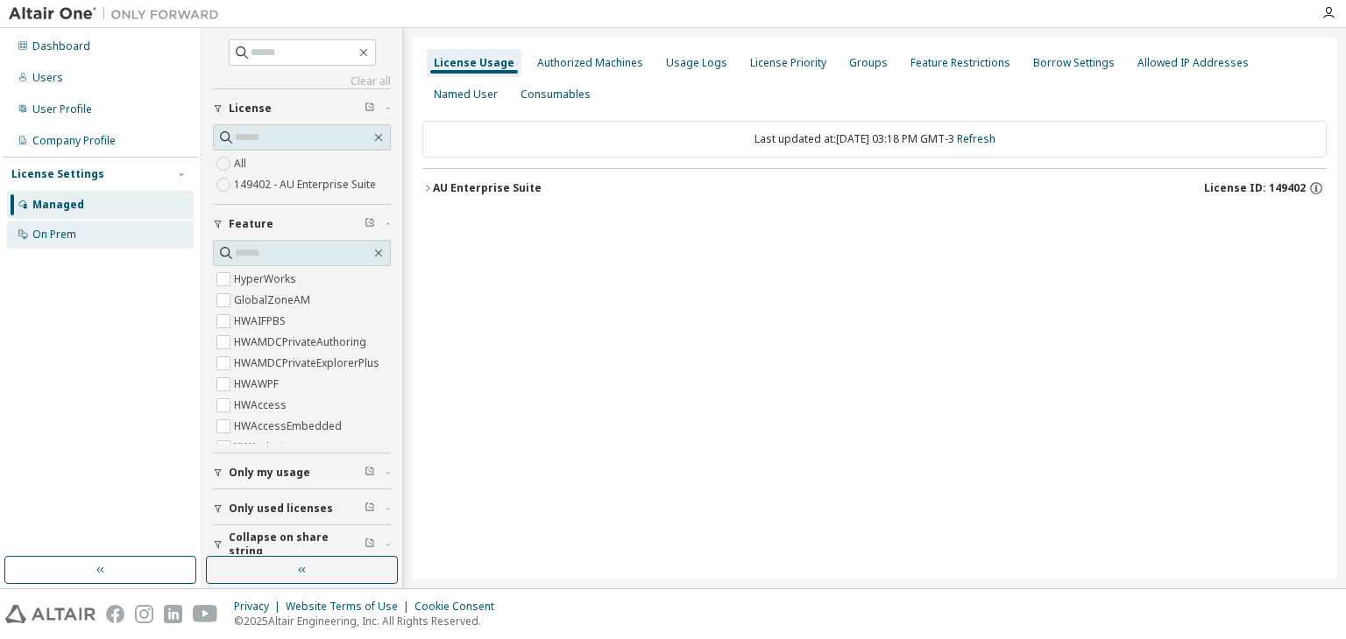
click at [74, 230] on div "On Prem" at bounding box center [54, 235] width 44 height 14
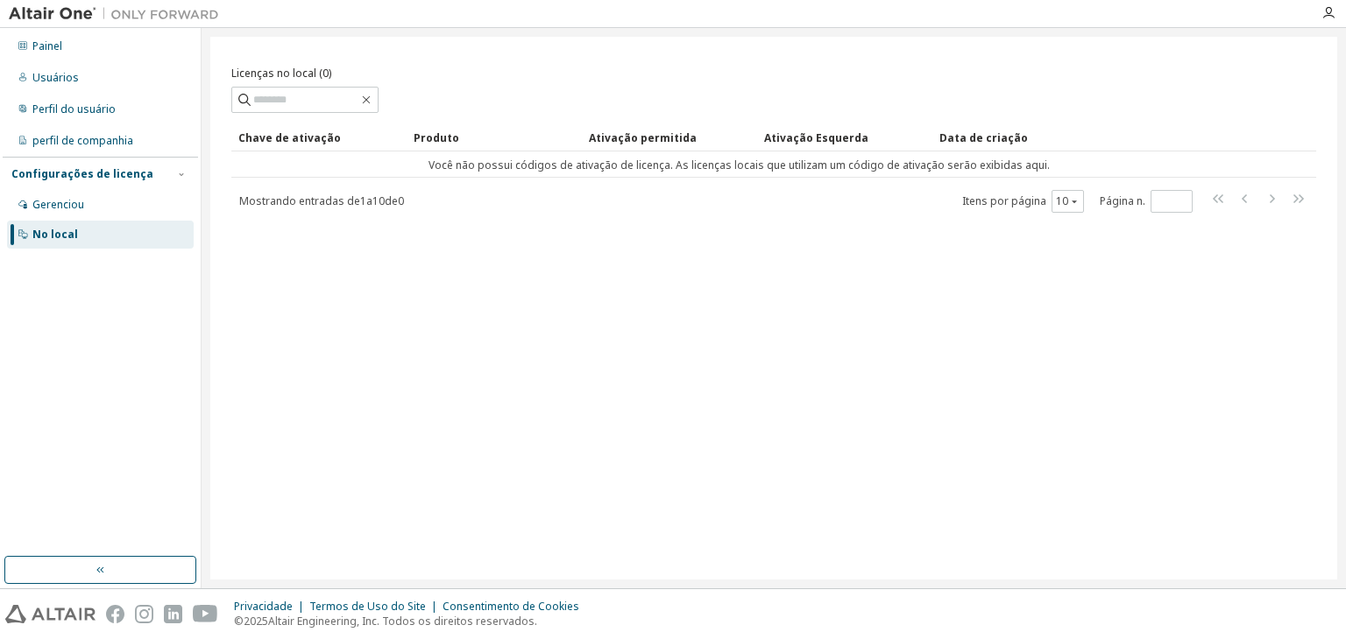
click at [529, 201] on div "Mostrando entradas de 1 a 10 de 0 Itens por página 10 Página n. *" at bounding box center [773, 200] width 1084 height 25
click at [111, 174] on font "Configurações de licença" at bounding box center [82, 173] width 142 height 15
click at [105, 192] on div "Gerenciou" at bounding box center [100, 205] width 187 height 28
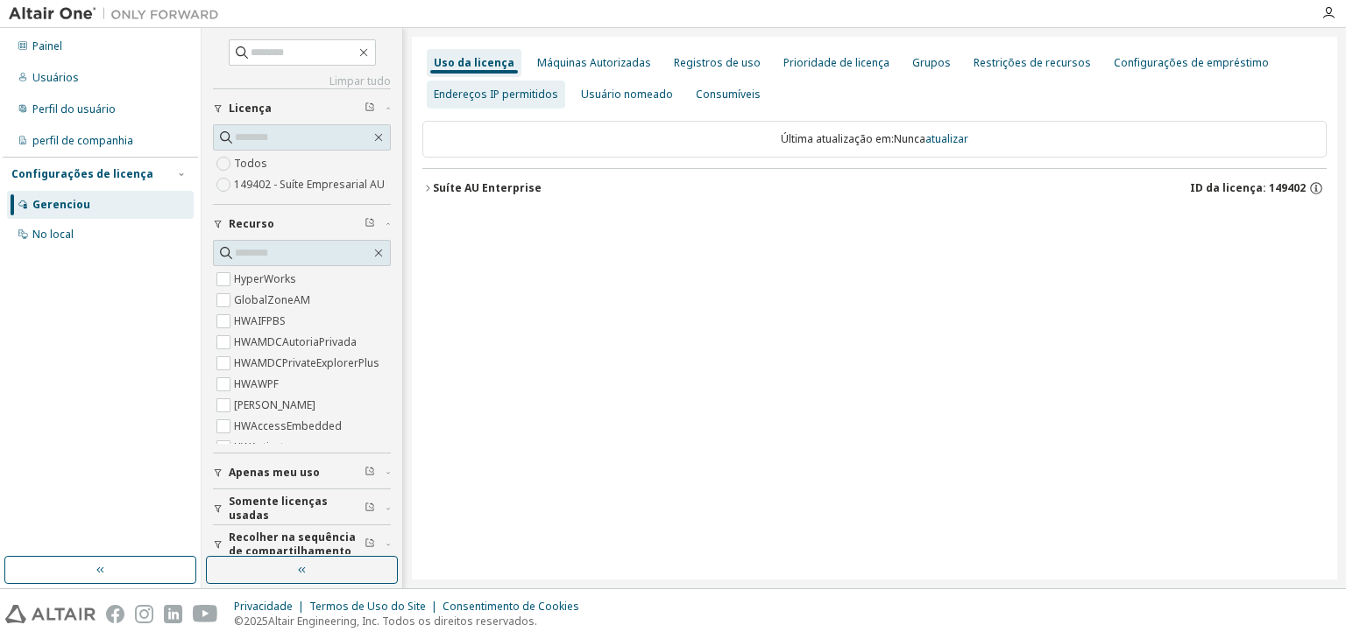
click at [527, 90] on font "Endereços IP permitidos" at bounding box center [496, 94] width 124 height 15
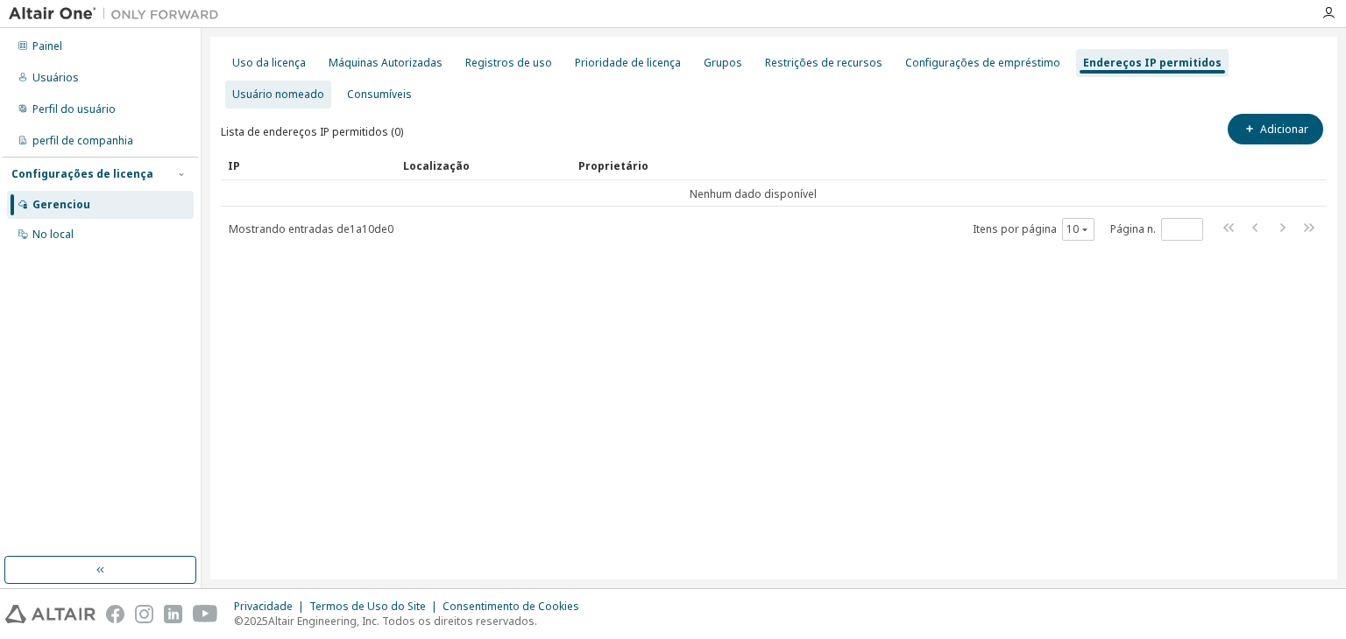
click at [324, 87] on font "Usuário nomeado" at bounding box center [278, 94] width 92 height 15
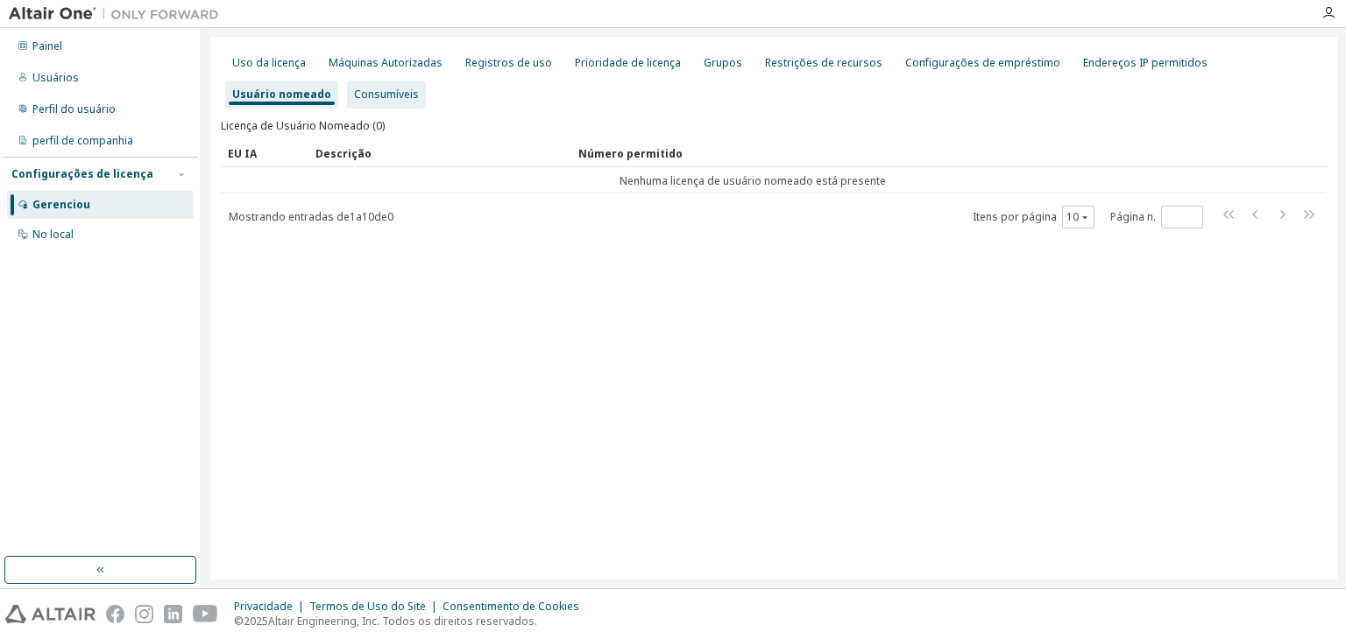
click at [354, 91] on font "Consumíveis" at bounding box center [386, 94] width 65 height 15
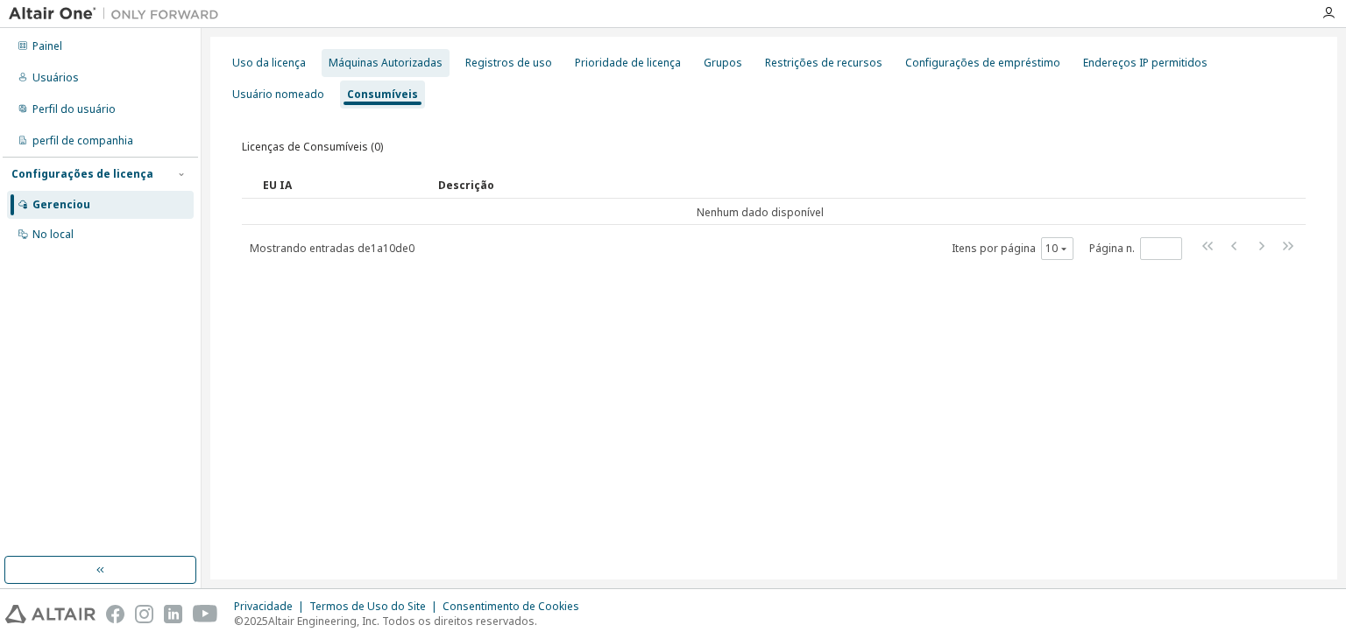
click at [329, 64] on font "Máquinas Autorizadas" at bounding box center [386, 62] width 114 height 15
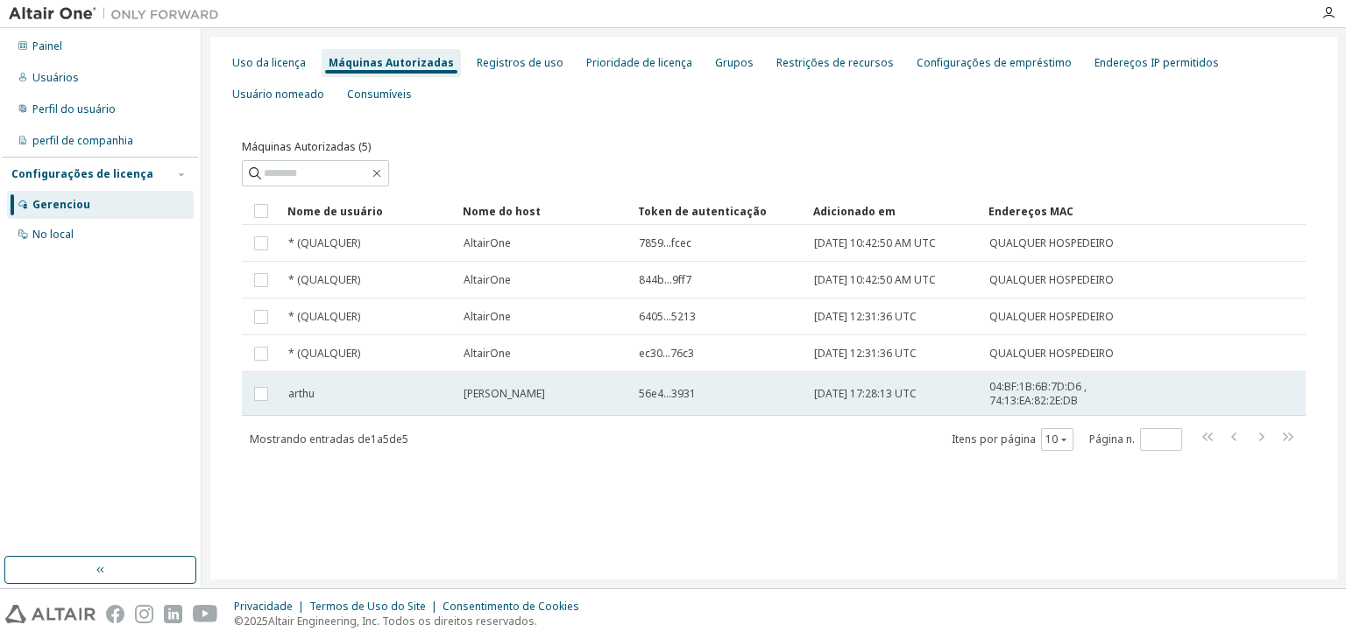
click at [652, 392] on font "56e4...3931" at bounding box center [667, 393] width 57 height 15
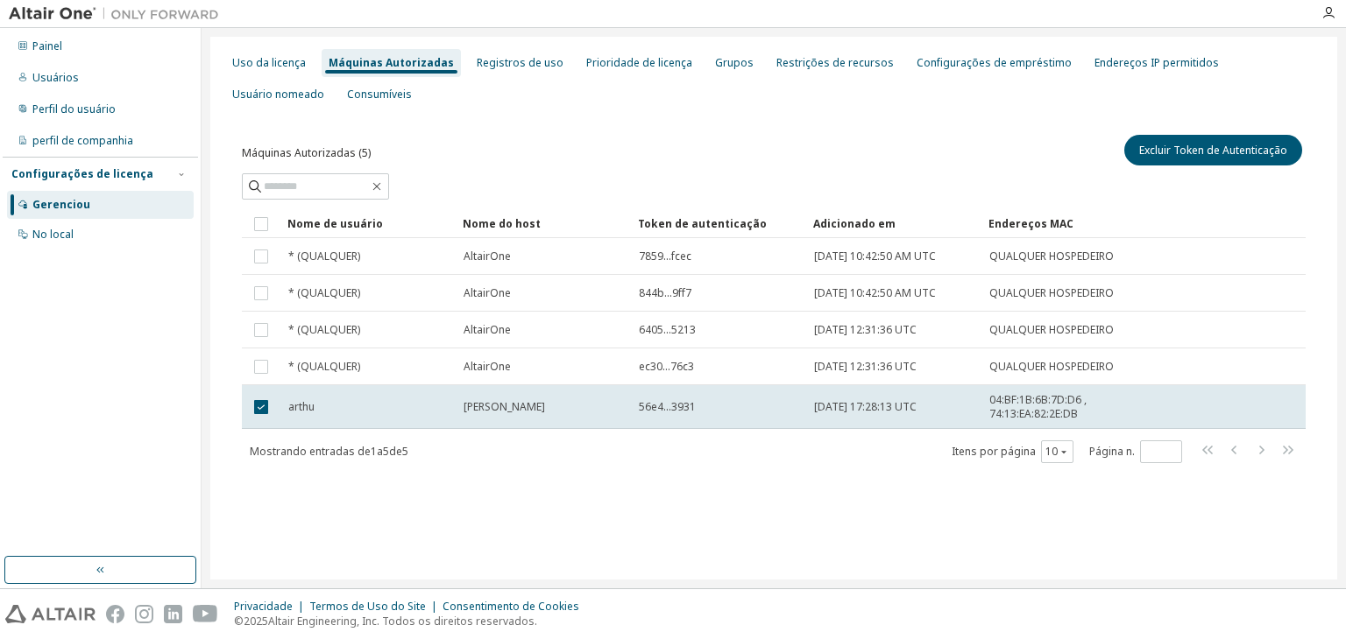
click at [813, 417] on td "05/09/2025 17:28:13 UTC" at bounding box center [893, 407] width 175 height 44
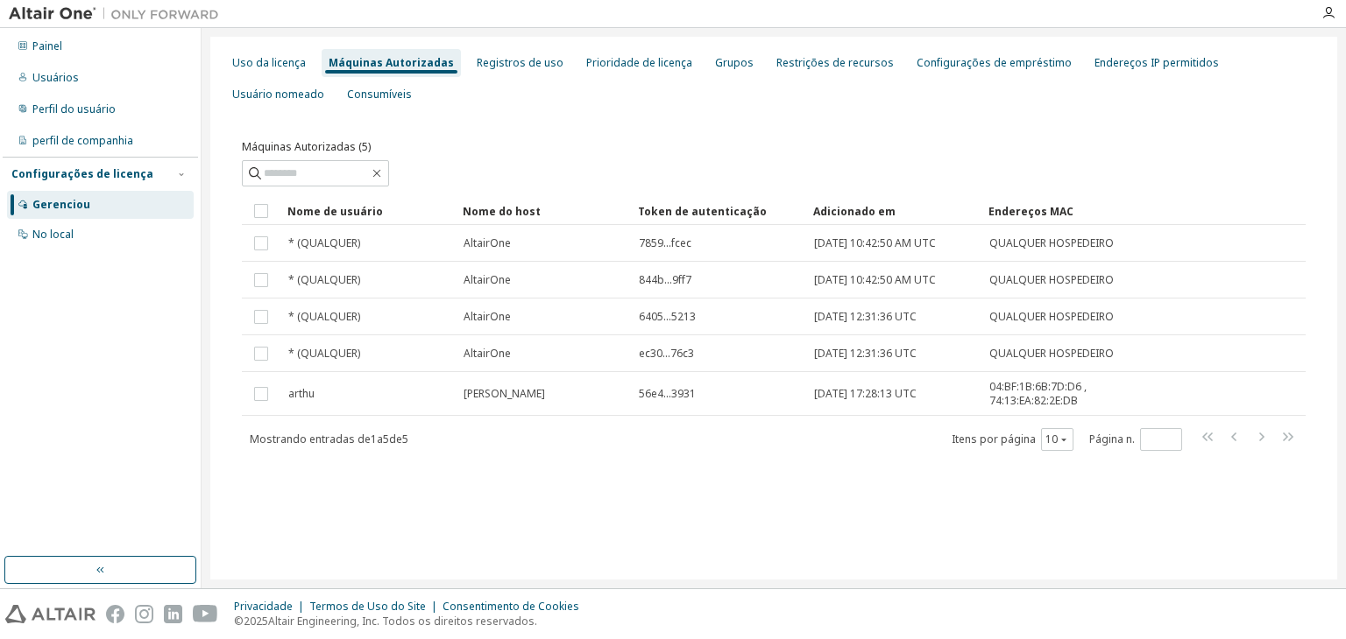
click at [1261, 87] on div "Uso da licença Máquinas Autorizadas Registros de uso Prioridade de licença Grup…" at bounding box center [774, 78] width 1106 height 63
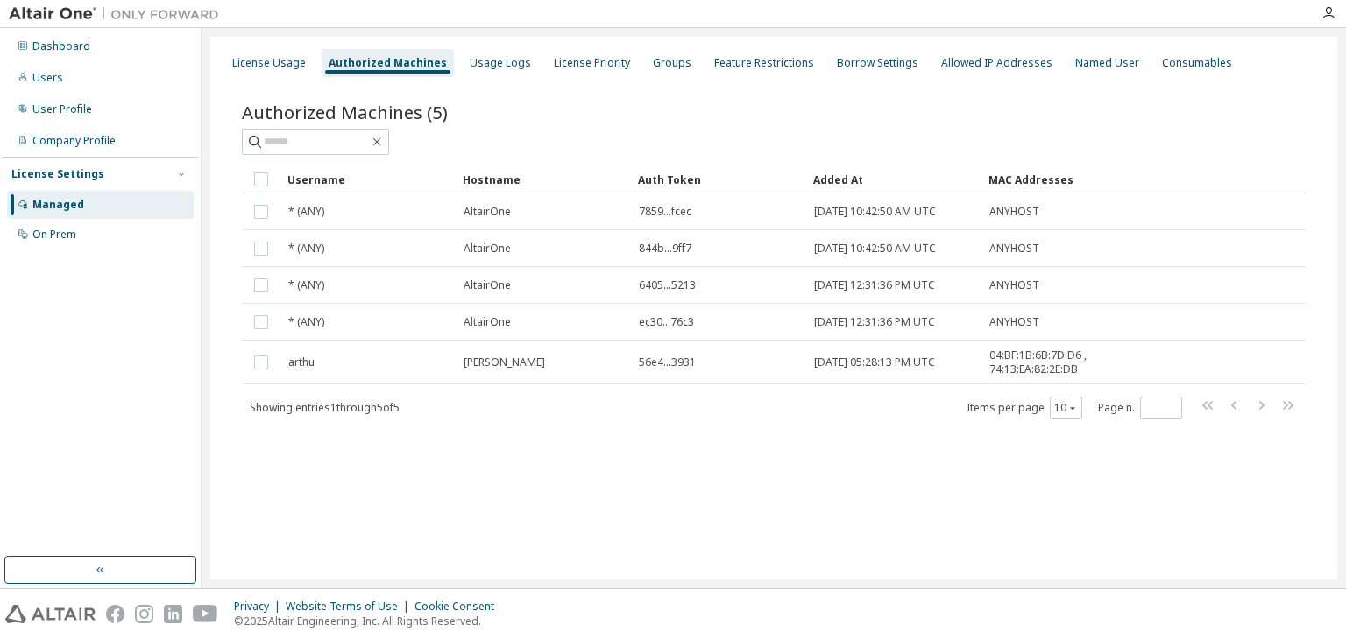
click at [770, 148] on div at bounding box center [773, 142] width 1063 height 26
click at [295, 63] on div "License Usage" at bounding box center [269, 63] width 74 height 14
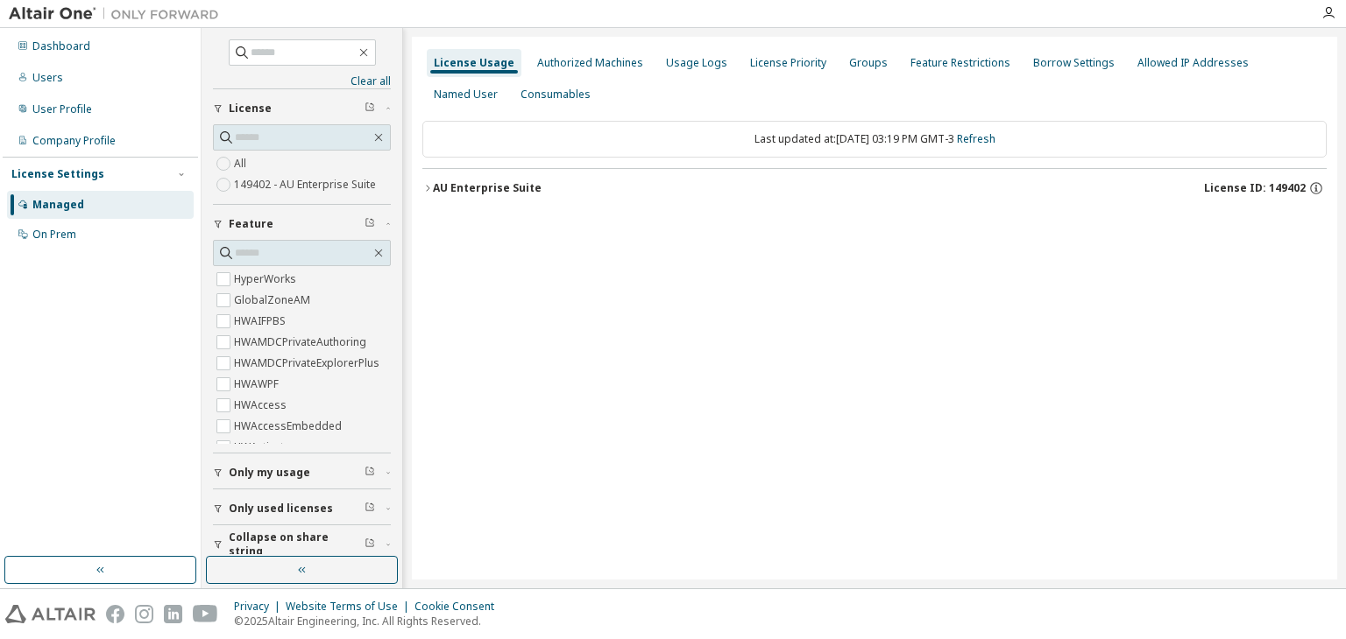
click at [476, 198] on button "AU Enterprise Suite License ID: 149402" at bounding box center [874, 188] width 904 height 39
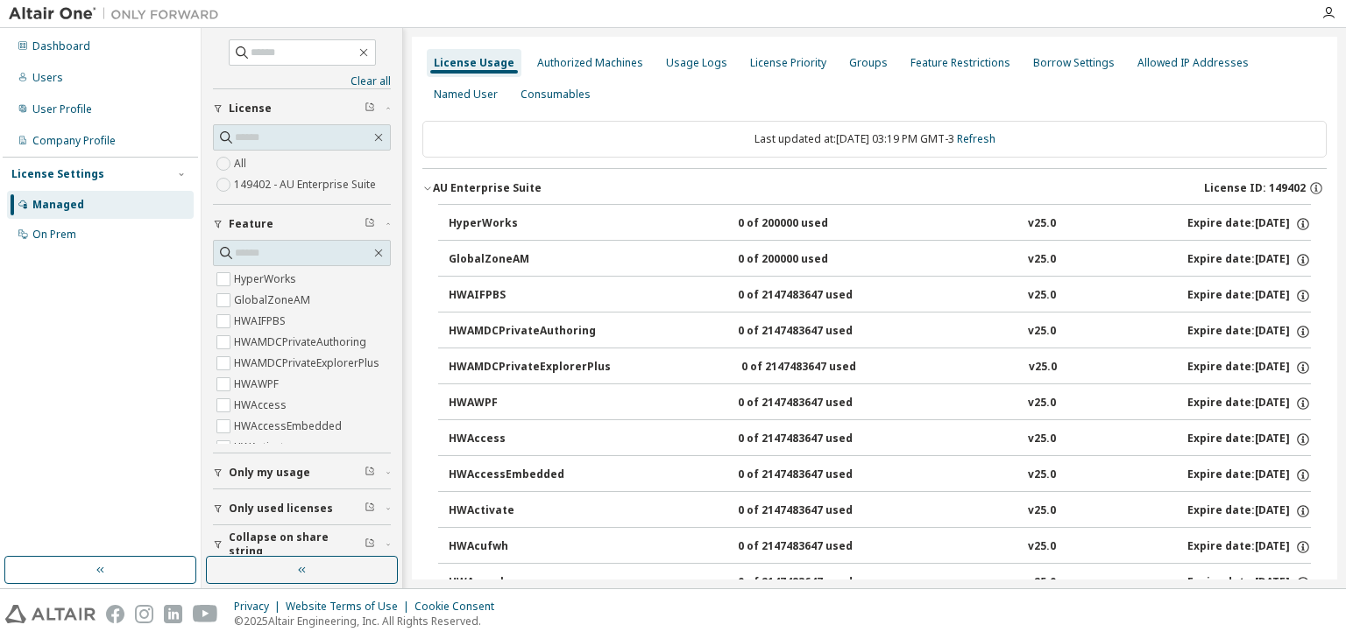
click at [498, 185] on div "AU Enterprise Suite" at bounding box center [487, 188] width 109 height 14
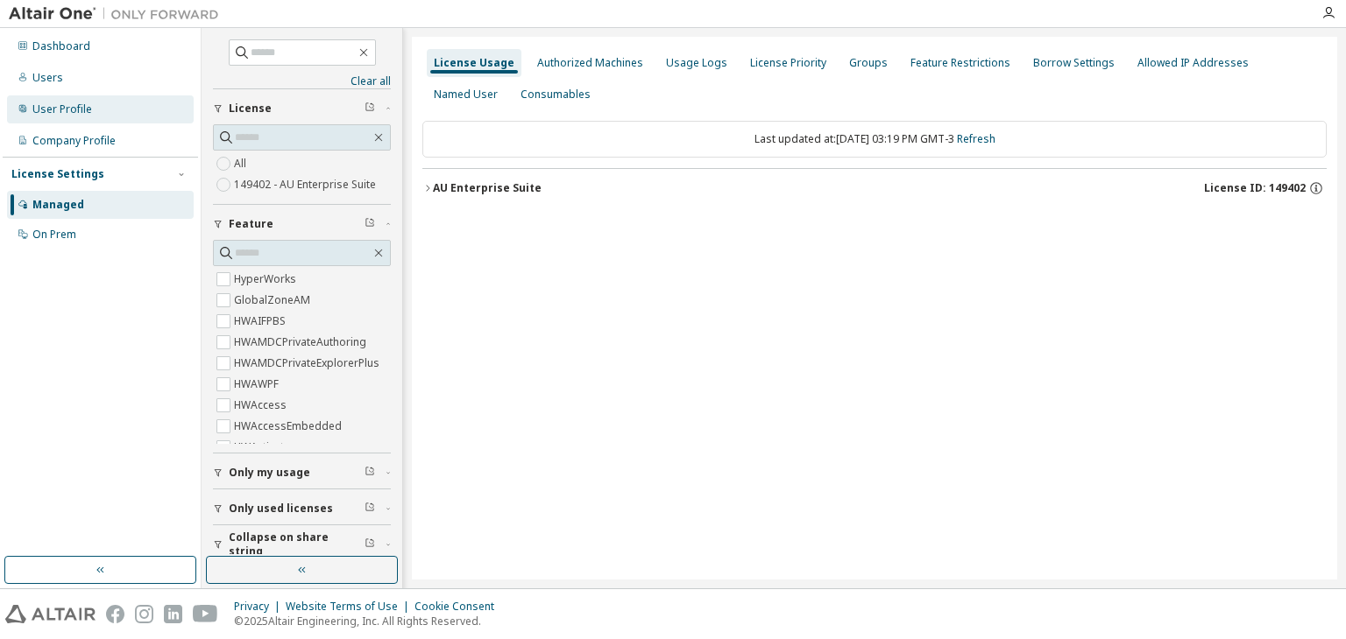
click at [75, 110] on div "User Profile" at bounding box center [62, 109] width 60 height 14
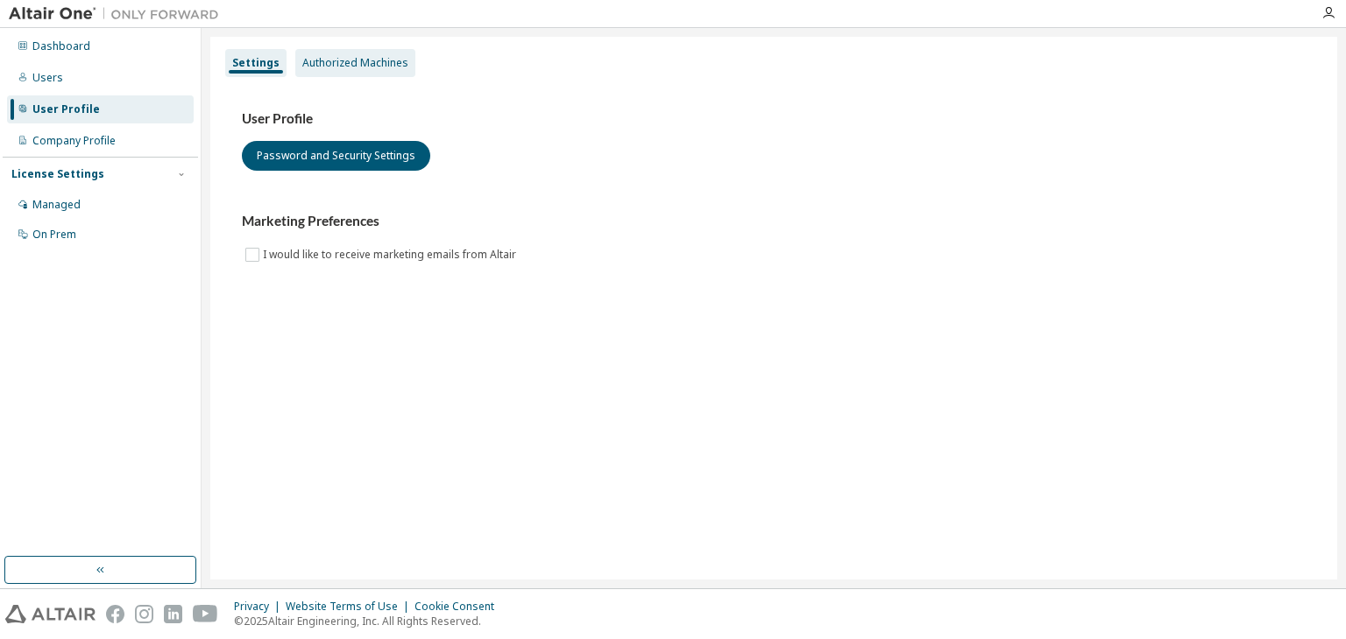
click at [359, 64] on div "Authorized Machines" at bounding box center [355, 63] width 106 height 14
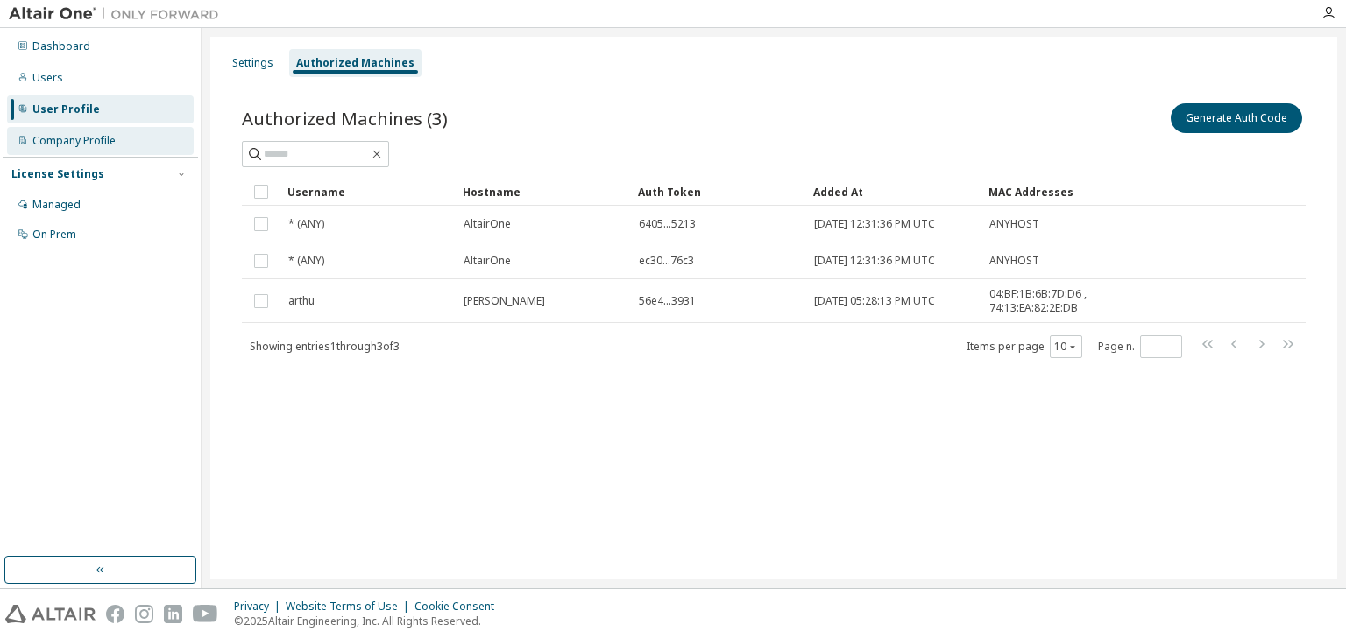
click at [88, 131] on div "Company Profile" at bounding box center [100, 141] width 187 height 28
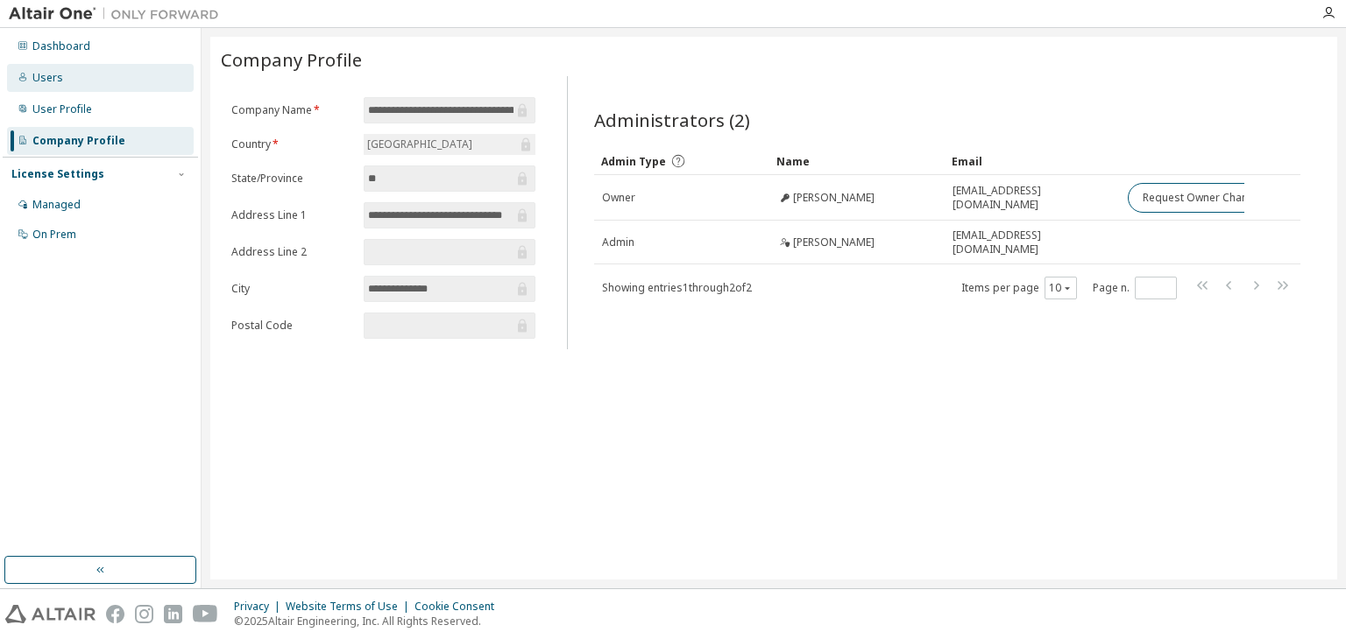
click at [79, 85] on div "Users" at bounding box center [100, 78] width 187 height 28
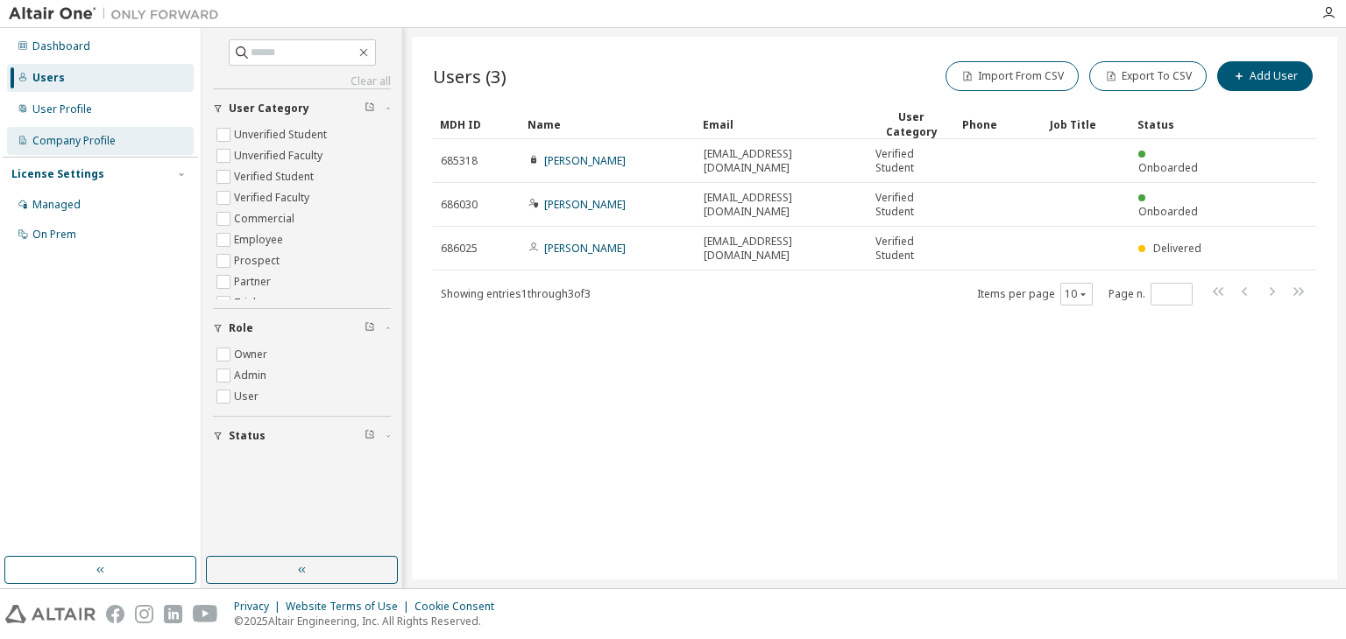
click at [105, 138] on div "Company Profile" at bounding box center [73, 141] width 83 height 14
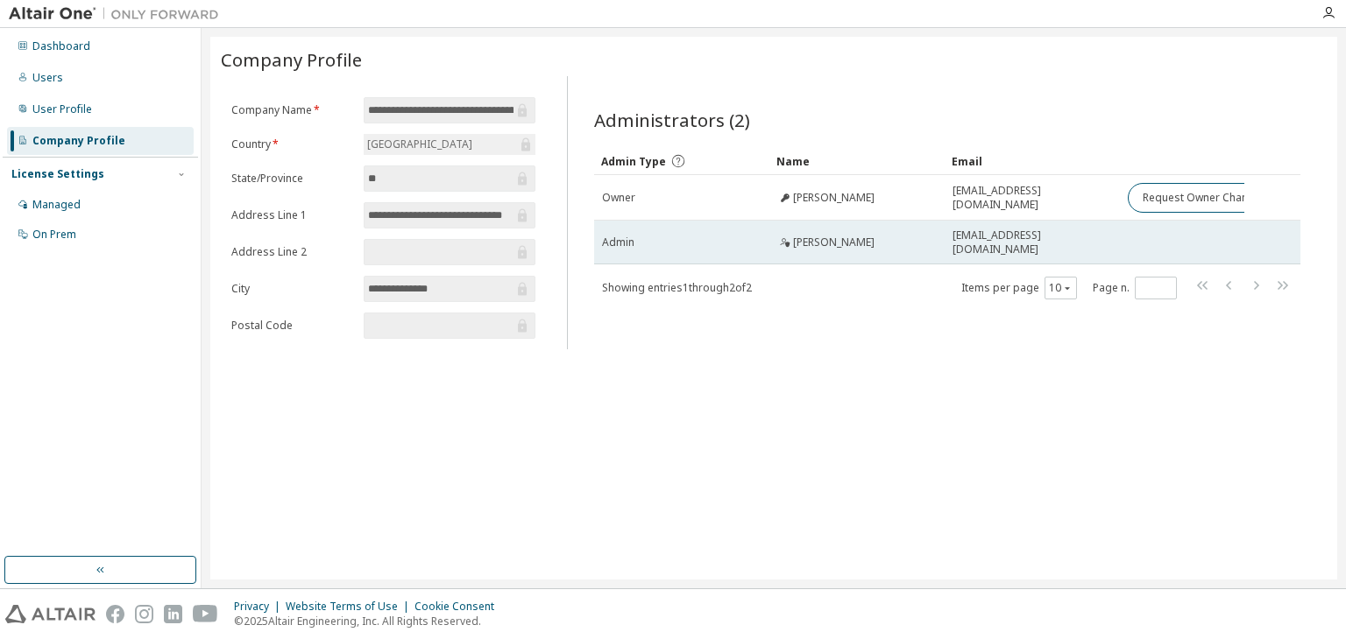
click at [637, 248] on td "Admin" at bounding box center [681, 243] width 175 height 44
click at [624, 229] on td "Admin" at bounding box center [681, 243] width 175 height 44
click at [799, 244] on span "Arthur Figueiredo" at bounding box center [833, 243] width 81 height 14
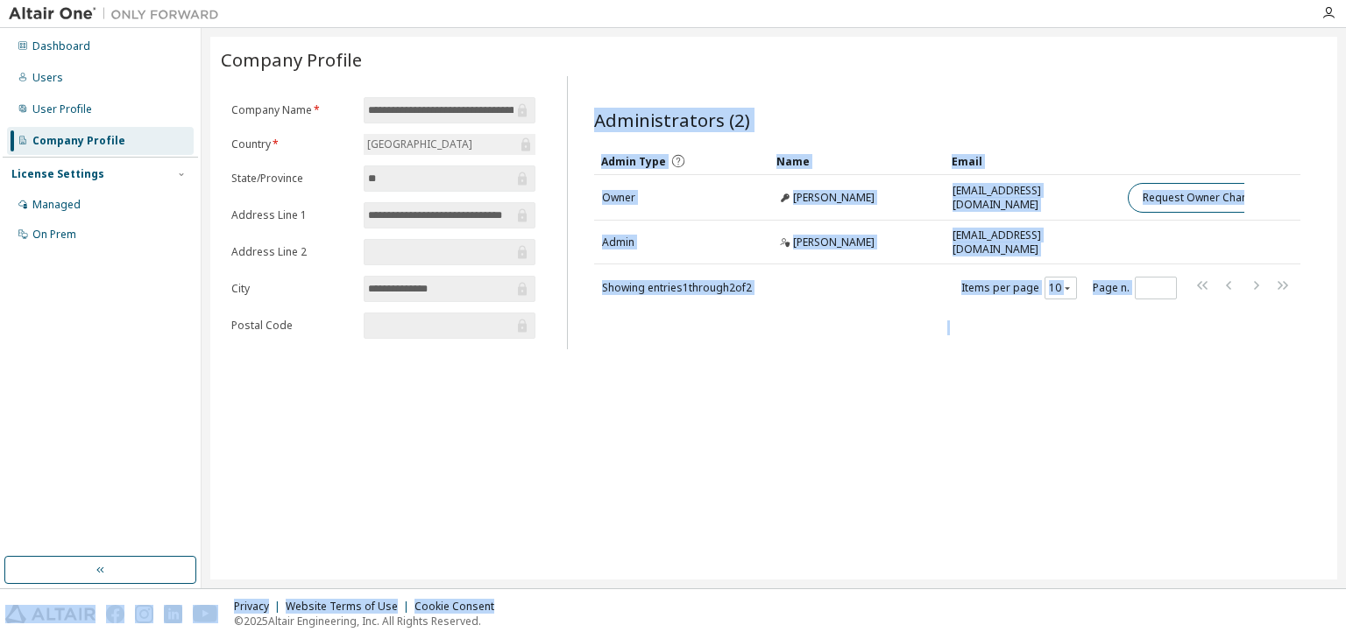
drag, startPoint x: 566, startPoint y: 579, endPoint x: 673, endPoint y: 592, distance: 107.7
click at [673, 592] on div "**********" at bounding box center [673, 319] width 1346 height 639
click at [649, 351] on div "**********" at bounding box center [773, 308] width 1127 height 543
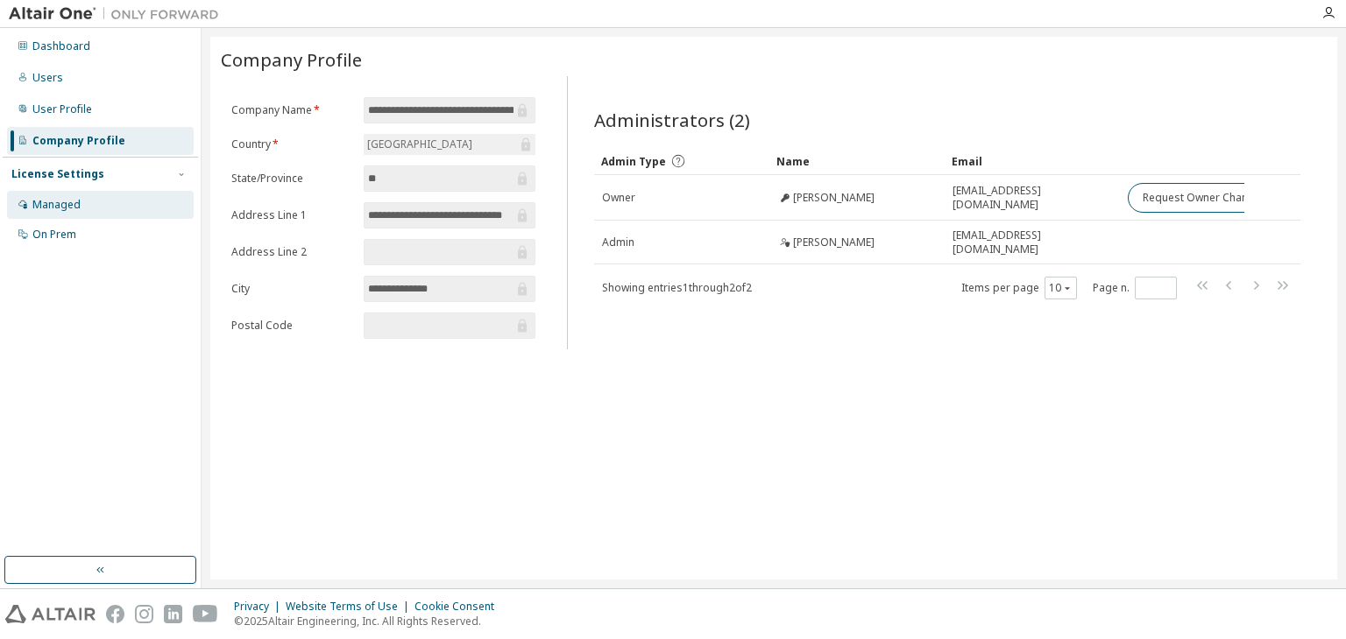
click at [77, 213] on div "Managed" at bounding box center [100, 205] width 187 height 28
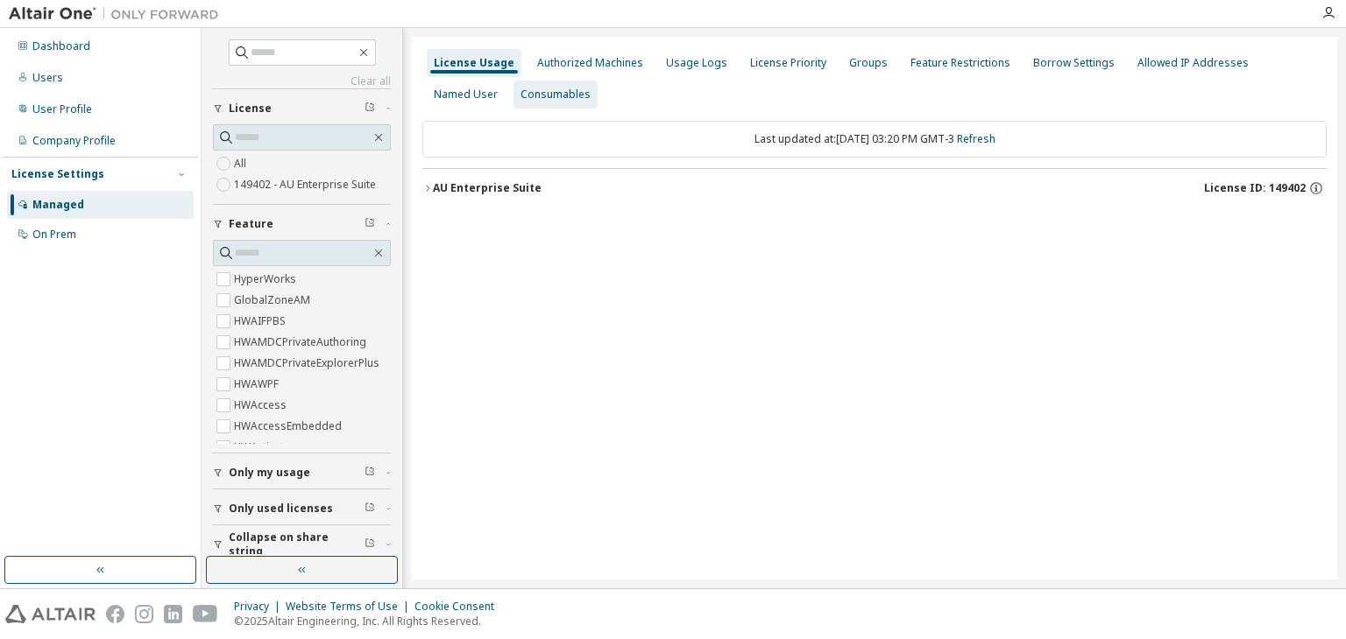
click at [520, 94] on div "Consumables" at bounding box center [555, 95] width 70 height 14
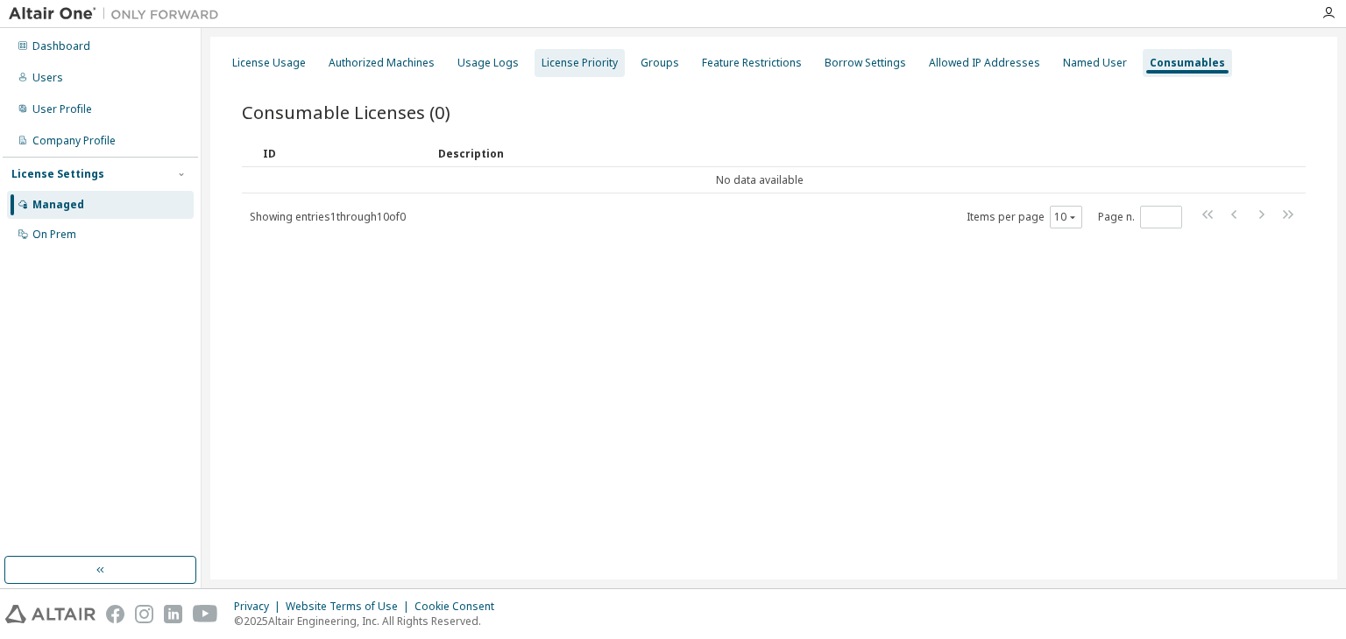
click at [564, 65] on div "License Priority" at bounding box center [579, 63] width 76 height 14
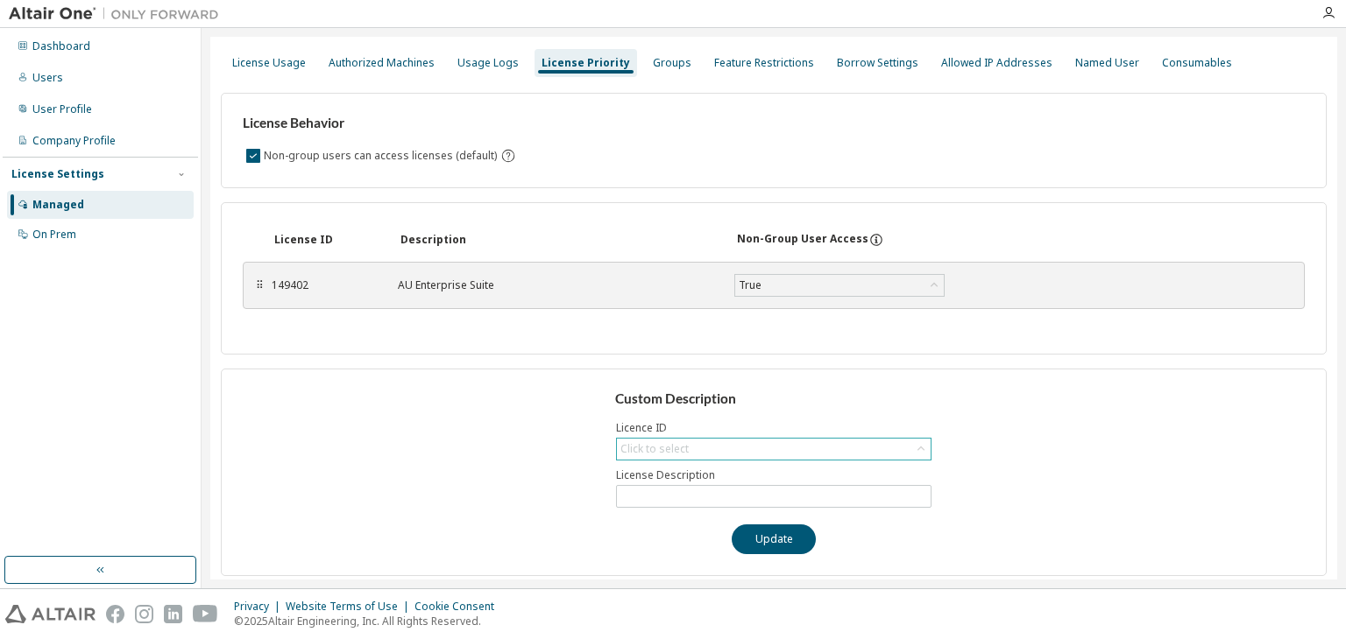
click at [672, 445] on div "Click to select" at bounding box center [654, 449] width 68 height 14
click at [679, 495] on li "149402 - AU Enterprise Suite" at bounding box center [768, 496] width 310 height 23
type input "**********"
click at [677, 496] on input "**********" at bounding box center [773, 497] width 307 height 14
click at [717, 497] on input "**********" at bounding box center [773, 497] width 307 height 14
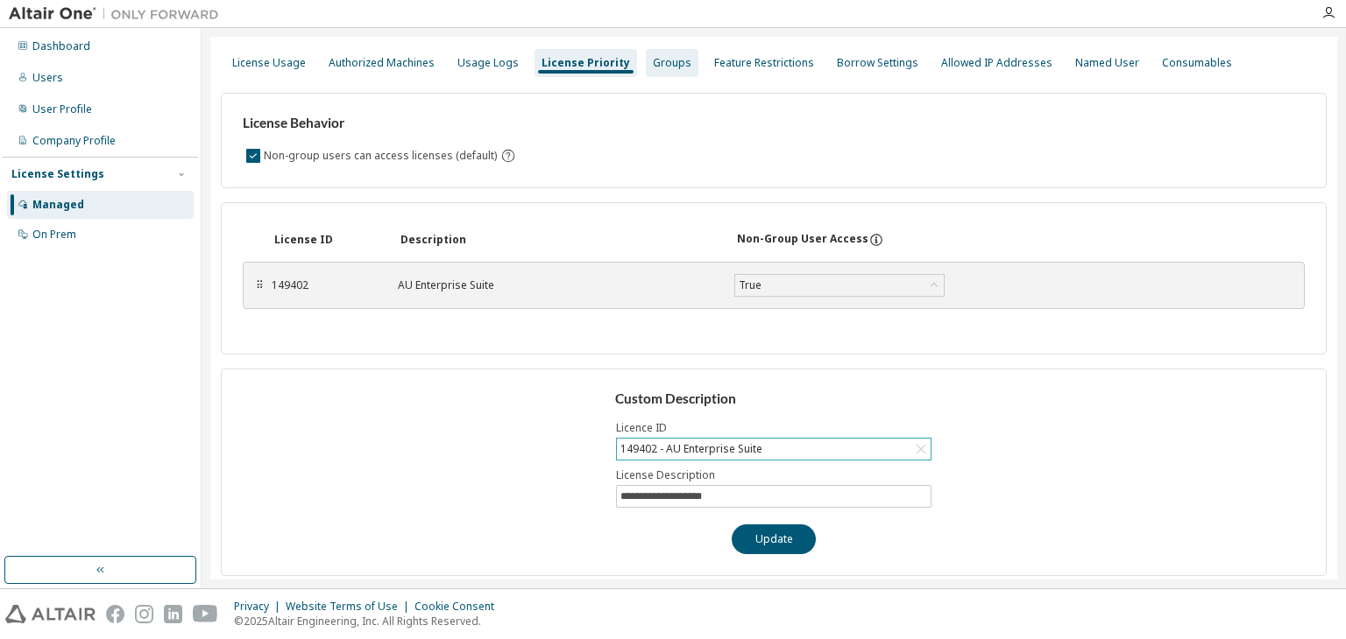
click at [646, 62] on div "Groups" at bounding box center [672, 63] width 53 height 28
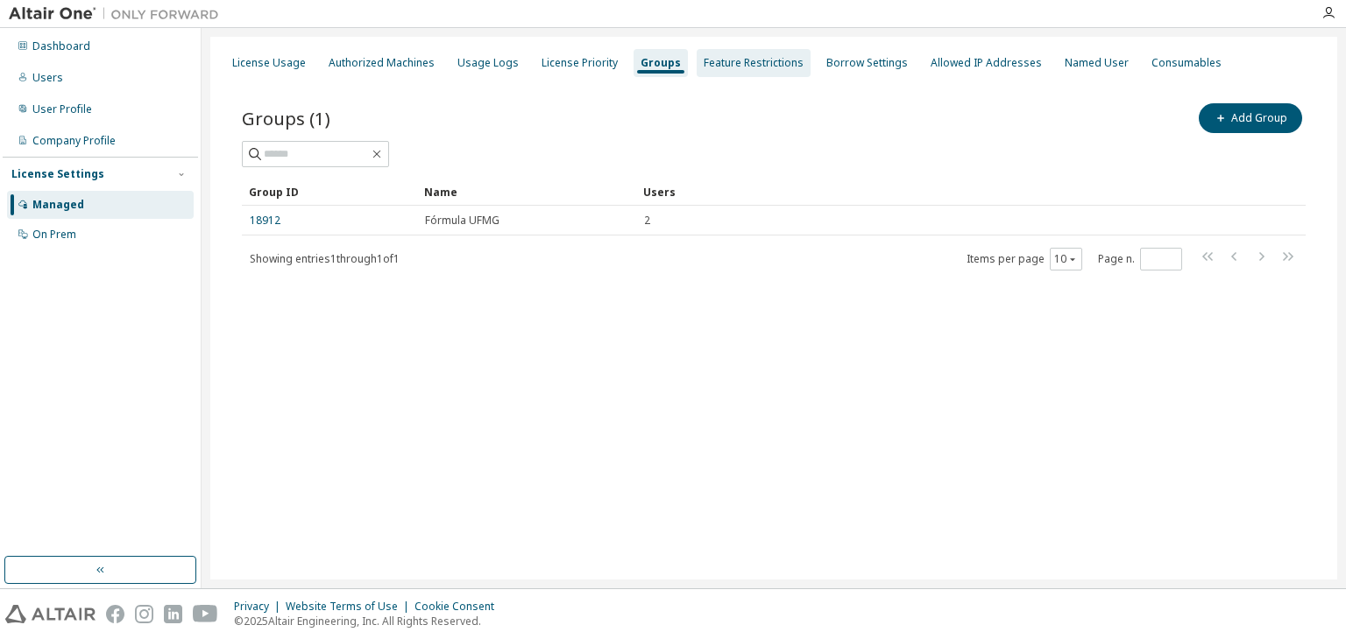
click at [718, 60] on div "Feature Restrictions" at bounding box center [753, 63] width 100 height 14
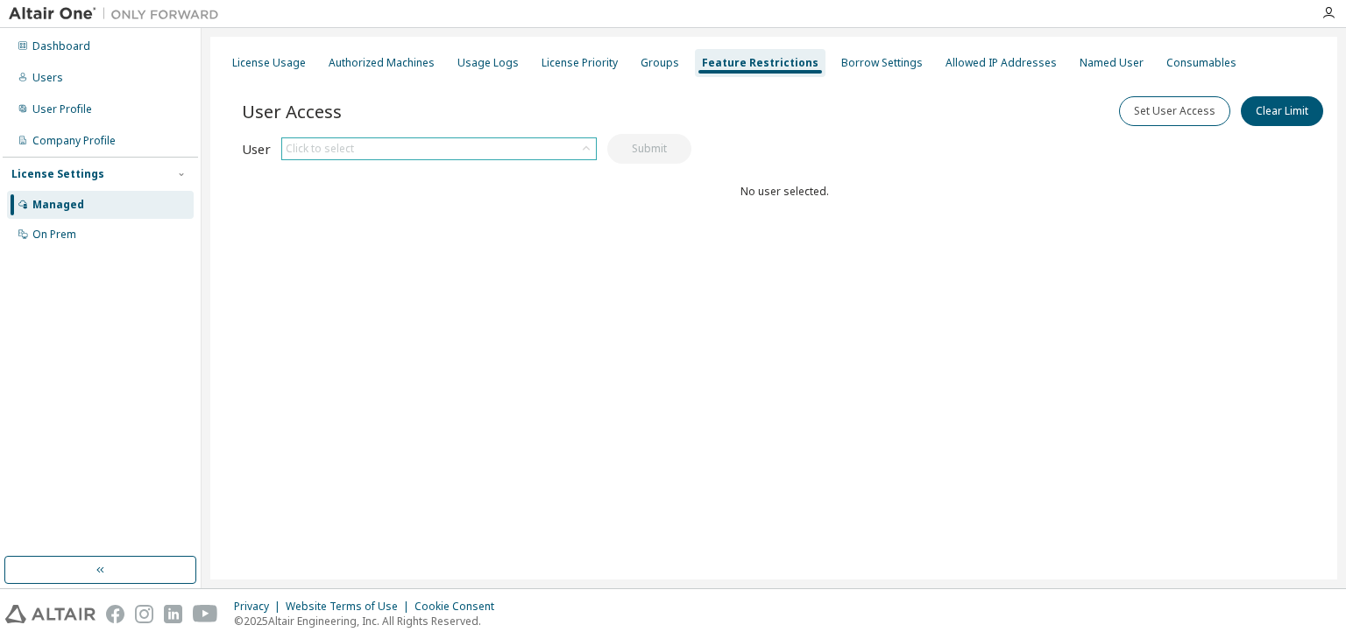
click at [526, 143] on div "Click to select" at bounding box center [439, 148] width 314 height 21
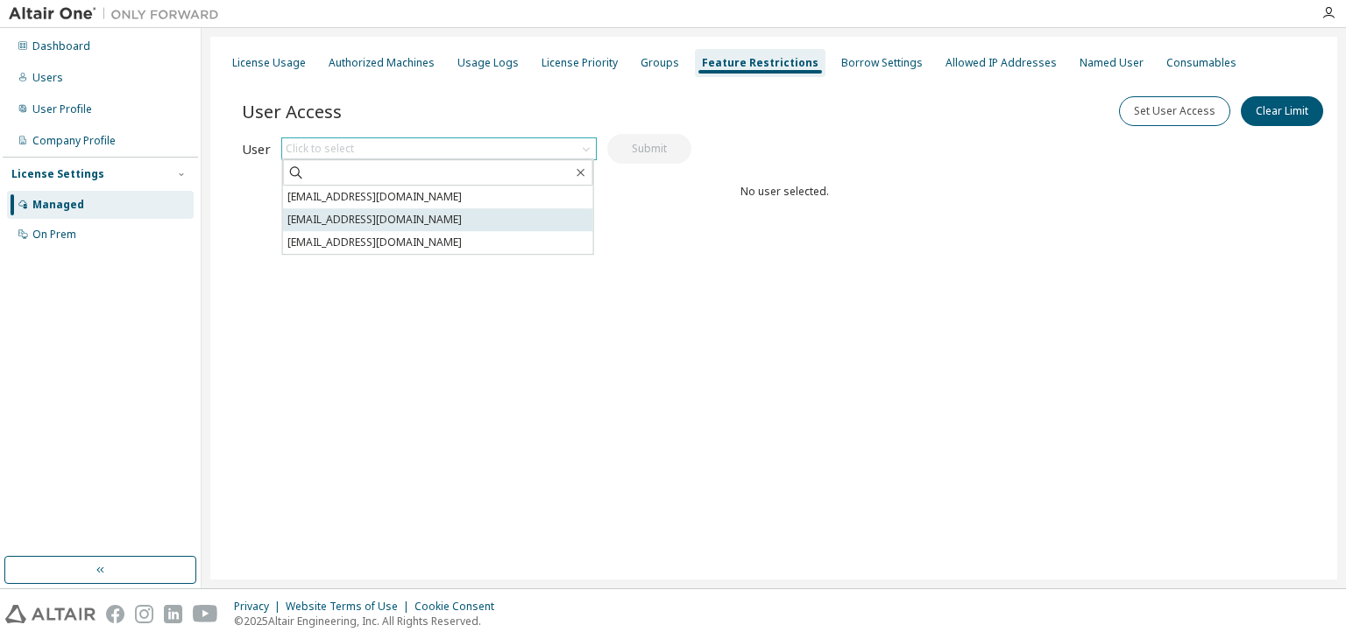
click at [370, 225] on li "alvesqf@gmail.com" at bounding box center [438, 219] width 310 height 23
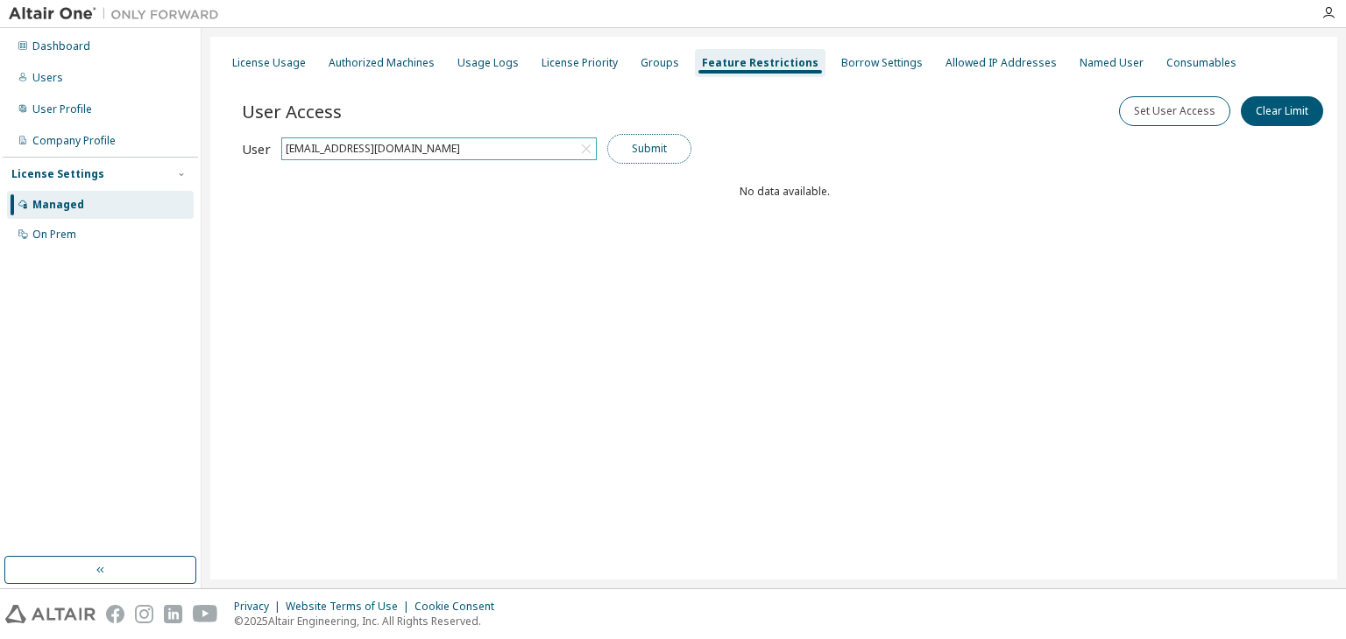
click at [644, 156] on button "Submit" at bounding box center [649, 149] width 84 height 30
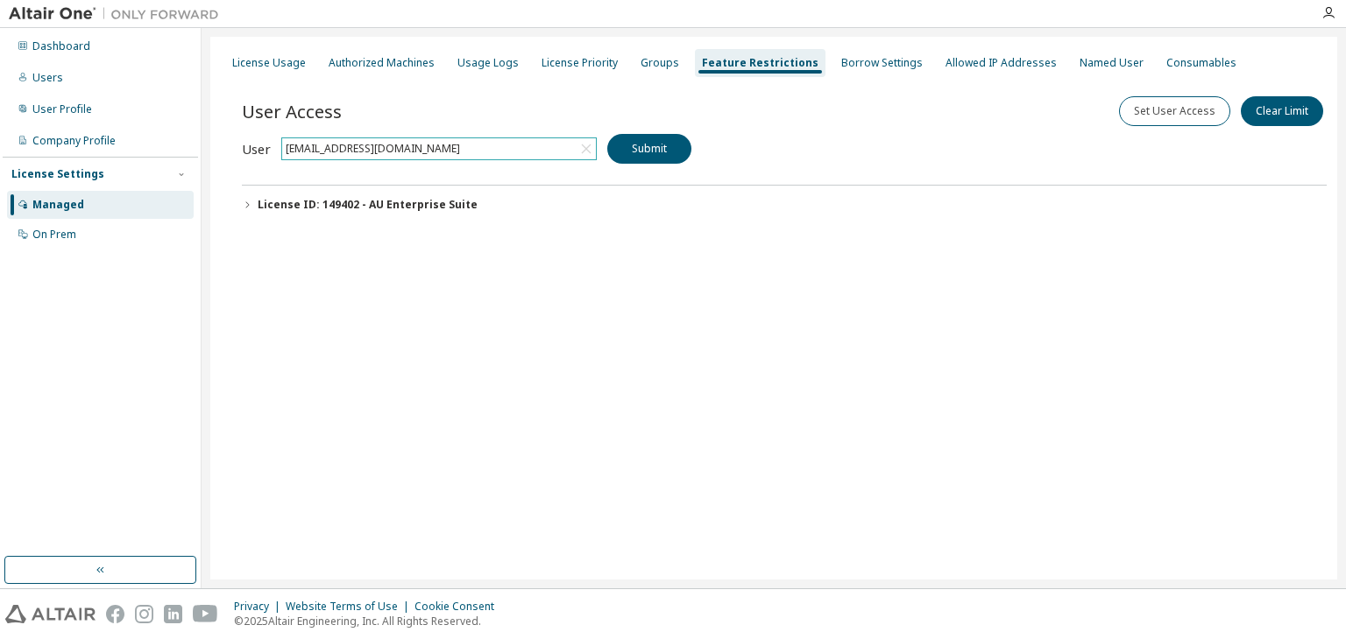
click at [446, 203] on div "License ID: 149402 - AU Enterprise Suite" at bounding box center [368, 205] width 220 height 14
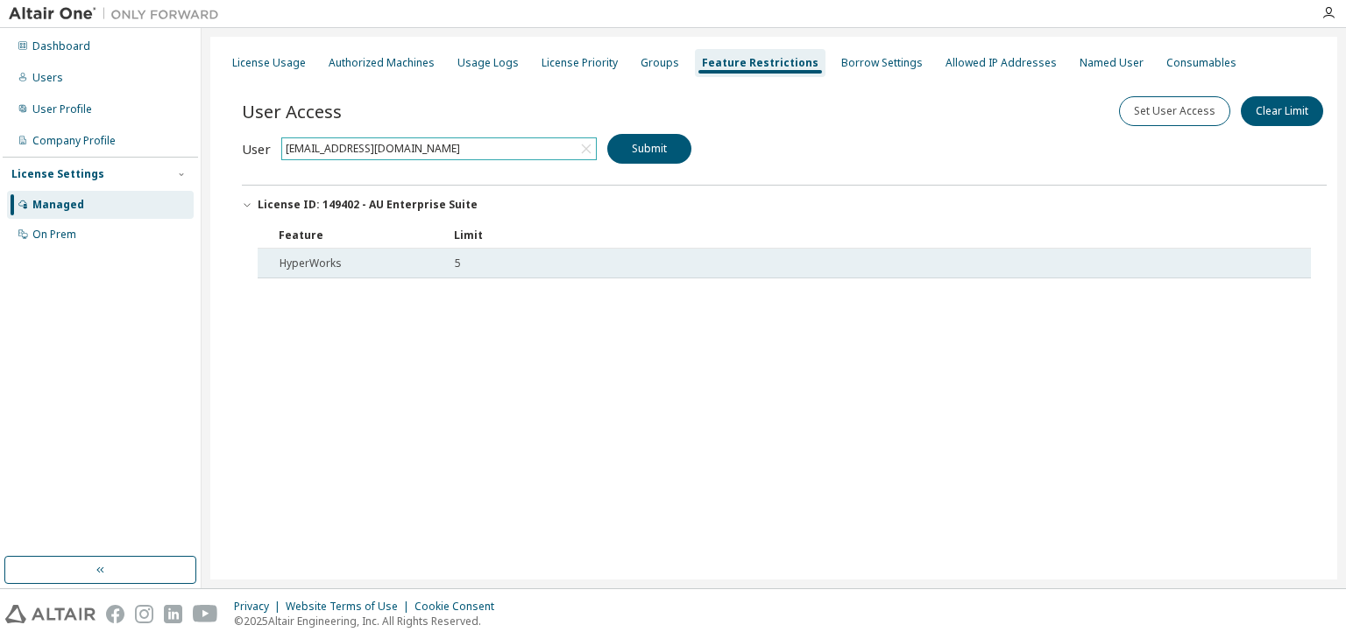
click at [458, 262] on span "5" at bounding box center [458, 264] width 6 height 14
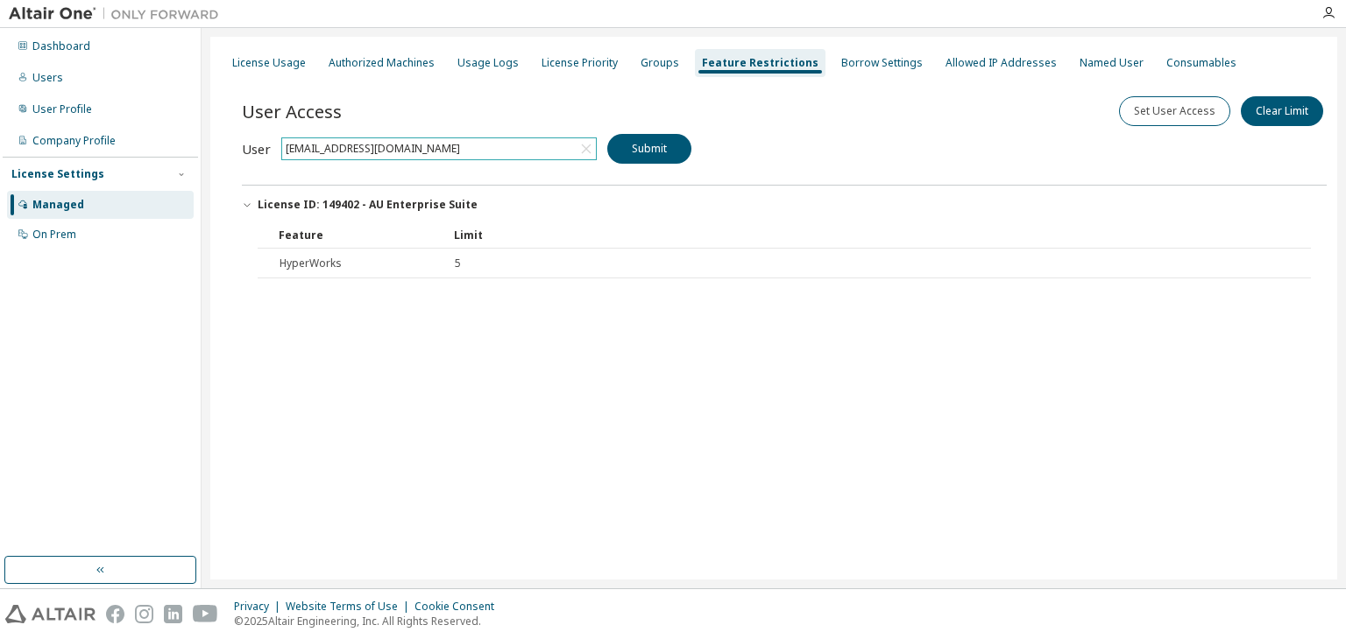
click at [468, 230] on div "Limit" at bounding box center [865, 235] width 822 height 28
click at [485, 217] on button "License ID: 149402 - AU Enterprise Suite" at bounding box center [784, 205] width 1084 height 39
click at [550, 152] on div "alvesqf@gmail.com" at bounding box center [439, 148] width 314 height 21
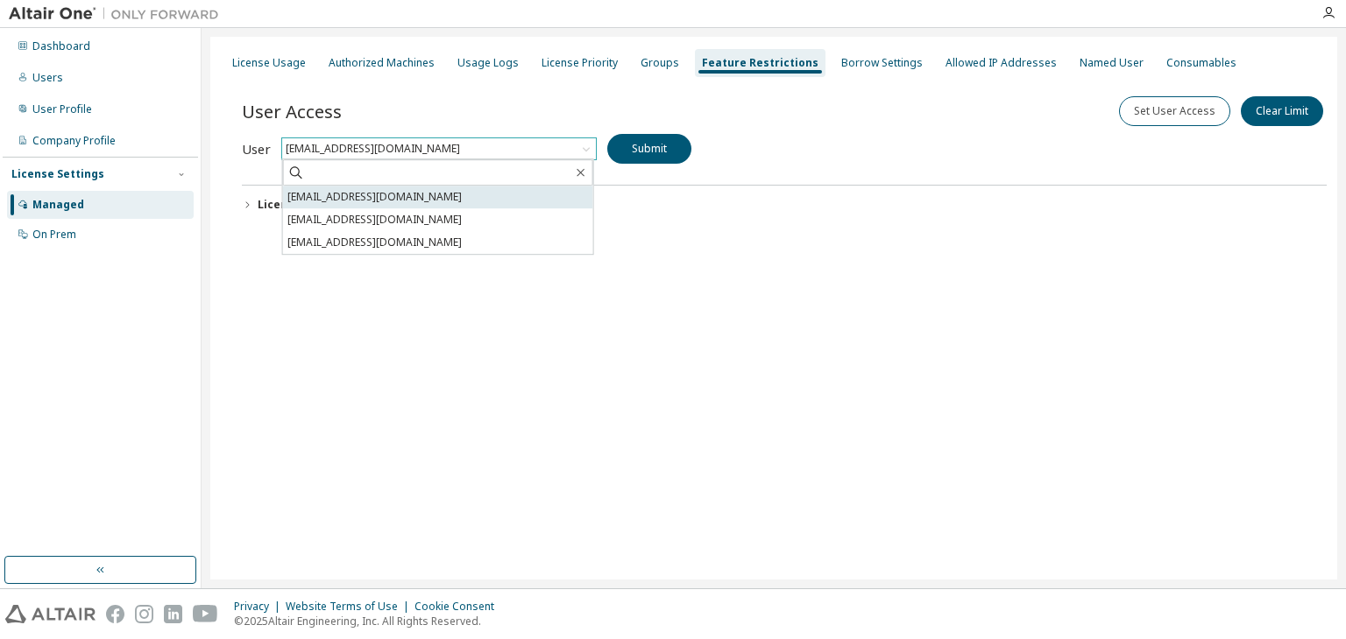
click at [413, 194] on li "drobert@ufmg.br" at bounding box center [438, 197] width 310 height 23
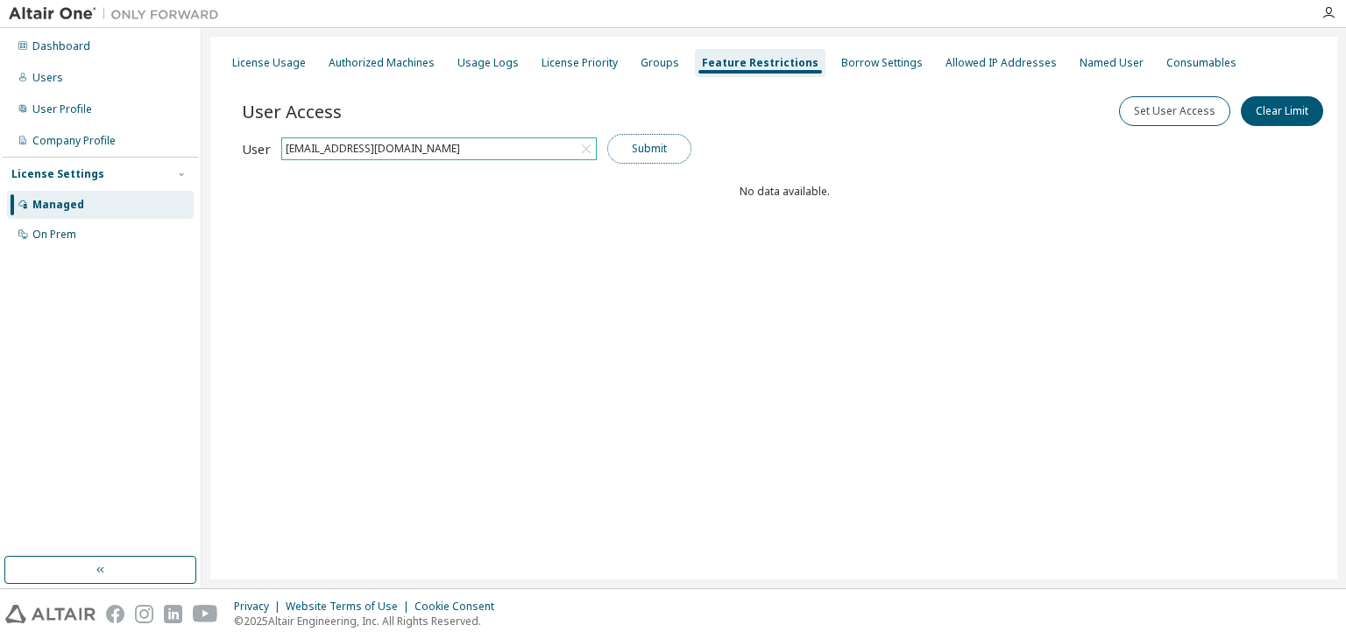
click at [635, 158] on button "Submit" at bounding box center [649, 149] width 84 height 30
click at [652, 147] on button "Submit" at bounding box center [649, 149] width 84 height 30
click at [519, 140] on div "drobert@ufmg.br" at bounding box center [439, 148] width 314 height 21
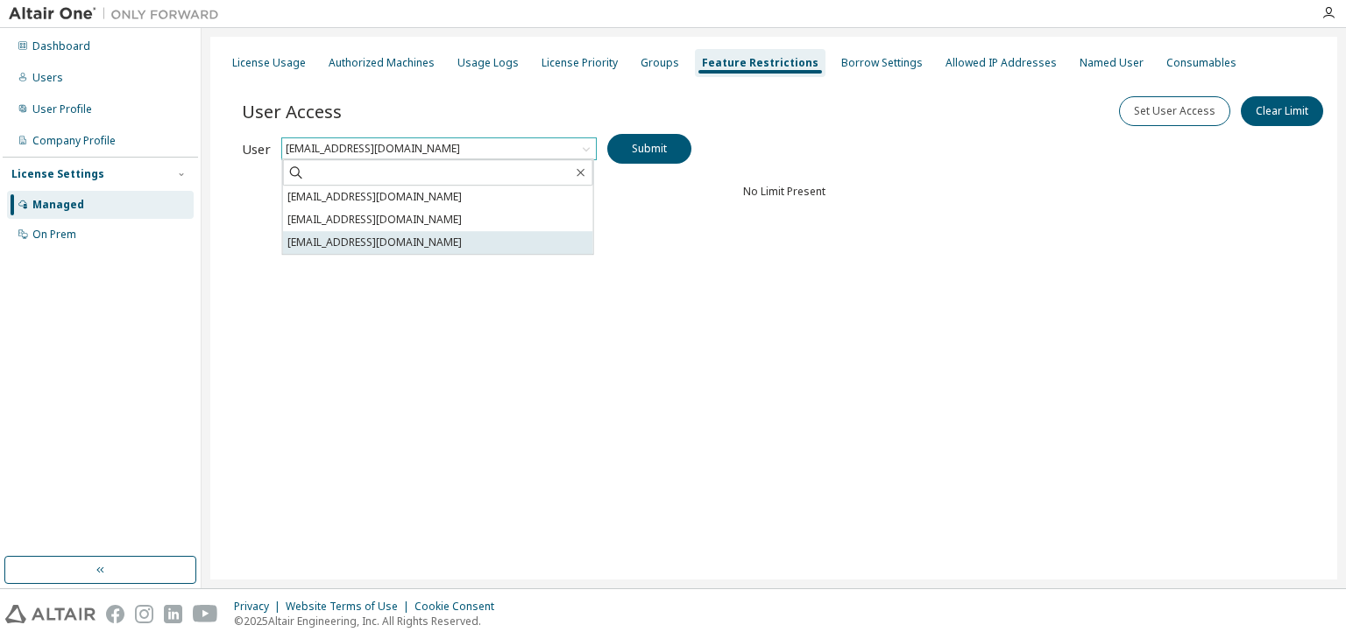
click at [434, 237] on li "alexandrewdrey@gmail.com" at bounding box center [438, 242] width 310 height 23
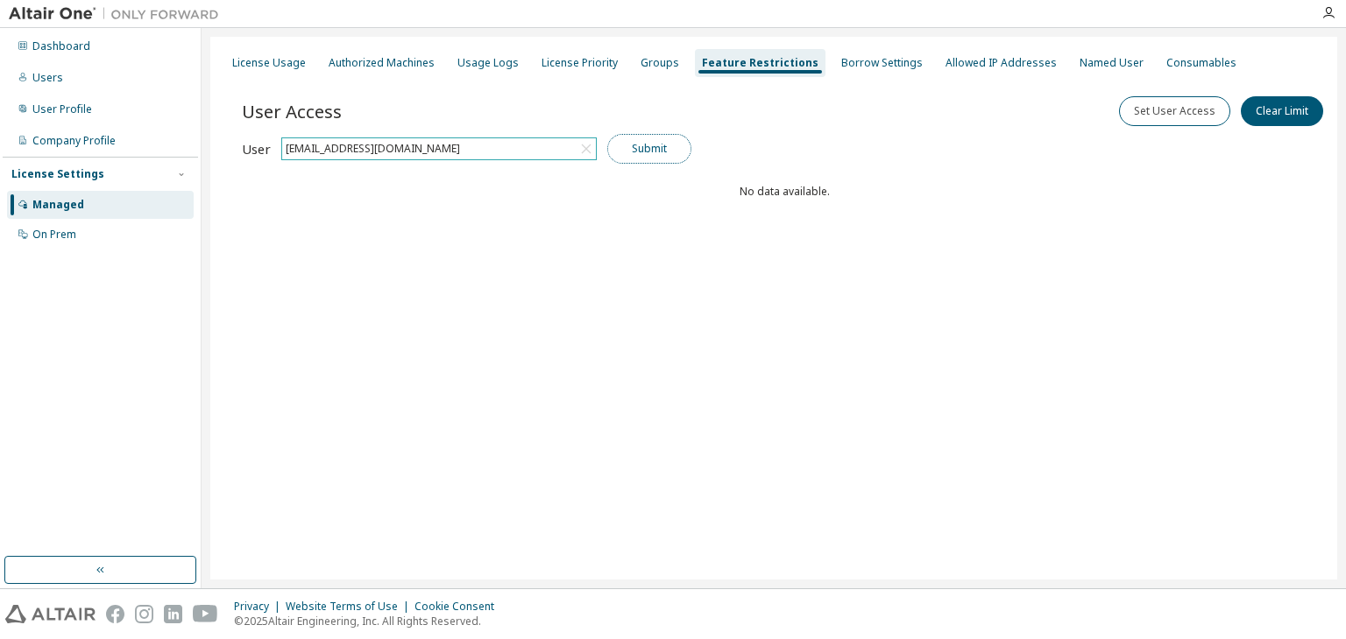
click at [655, 149] on button "Submit" at bounding box center [649, 149] width 84 height 30
click at [484, 158] on div "alexandrewdrey@gmail.com" at bounding box center [439, 148] width 314 height 21
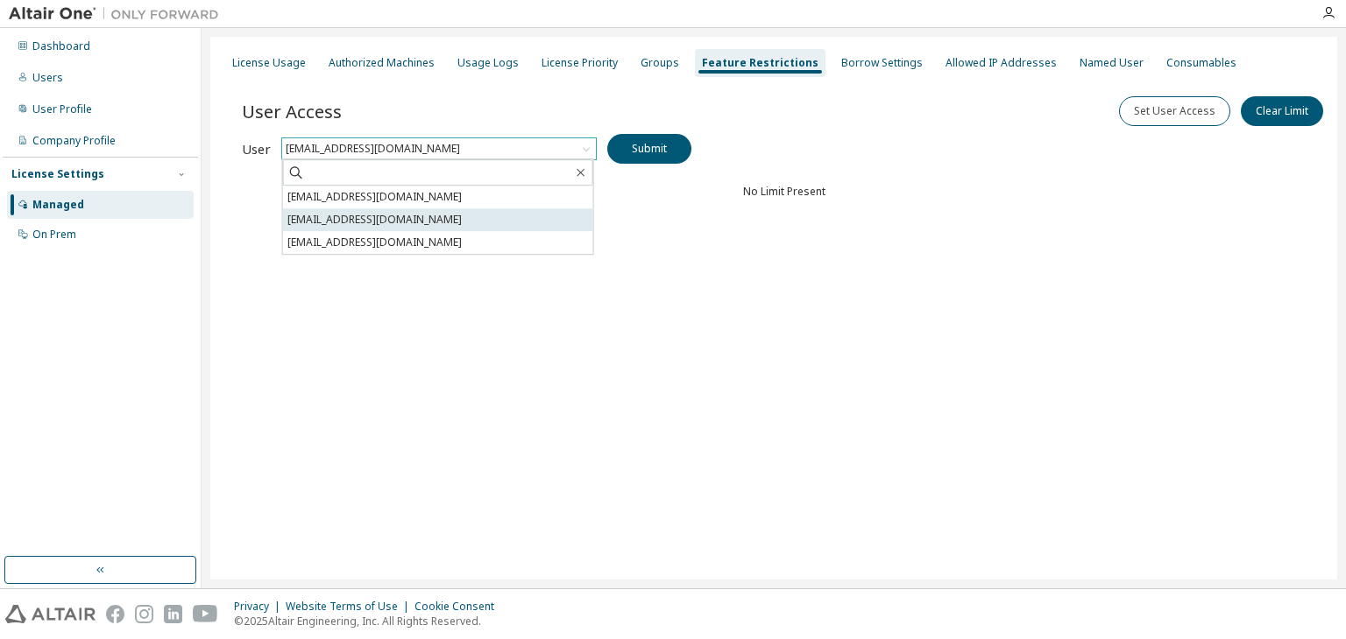
click at [383, 223] on li "alvesqf@gmail.com" at bounding box center [438, 219] width 310 height 23
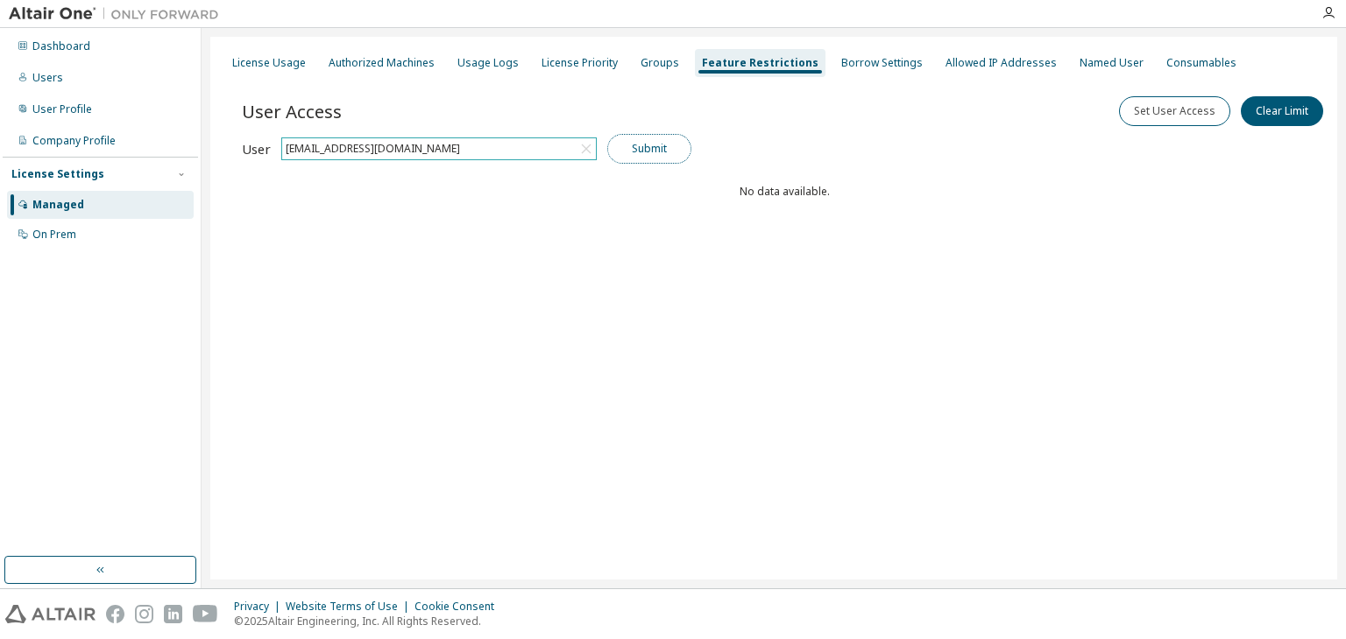
click at [651, 148] on button "Submit" at bounding box center [649, 149] width 84 height 30
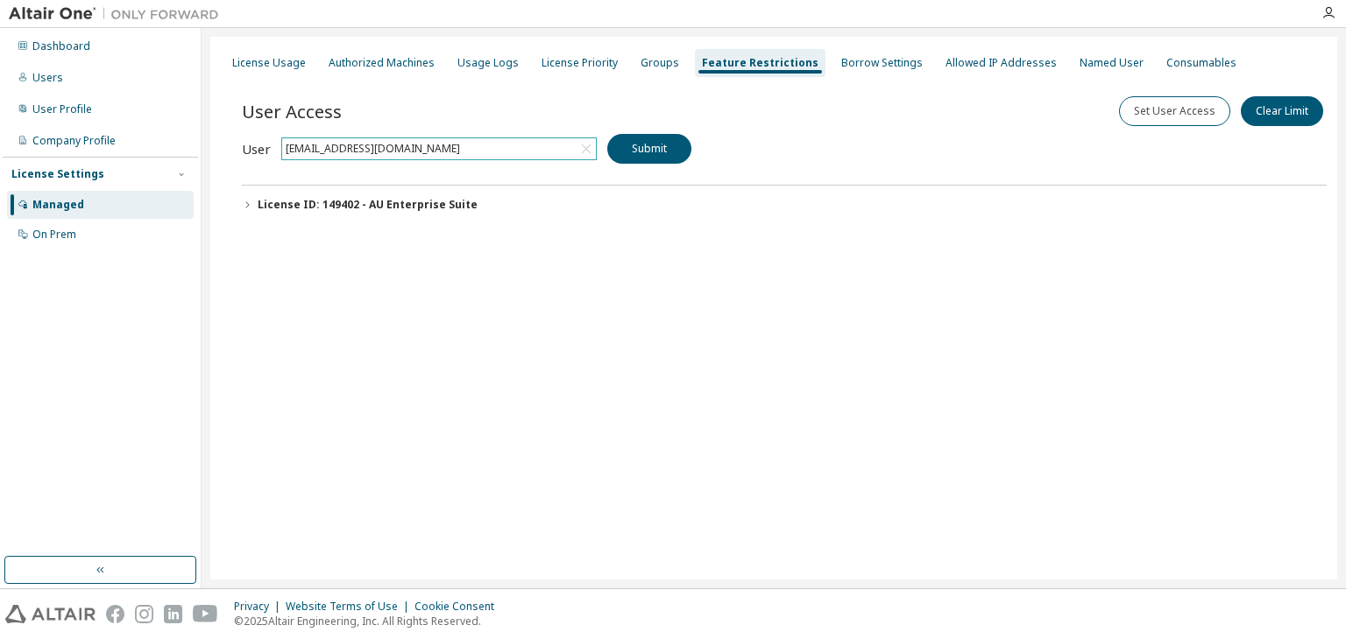
click at [419, 205] on div "License ID: 149402 - AU Enterprise Suite" at bounding box center [368, 205] width 220 height 14
click at [1273, 116] on button "Clear Limit" at bounding box center [1281, 111] width 82 height 30
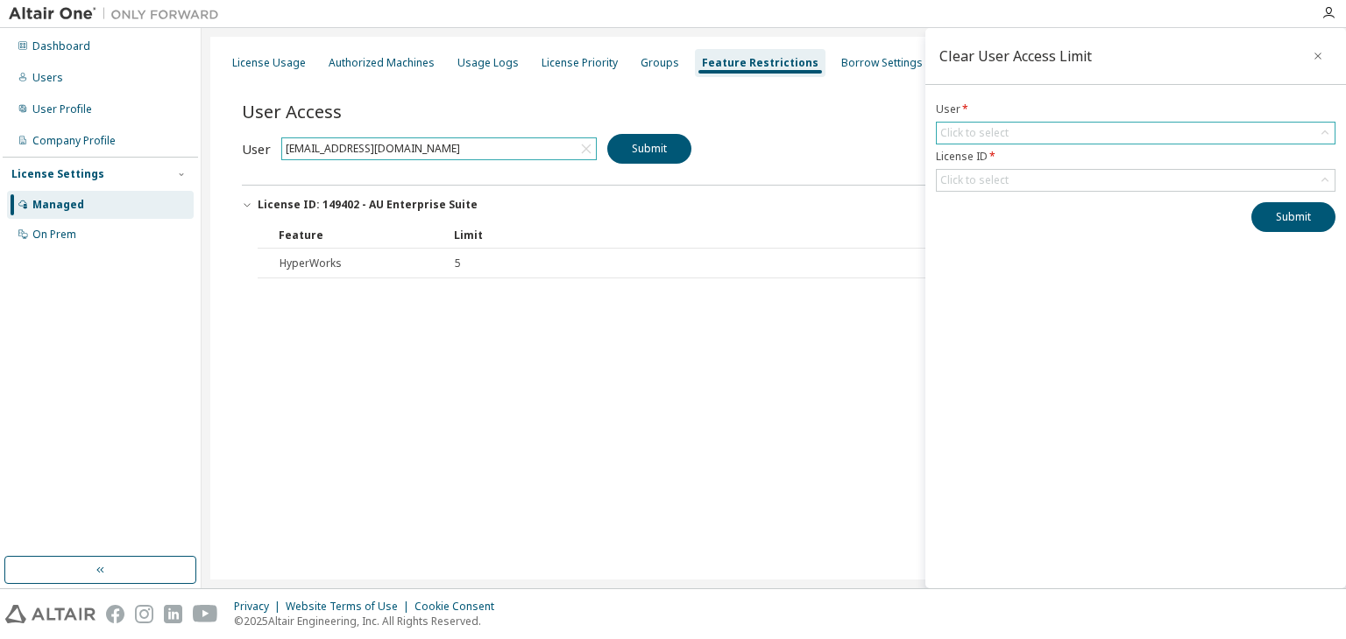
click at [1107, 141] on div "Click to select" at bounding box center [1135, 133] width 398 height 21
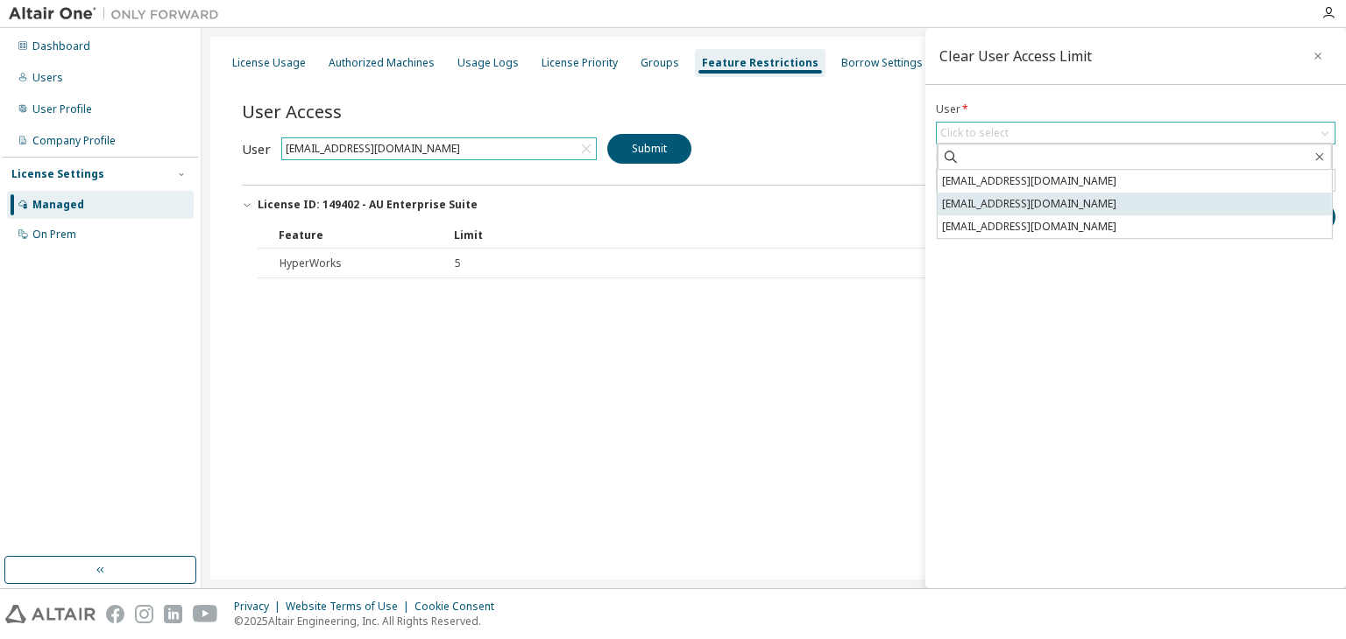
click at [1021, 204] on li "alvesqf@gmail.com" at bounding box center [1134, 204] width 394 height 23
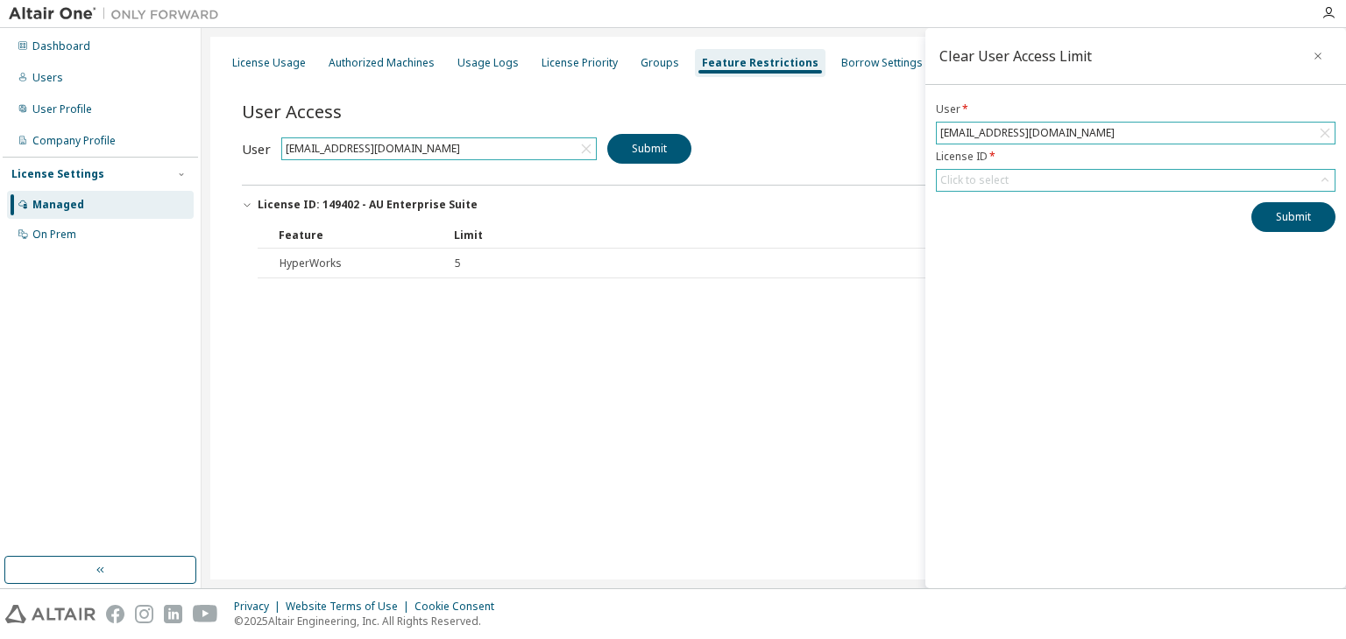
click at [1033, 187] on div "Click to select" at bounding box center [1135, 180] width 398 height 21
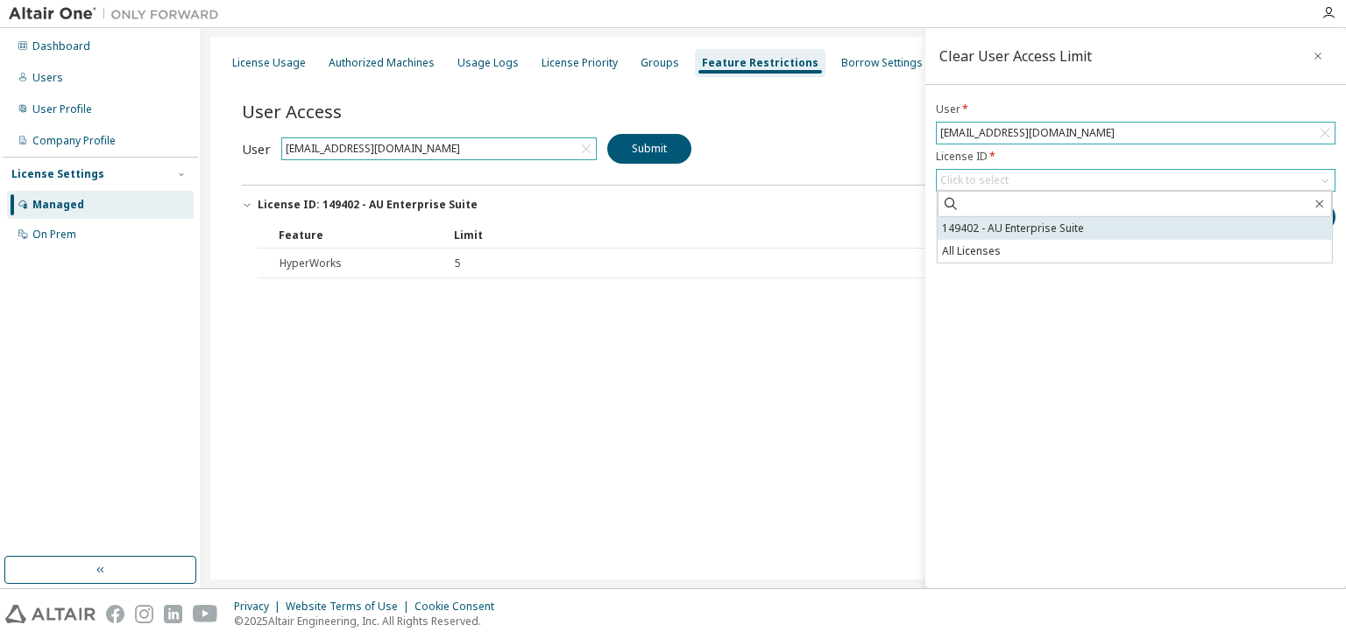
click at [1019, 232] on li "149402 - AU Enterprise Suite" at bounding box center [1134, 228] width 394 height 23
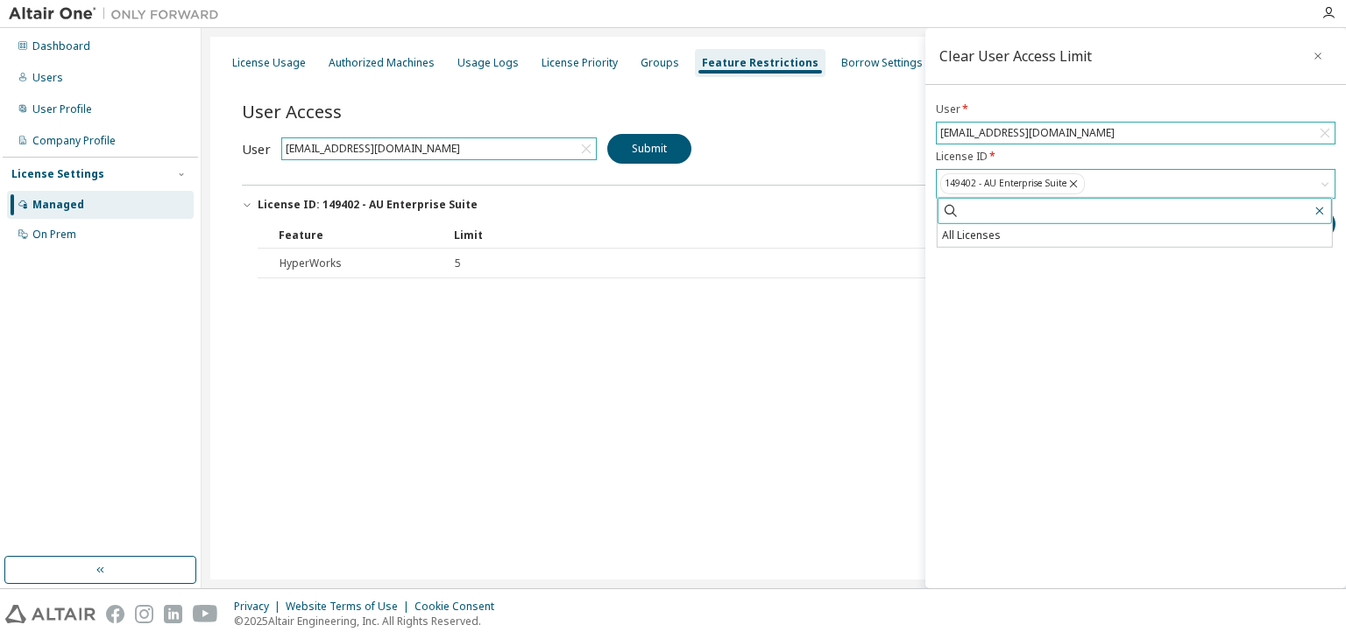
click at [1325, 214] on icon "button" at bounding box center [1319, 211] width 14 height 14
click at [1322, 204] on icon "button" at bounding box center [1319, 211] width 14 height 14
click at [1319, 208] on icon "button" at bounding box center [1319, 211] width 14 height 14
click at [1274, 281] on div "Clear User Access Limit User * alvesqf@gmail.com License ID * 149402 - AU Enter…" at bounding box center [1135, 308] width 420 height 561
click at [1310, 218] on button "Submit" at bounding box center [1293, 224] width 84 height 30
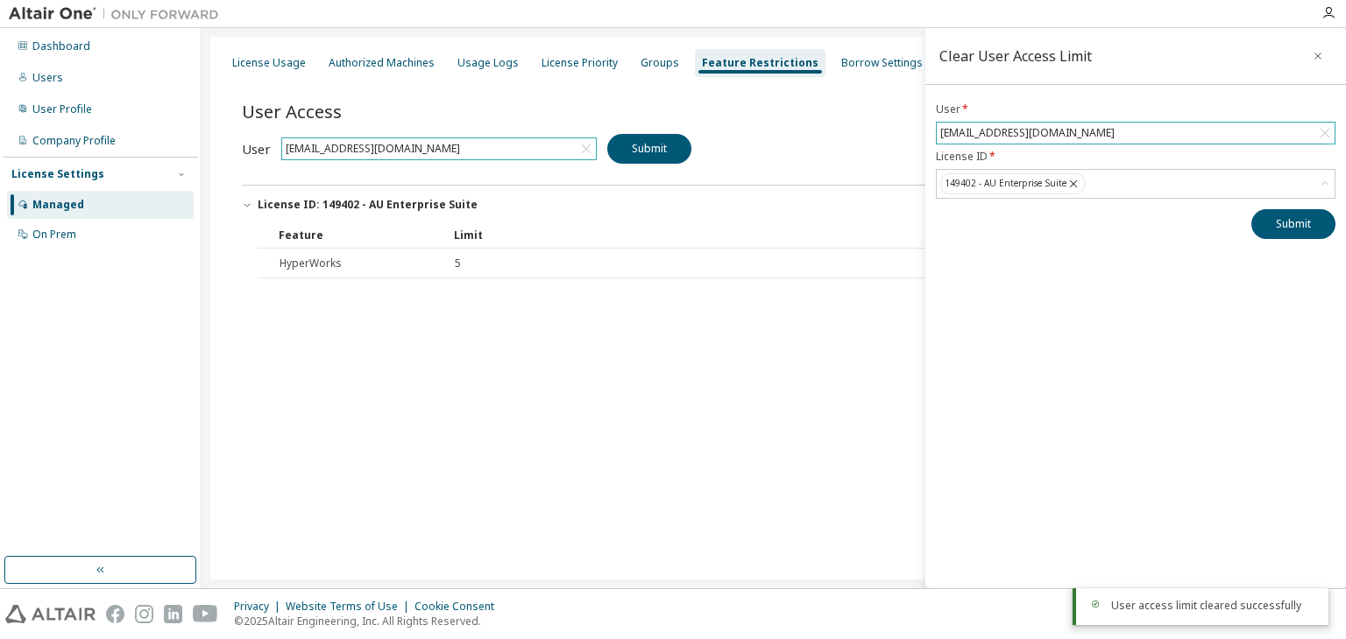
click at [571, 336] on div "License Usage Authorized Machines Usage Logs License Priority Groups Feature Re…" at bounding box center [773, 308] width 1127 height 543
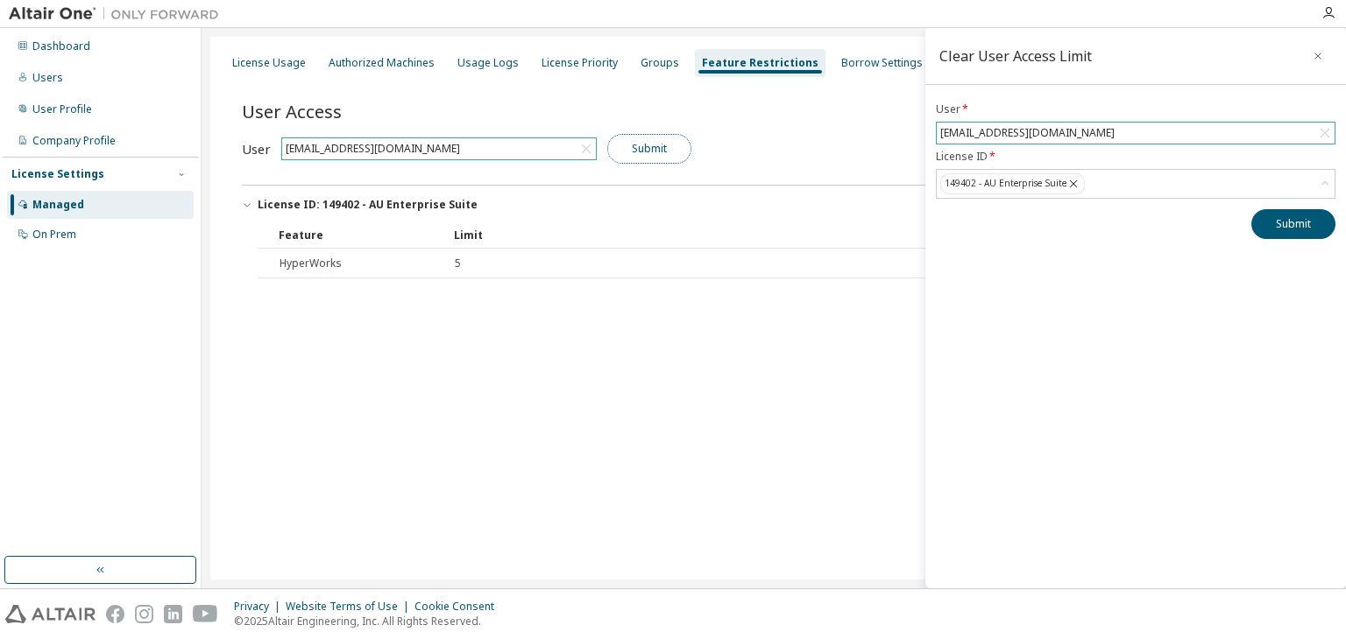
click at [650, 148] on button "Submit" at bounding box center [649, 149] width 84 height 30
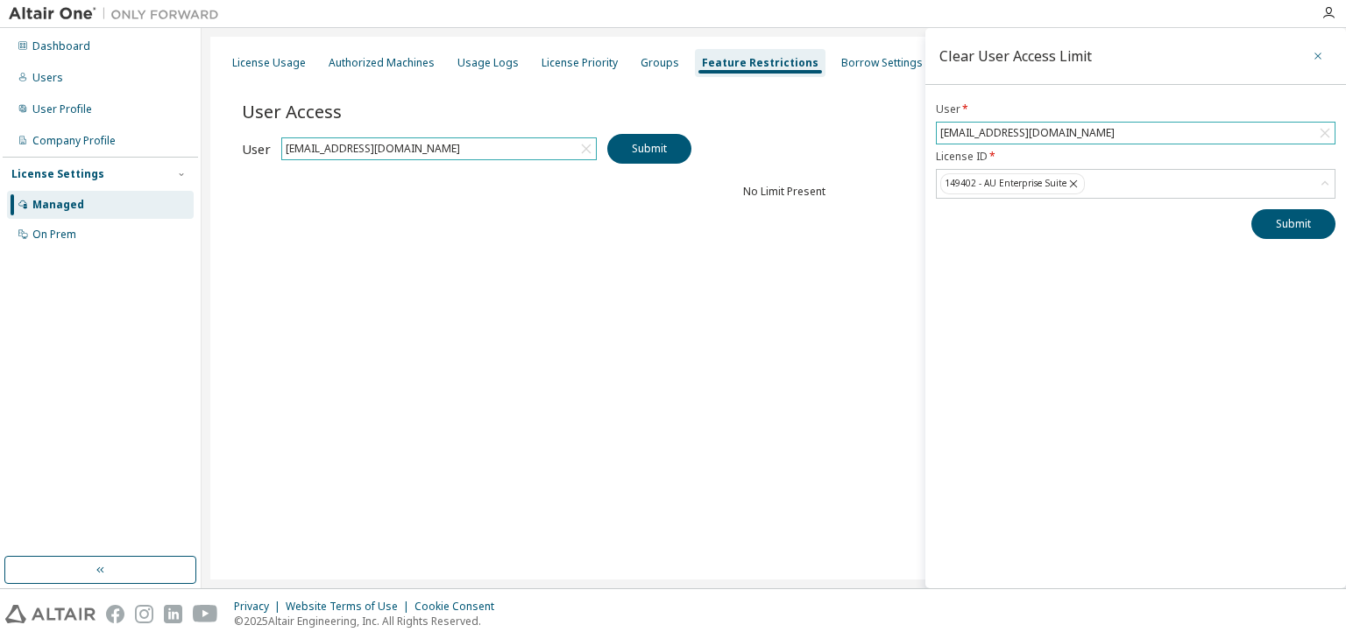
click at [1314, 56] on icon "button" at bounding box center [1317, 56] width 12 height 14
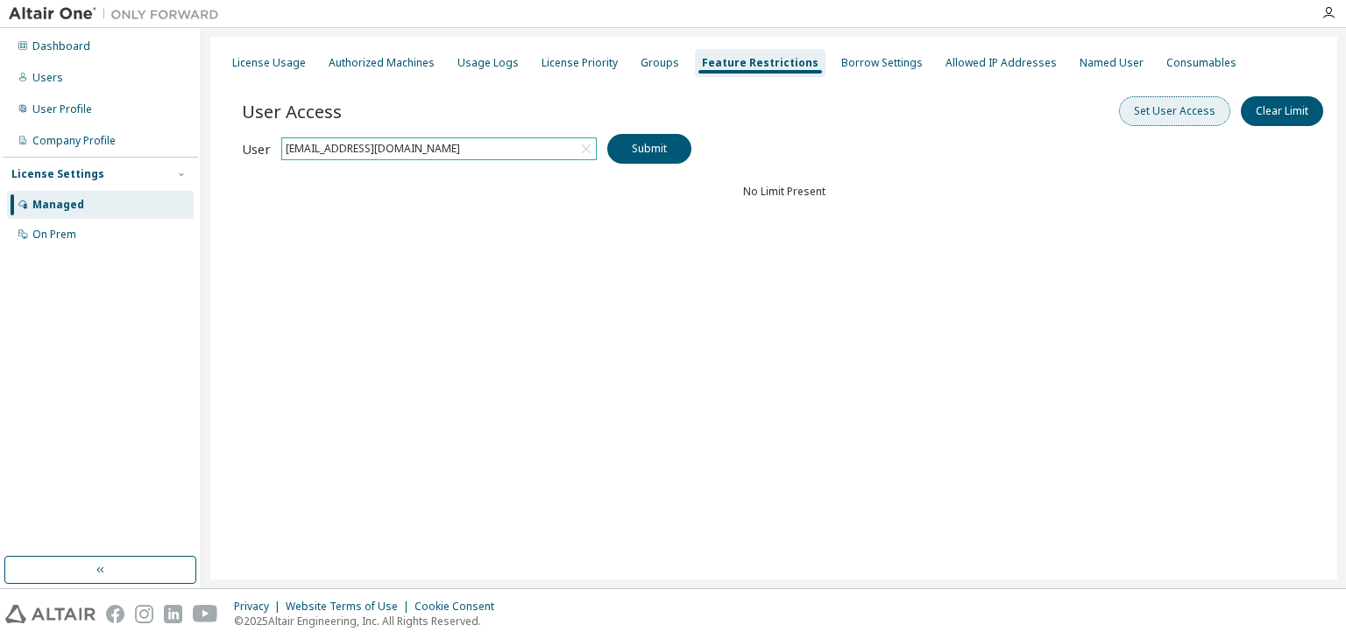
click at [1165, 102] on button "Set User Access" at bounding box center [1174, 111] width 111 height 30
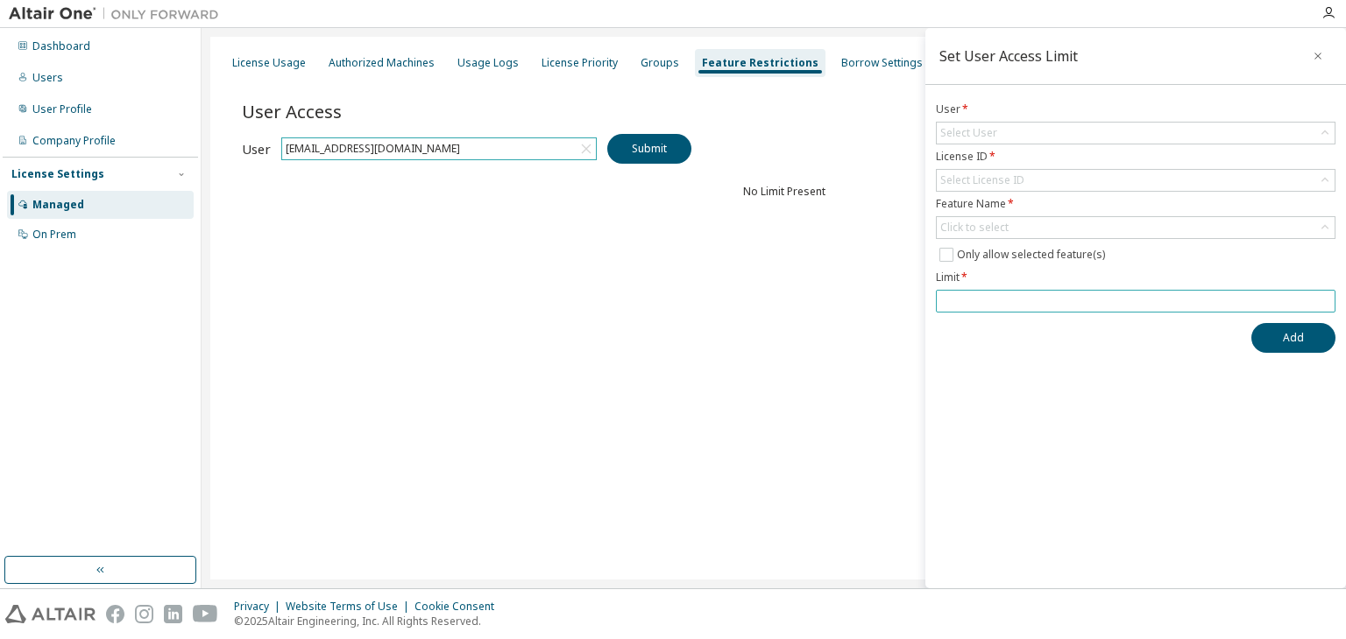
click at [983, 299] on input "number" at bounding box center [1135, 301] width 391 height 14
click at [1015, 189] on div "Select License ID" at bounding box center [1135, 180] width 398 height 21
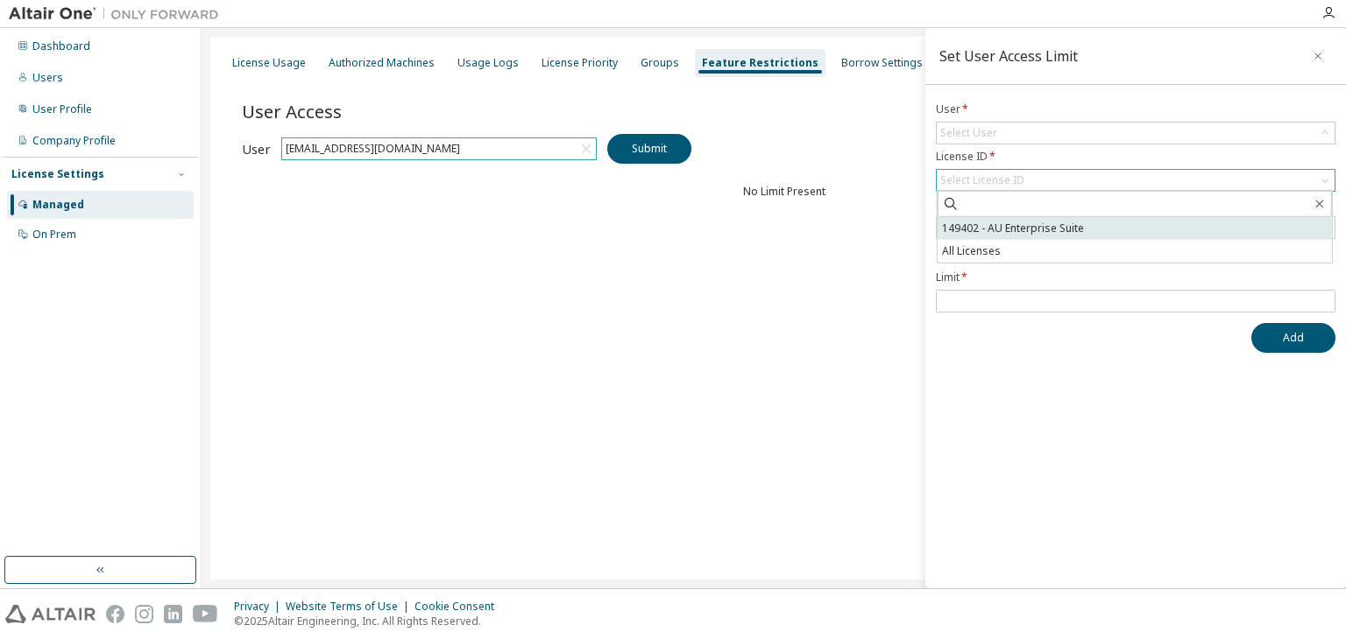
click at [988, 236] on li "149402 - AU Enterprise Suite" at bounding box center [1134, 228] width 394 height 23
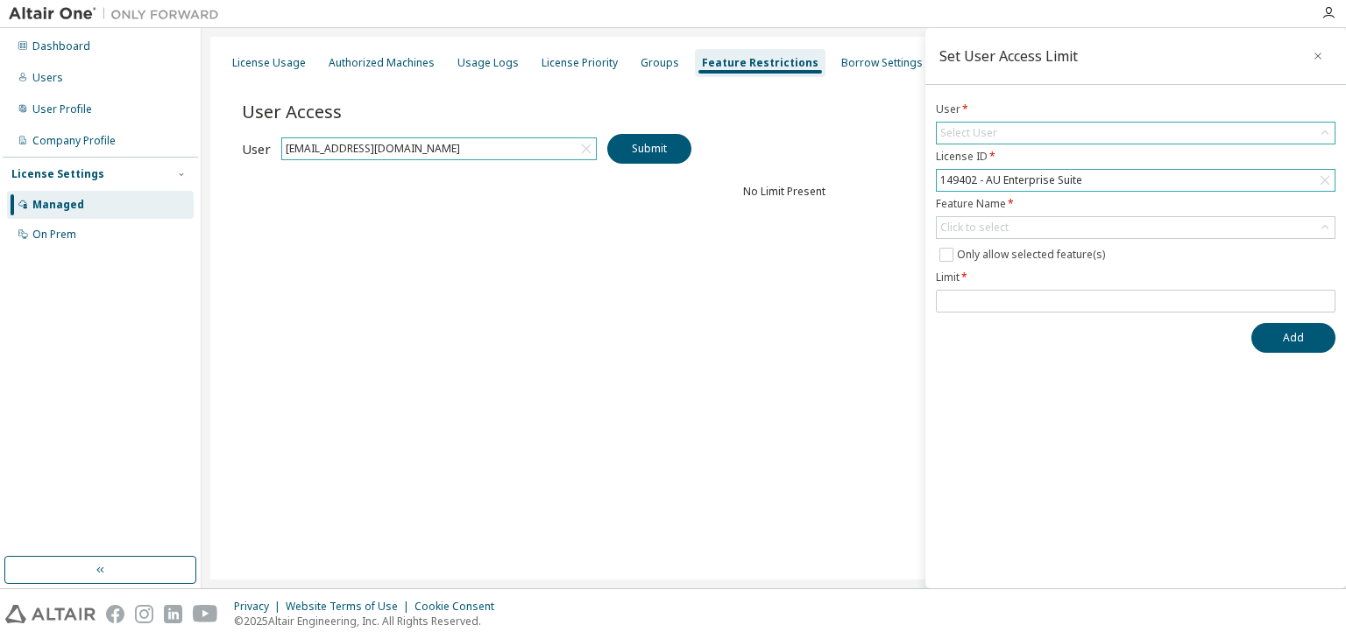
click at [1003, 137] on div "Select User" at bounding box center [1135, 133] width 398 height 21
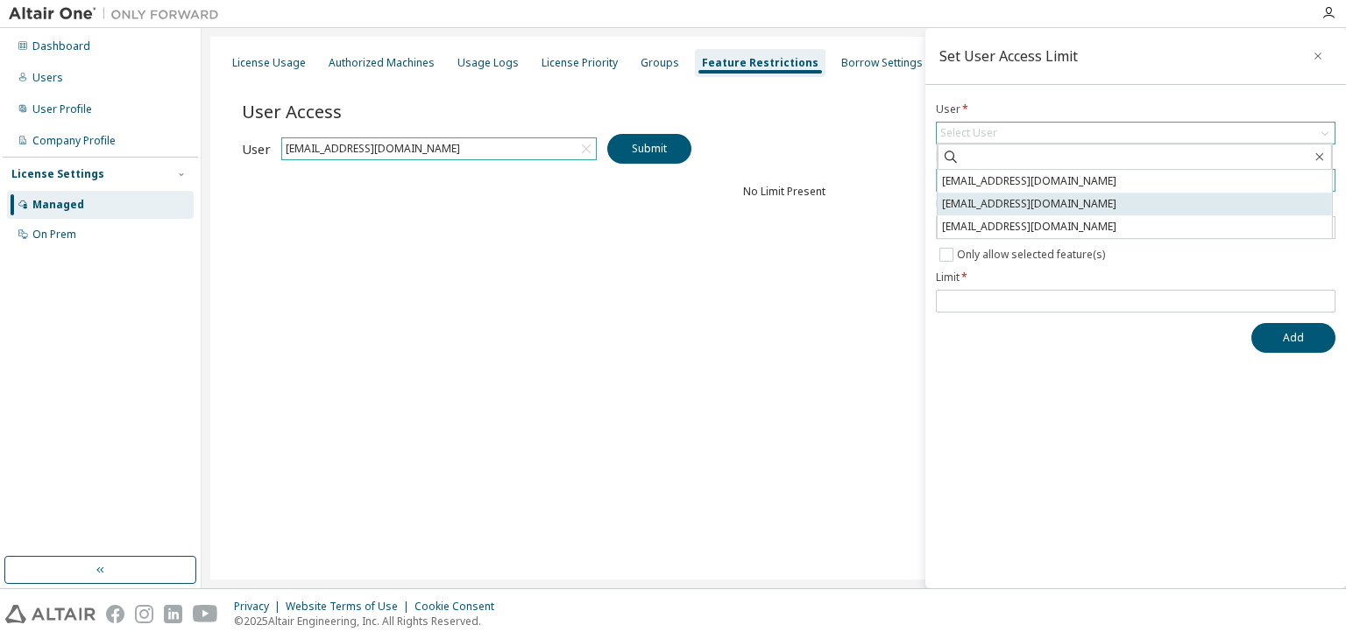
click at [988, 195] on li "alvesqf@gmail.com" at bounding box center [1134, 204] width 394 height 23
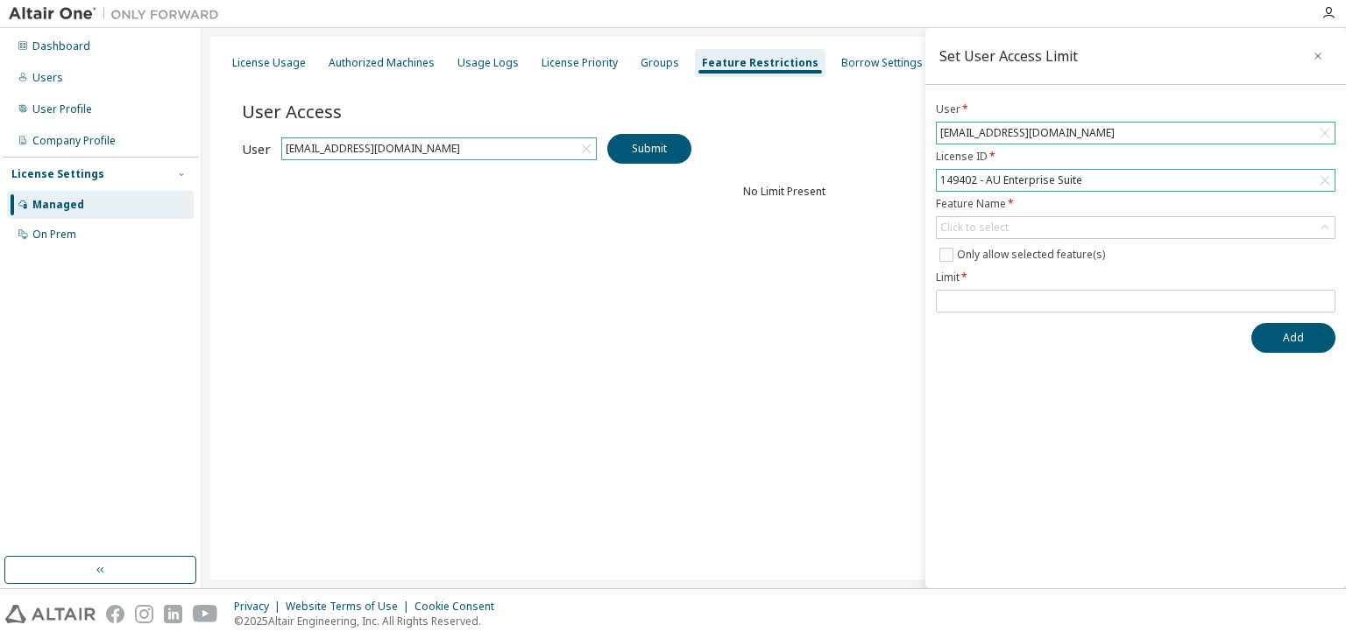
click at [982, 240] on form "User * alvesqf@gmail.com License ID * 149402 - AU Enterprise Suite Feature Name…" at bounding box center [1135, 207] width 399 height 210
click at [984, 232] on div "Click to select" at bounding box center [974, 228] width 68 height 14
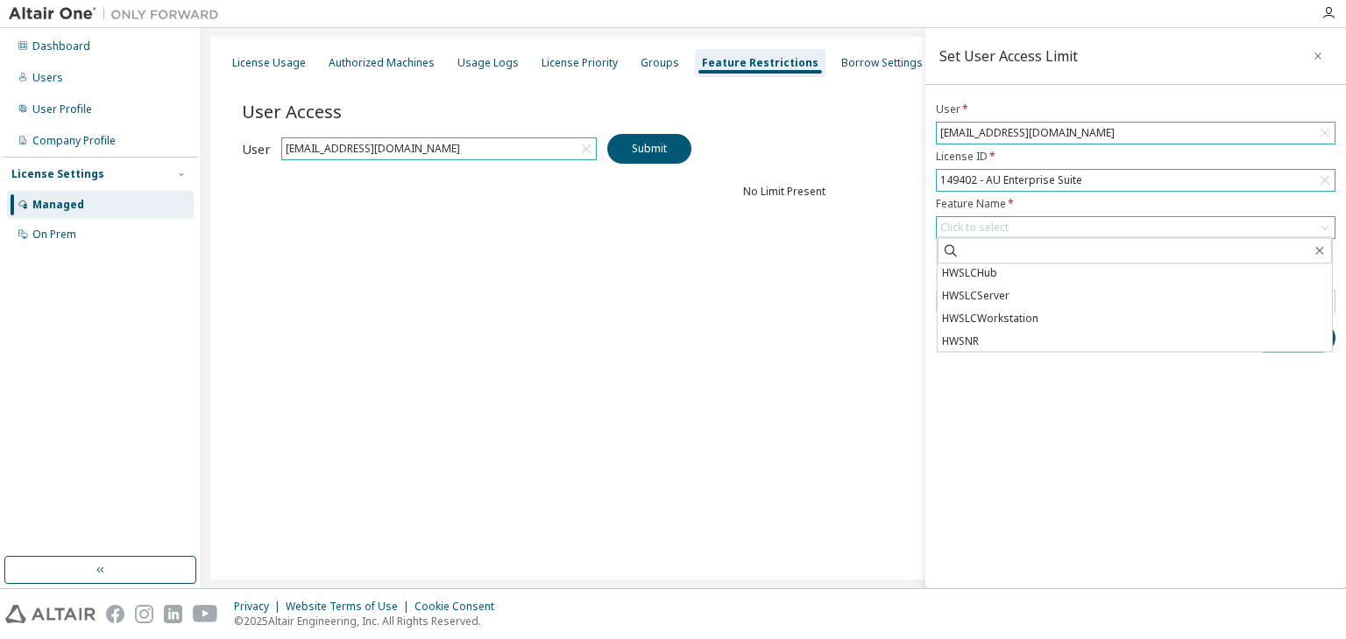
scroll to position [7360, 0]
click at [1313, 56] on icon "button" at bounding box center [1317, 56] width 12 height 14
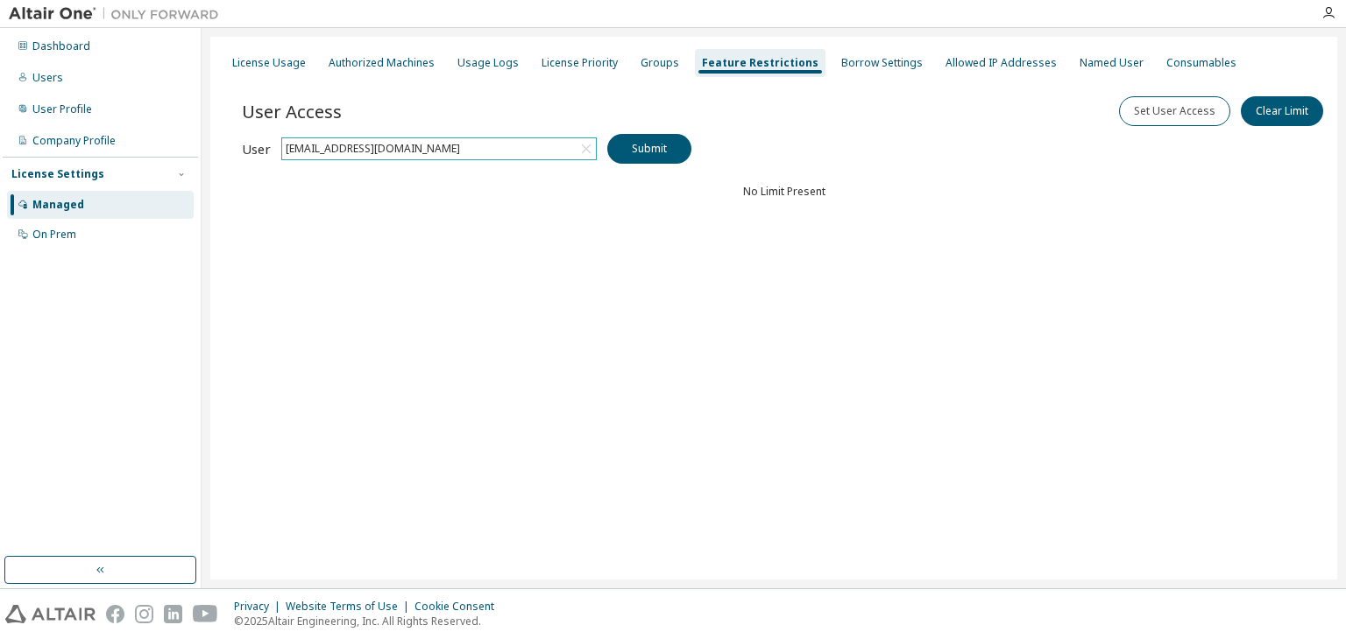
click at [588, 151] on icon at bounding box center [587, 150] width 10 height 10
click at [851, 66] on div "Borrow Settings" at bounding box center [881, 63] width 81 height 14
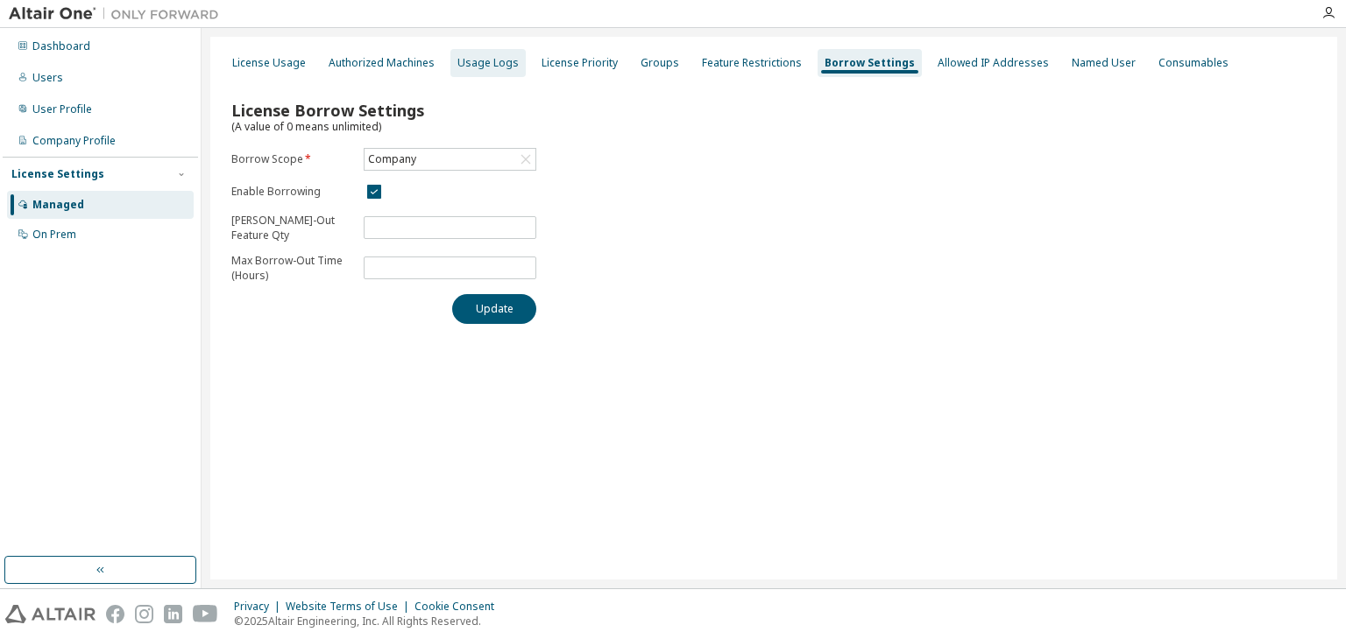
click at [486, 59] on div "Usage Logs" at bounding box center [487, 63] width 61 height 14
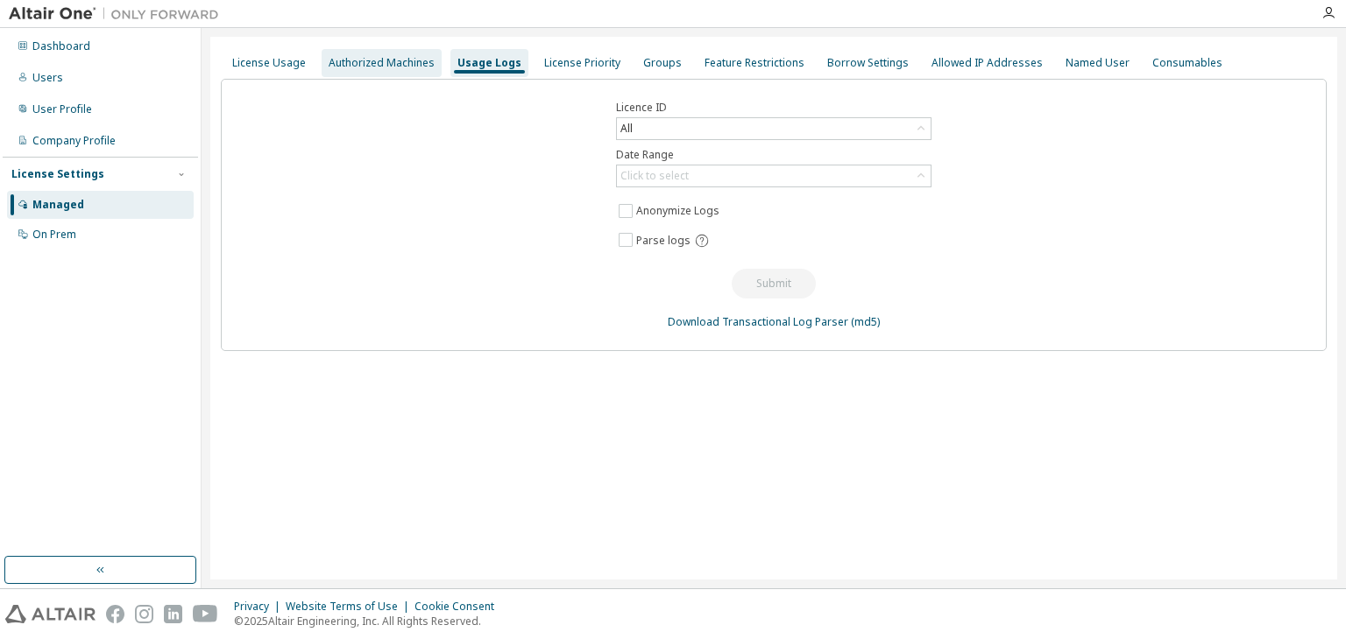
click at [399, 63] on div "Authorized Machines" at bounding box center [382, 63] width 106 height 14
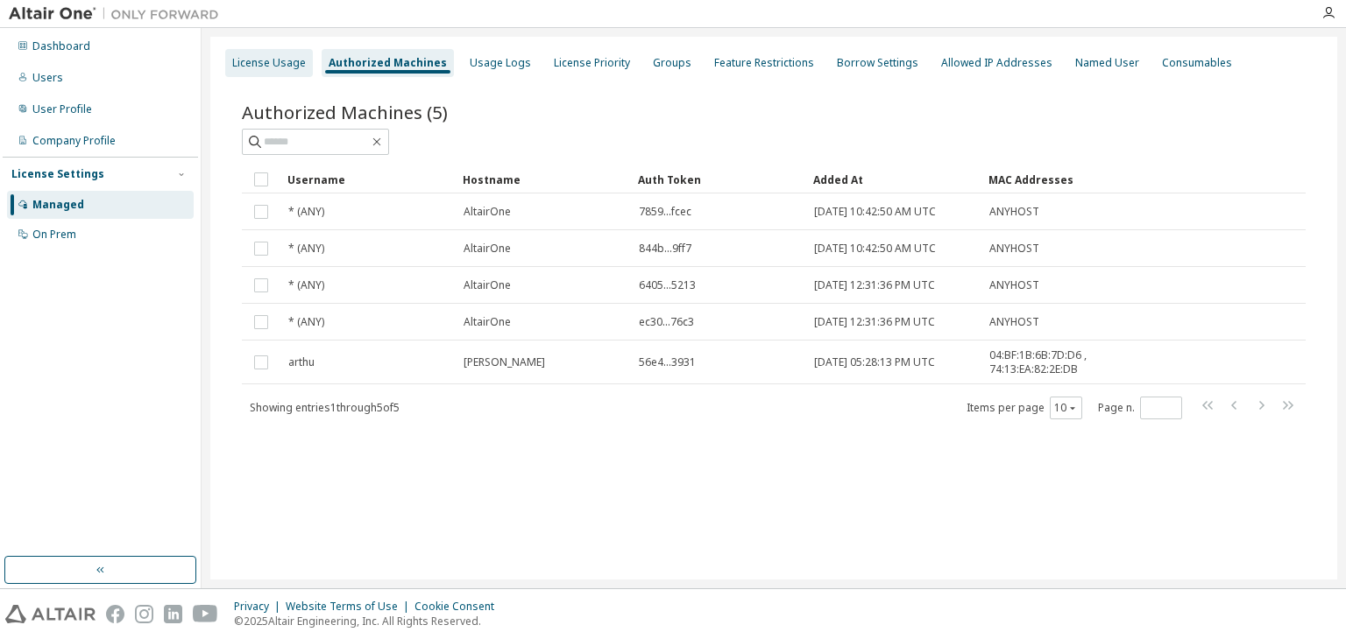
click at [270, 62] on div "License Usage" at bounding box center [269, 63] width 74 height 14
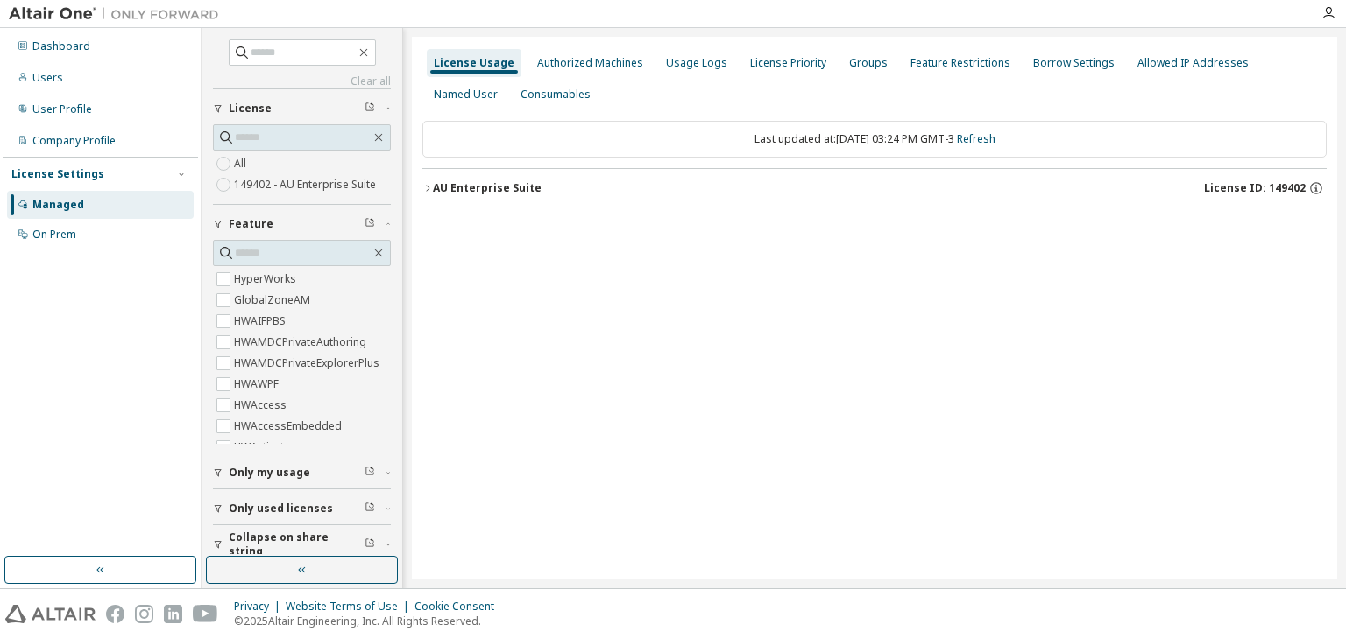
click at [249, 194] on div "All 149402 - AU Enterprise Suite" at bounding box center [302, 164] width 178 height 80
click at [249, 191] on label "149402 - AU Enterprise Suite" at bounding box center [306, 184] width 145 height 21
click at [530, 189] on div "AU Enterprise Suite" at bounding box center [487, 188] width 109 height 14
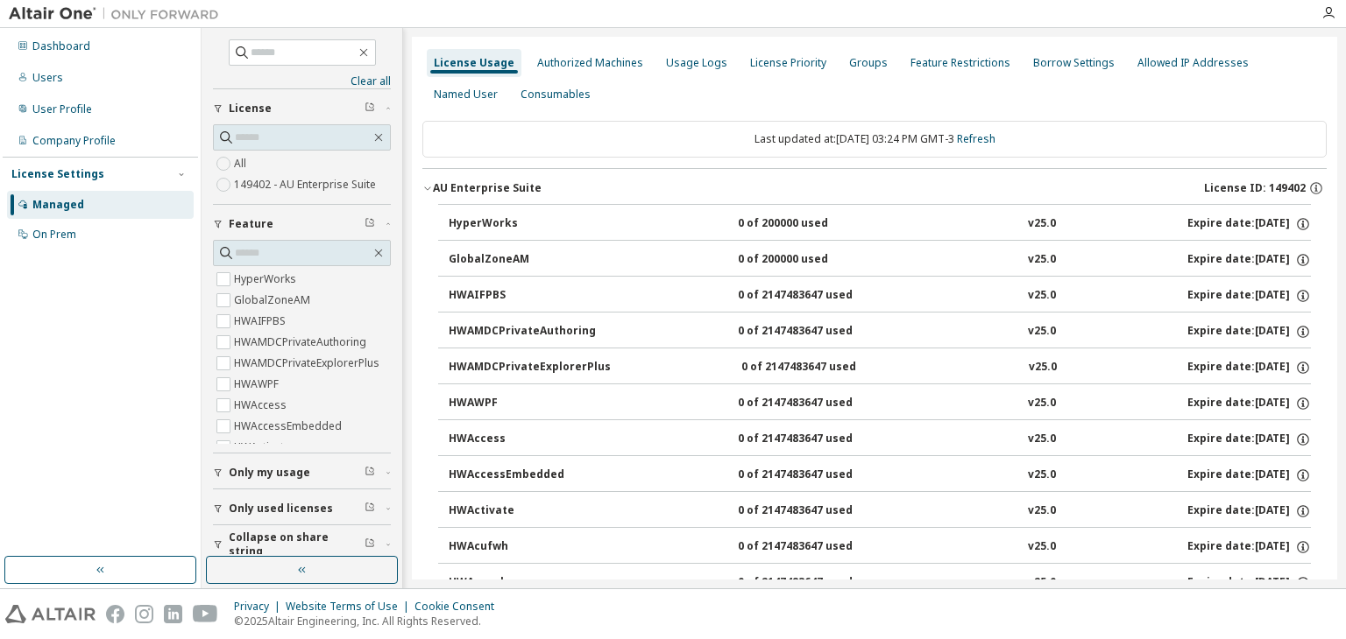
click at [530, 189] on div "AU Enterprise Suite" at bounding box center [487, 188] width 109 height 14
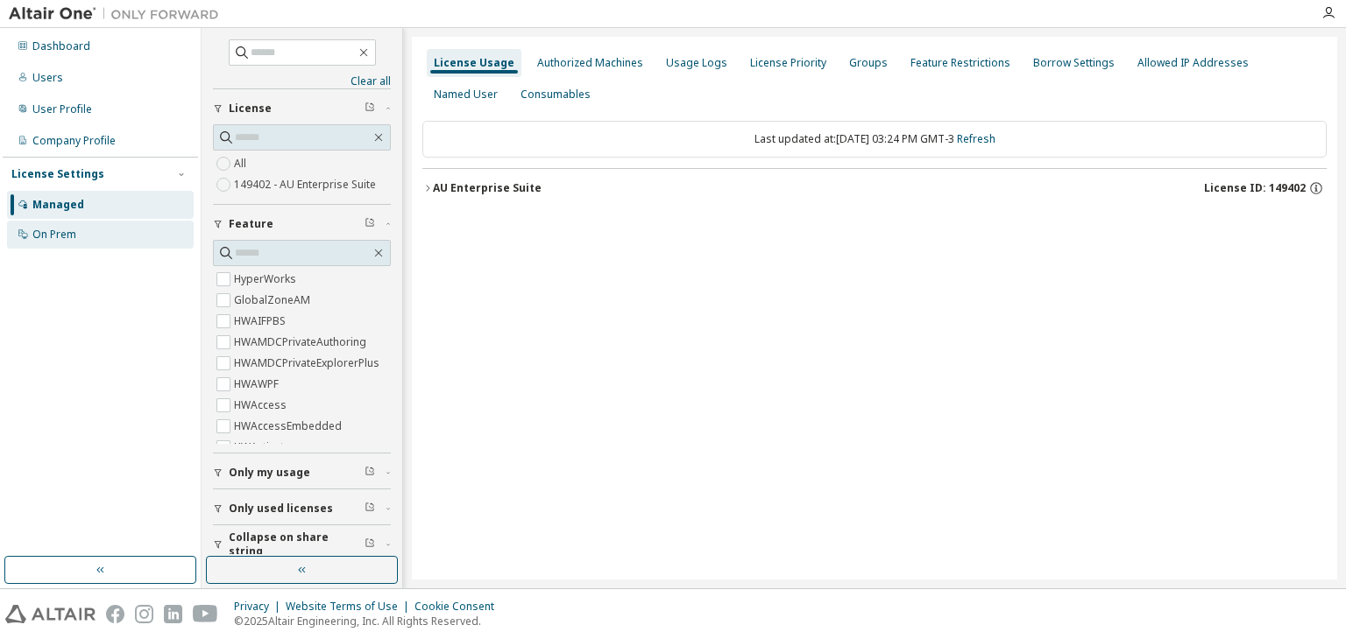
click at [49, 231] on div "On Prem" at bounding box center [54, 235] width 44 height 14
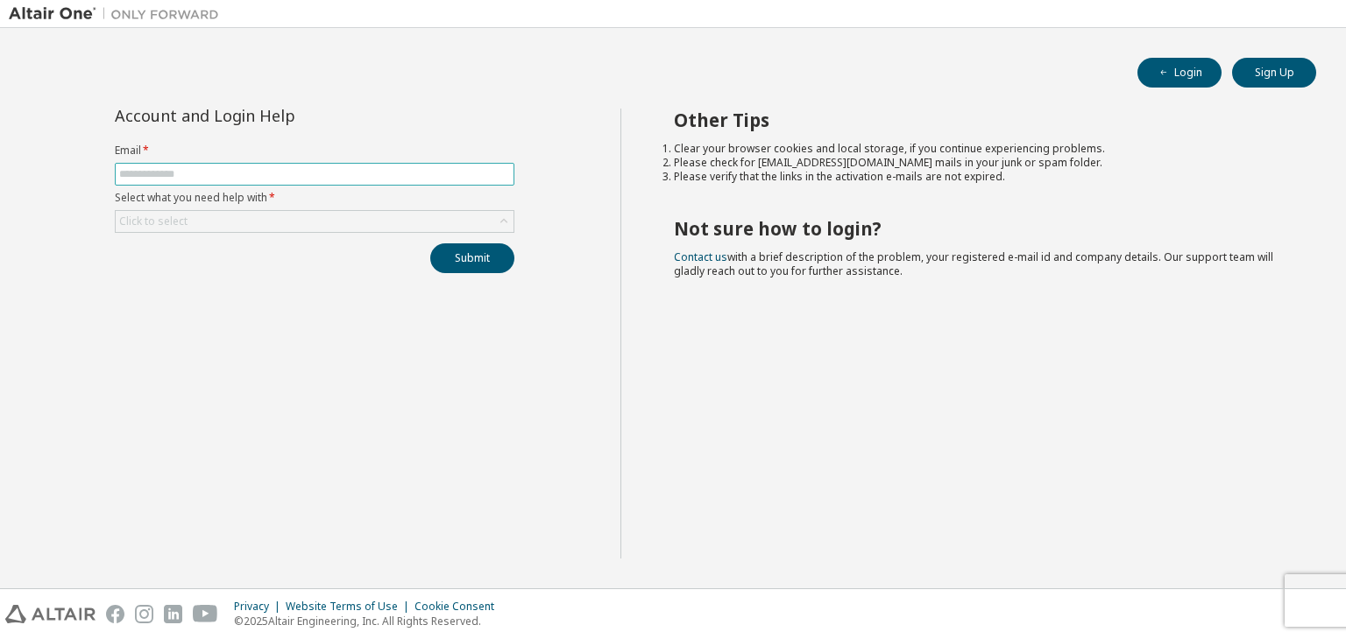
click at [235, 173] on input "text" at bounding box center [314, 174] width 391 height 14
click at [180, 170] on input "**********" at bounding box center [314, 174] width 391 height 14
type input "**********"
click at [180, 215] on div "Click to select" at bounding box center [153, 222] width 68 height 14
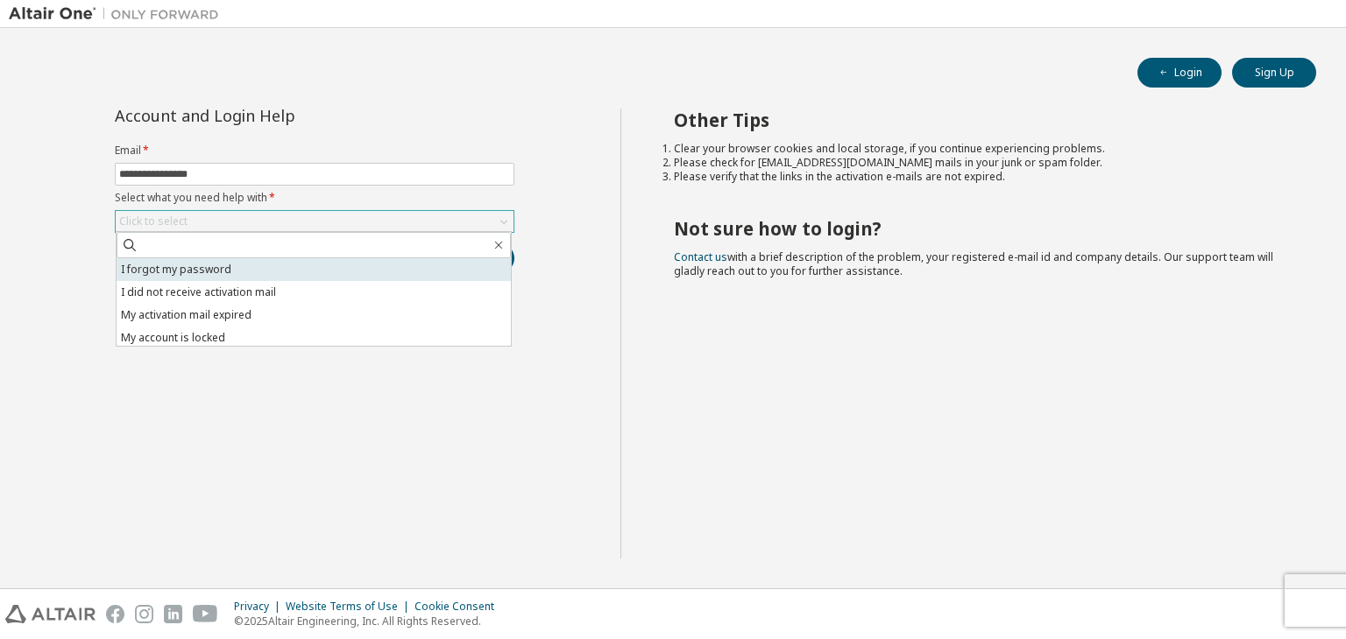
click at [208, 271] on li "I forgot my password" at bounding box center [314, 269] width 394 height 23
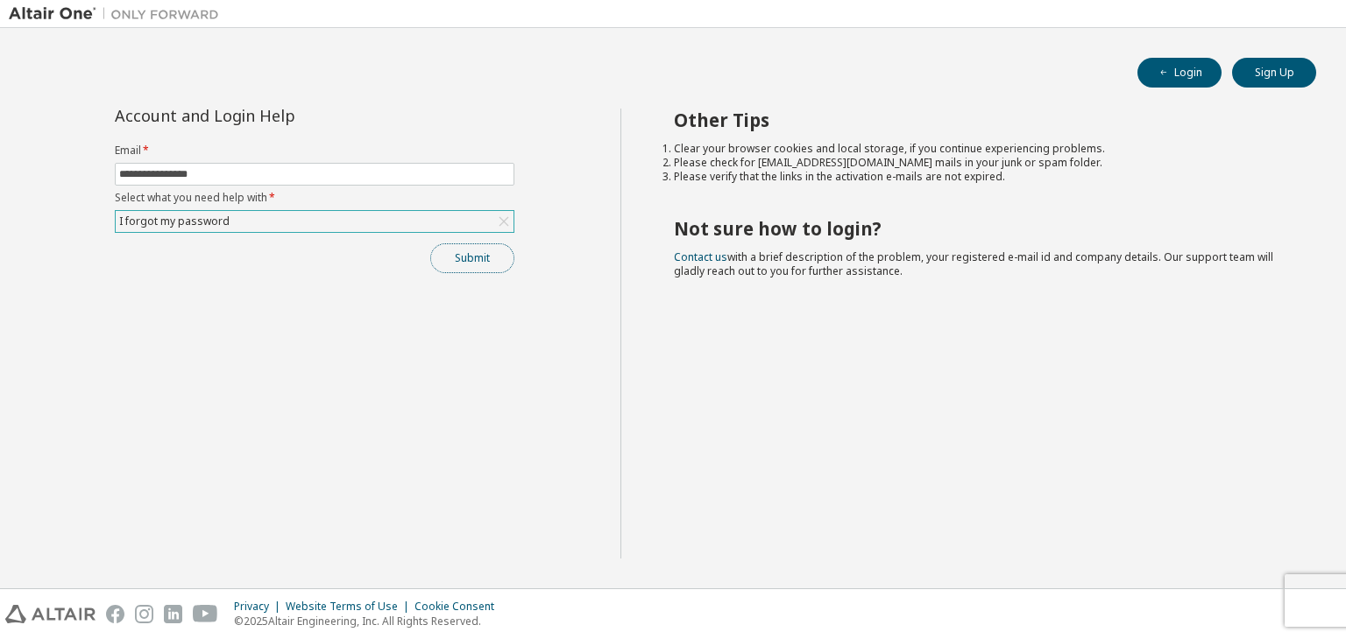
click at [456, 262] on button "Submit" at bounding box center [472, 259] width 84 height 30
click at [487, 262] on button "Submit" at bounding box center [472, 259] width 84 height 30
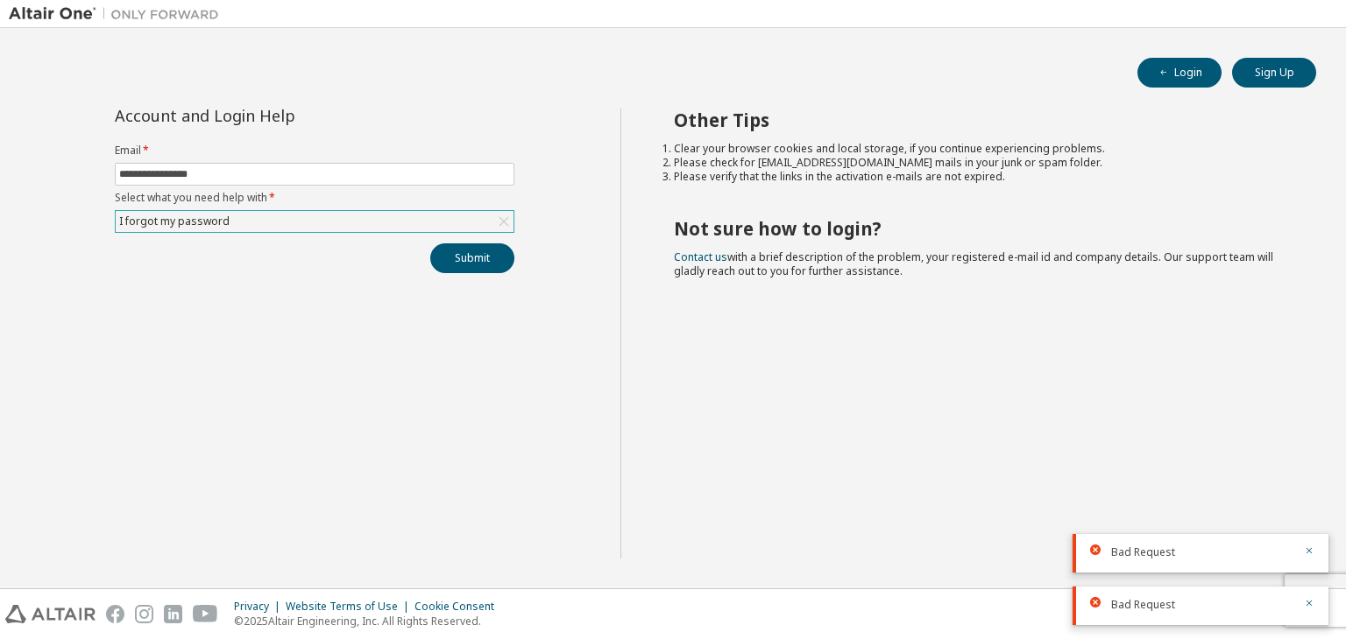
click at [584, 314] on div "**********" at bounding box center [314, 334] width 611 height 450
click at [1332, 591] on div "Privacy Website Terms of Use Cookie Consent © 2025 Altair Engineering, Inc. All…" at bounding box center [673, 615] width 1346 height 50
click at [1339, 593] on div "Privacy Website Terms of Use Cookie Consent © 2025 Altair Engineering, Inc. All…" at bounding box center [673, 615] width 1346 height 50
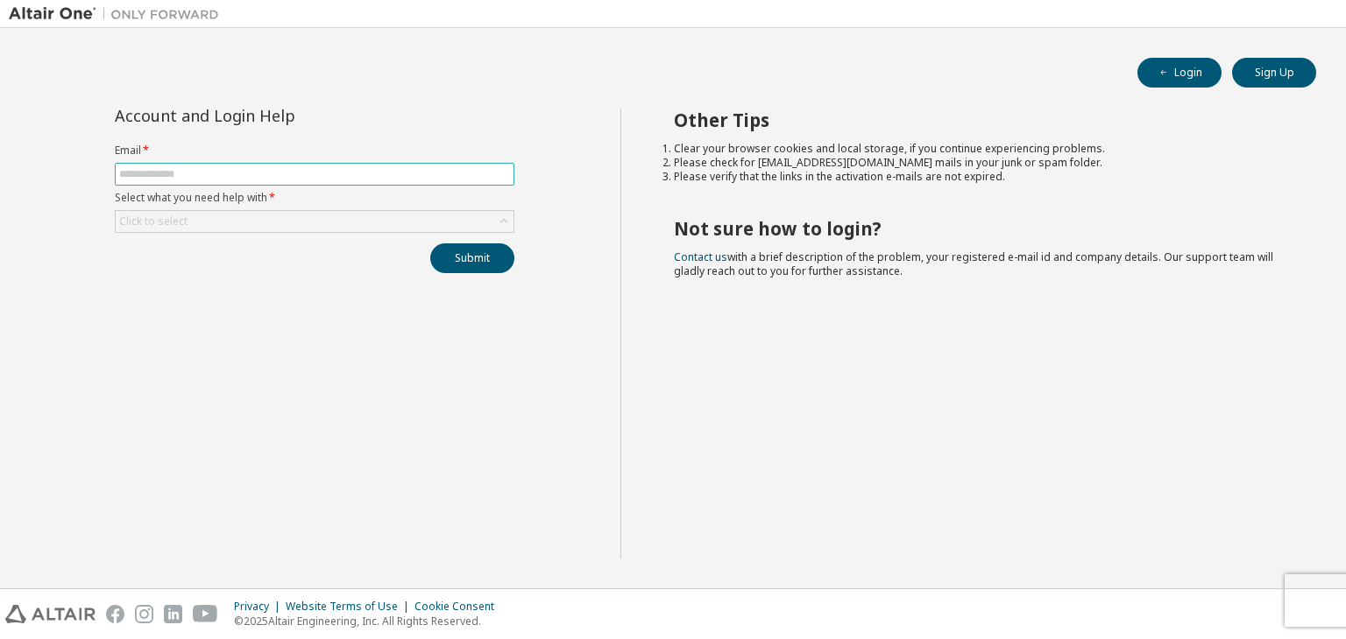
click at [214, 169] on input "text" at bounding box center [314, 174] width 391 height 14
click at [186, 171] on input "**********" at bounding box center [314, 174] width 391 height 14
click at [240, 174] on input "**********" at bounding box center [314, 174] width 391 height 14
type input "**********"
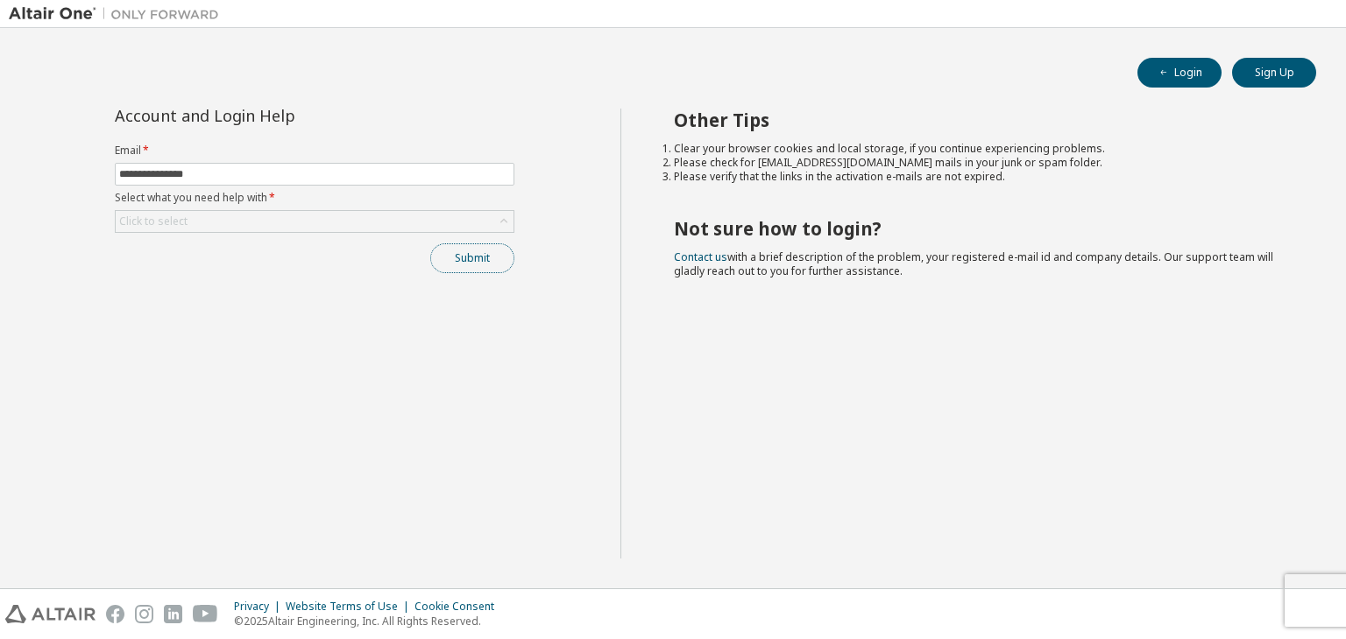
click at [463, 250] on button "Submit" at bounding box center [472, 259] width 84 height 30
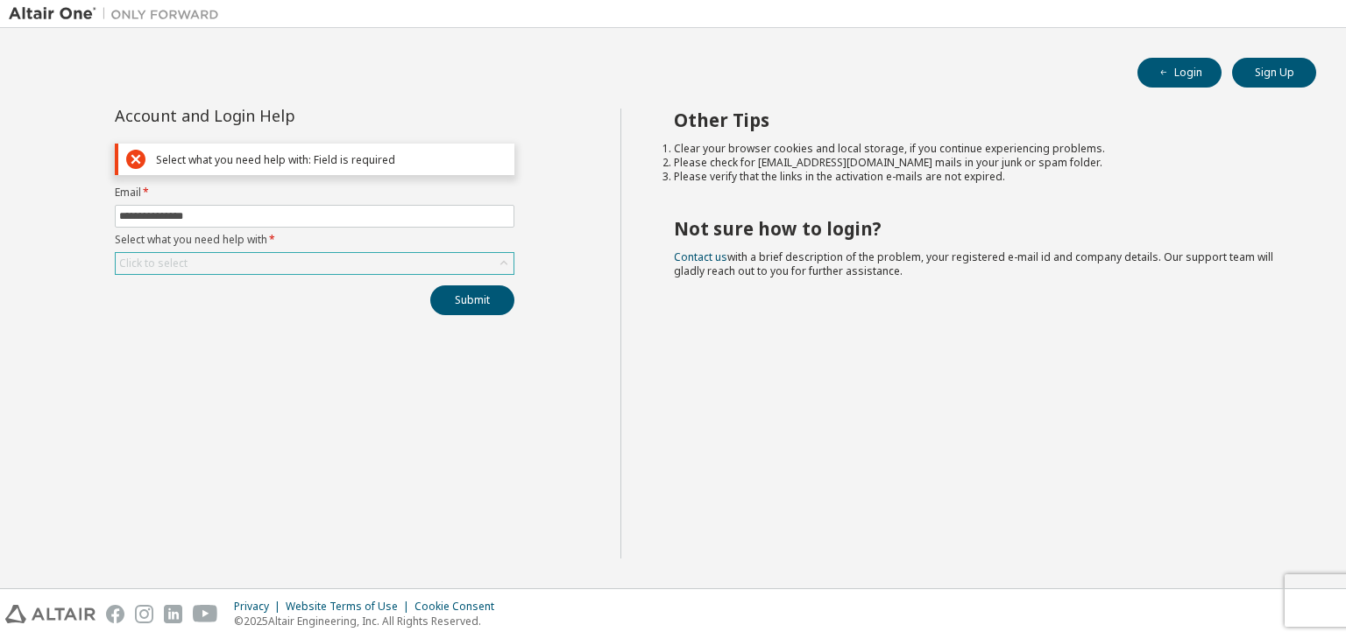
click at [217, 265] on div "Click to select" at bounding box center [315, 263] width 398 height 21
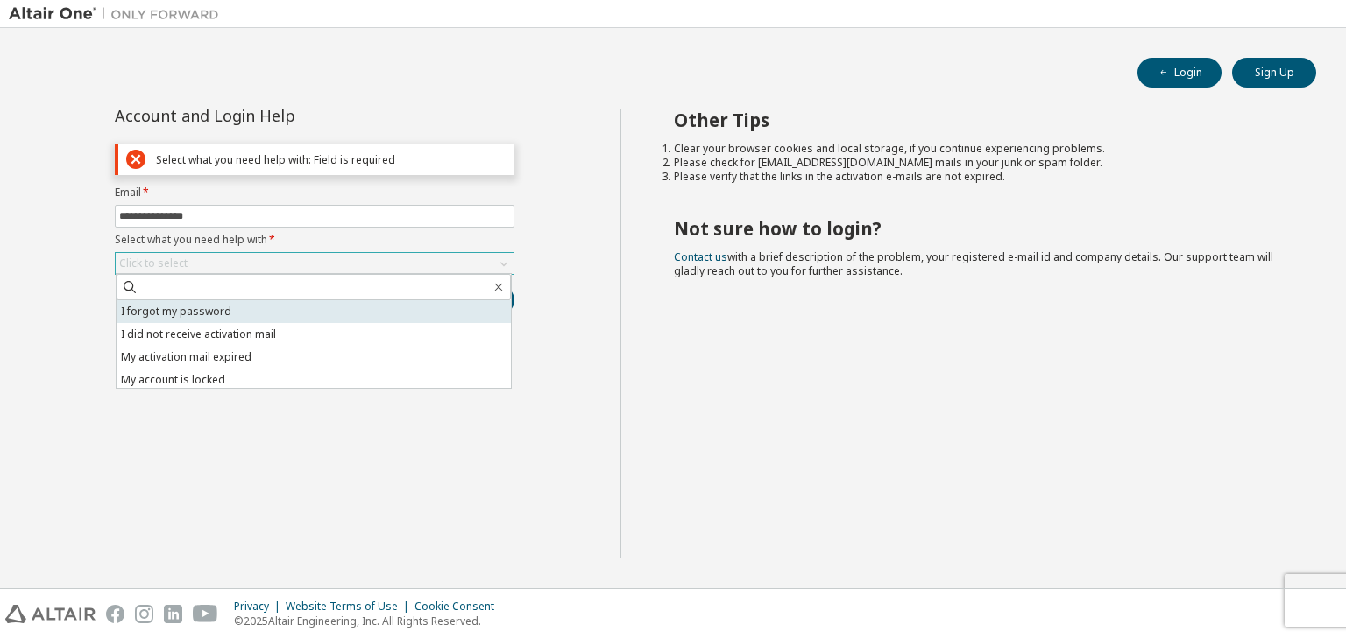
click at [232, 313] on li "I forgot my password" at bounding box center [314, 311] width 394 height 23
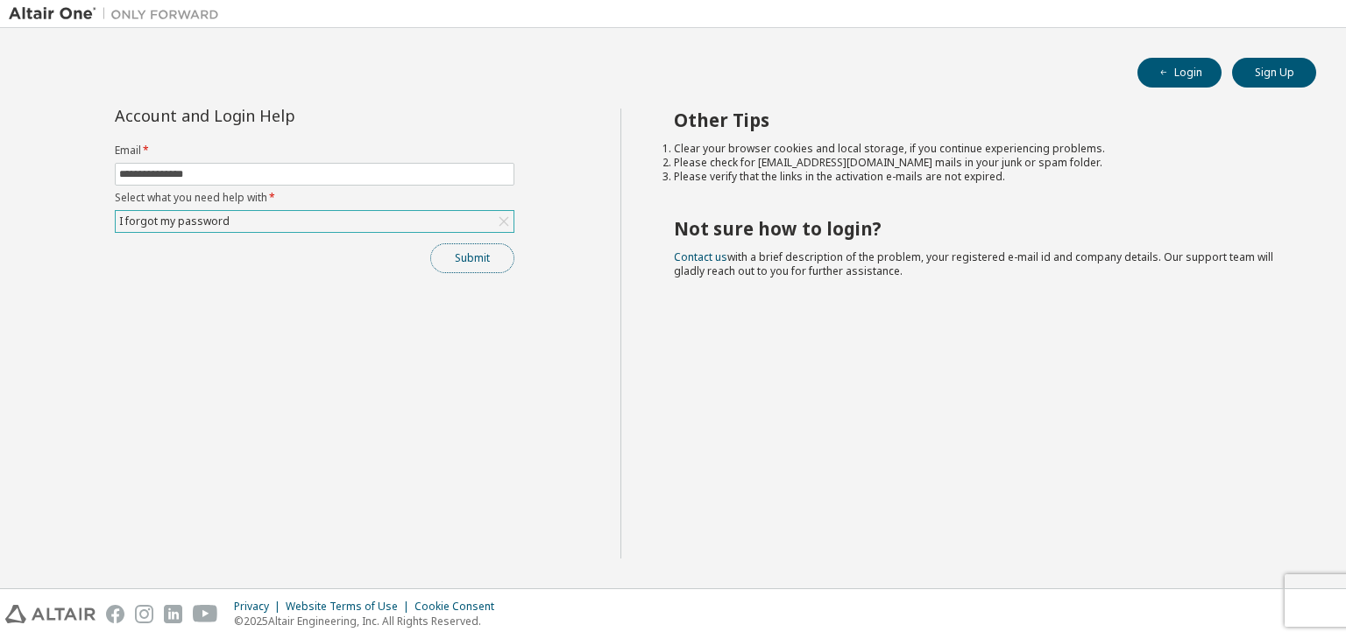
click at [473, 254] on button "Submit" at bounding box center [472, 259] width 84 height 30
click at [1332, 590] on div "Privacy Website Terms of Use Cookie Consent © 2025 Altair Engineering, Inc. All…" at bounding box center [673, 615] width 1346 height 50
click at [1345, 601] on div "Privacy Website Terms of Use Cookie Consent © 2025 Altair Engineering, Inc. All…" at bounding box center [673, 615] width 1346 height 50
click at [1303, 601] on icon "button" at bounding box center [1308, 603] width 11 height 11
click at [1307, 625] on div "Bad Request" at bounding box center [1200, 644] width 256 height 39
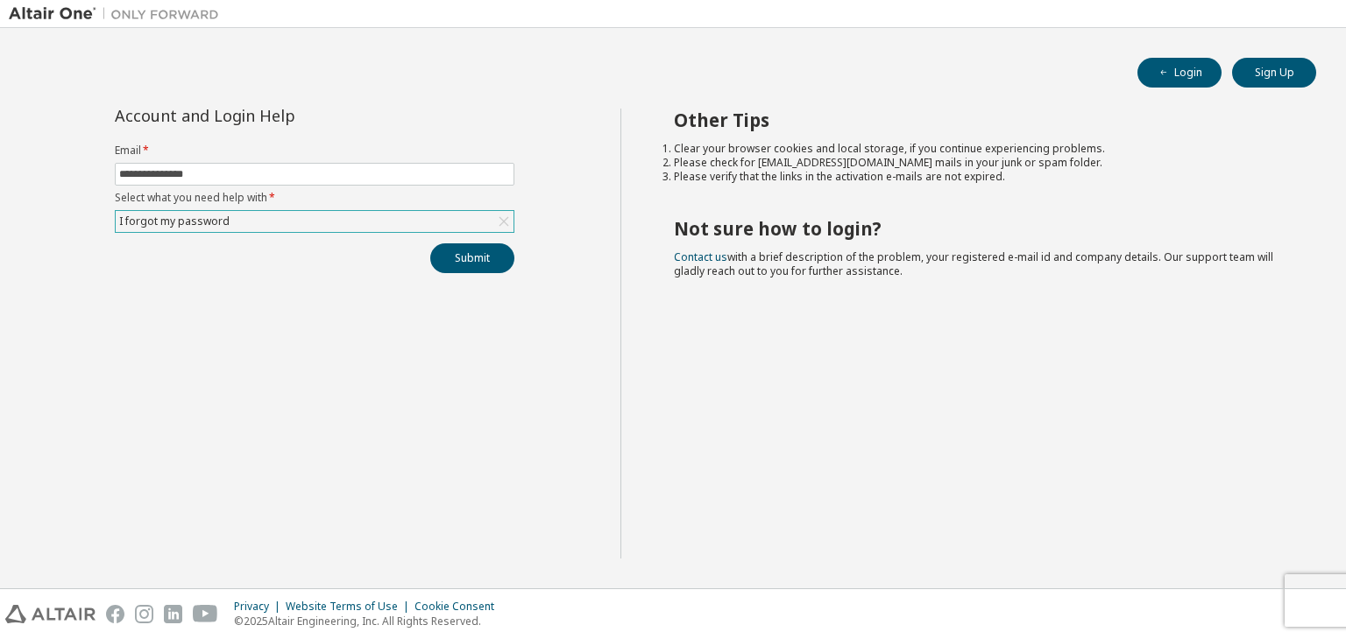
click at [1311, 600] on div "Privacy Website Terms of Use Cookie Consent © 2025 Altair Engineering, Inc. All…" at bounding box center [673, 615] width 1346 height 50
click at [386, 185] on form "Email * Select what you need help with * Click to select" at bounding box center [314, 188] width 399 height 89
click at [390, 181] on span at bounding box center [314, 174] width 399 height 23
click at [392, 175] on input "text" at bounding box center [314, 174] width 391 height 14
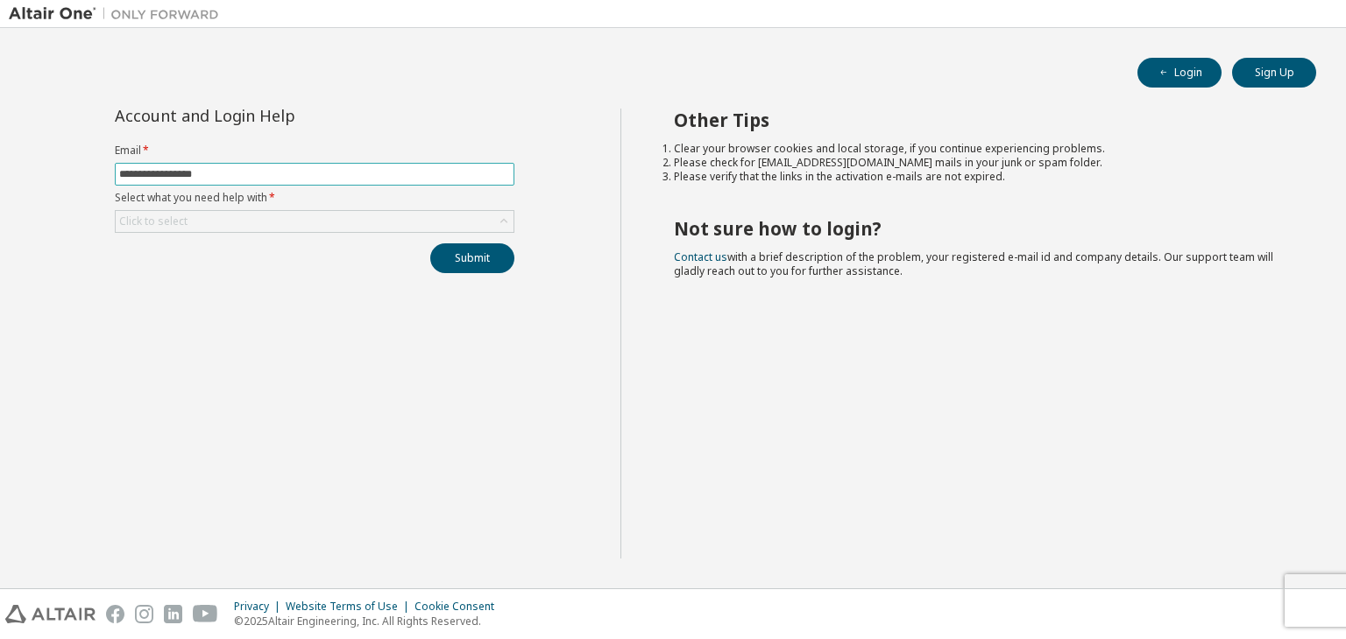
click at [165, 173] on input "**********" at bounding box center [314, 174] width 391 height 14
click at [232, 169] on input "**********" at bounding box center [314, 174] width 391 height 14
type input "**********"
click at [198, 219] on div "Click to select" at bounding box center [315, 221] width 398 height 21
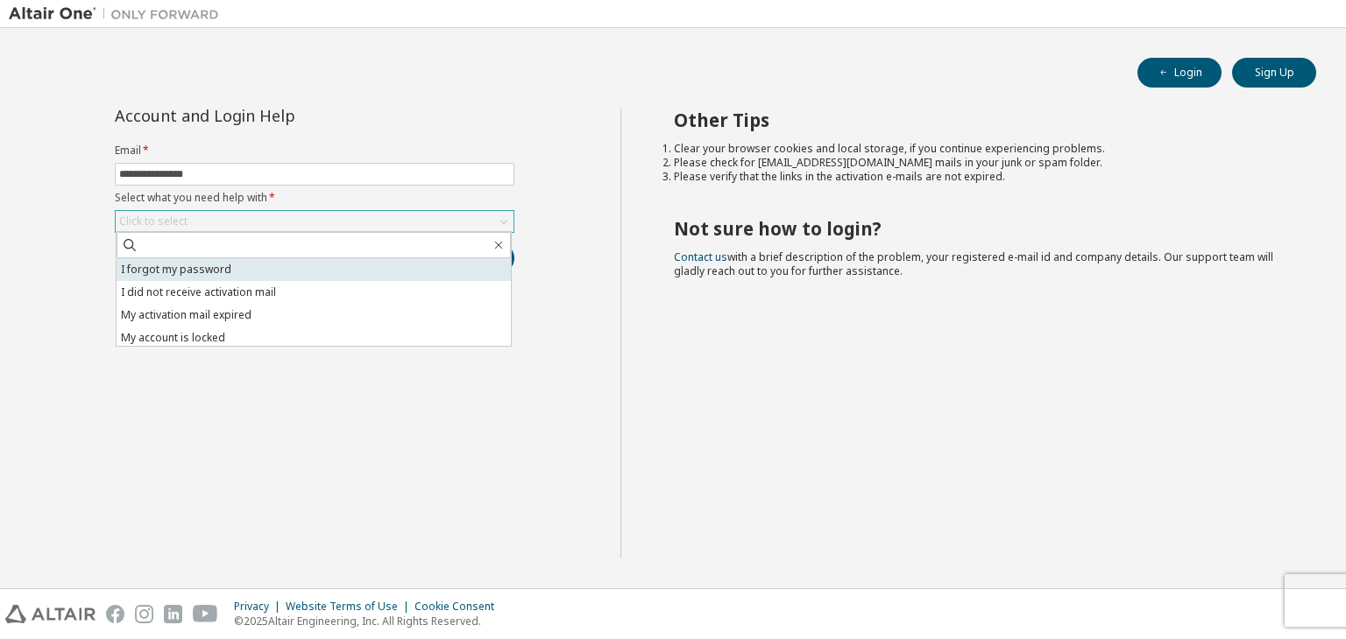
click at [188, 278] on li "I forgot my password" at bounding box center [314, 269] width 394 height 23
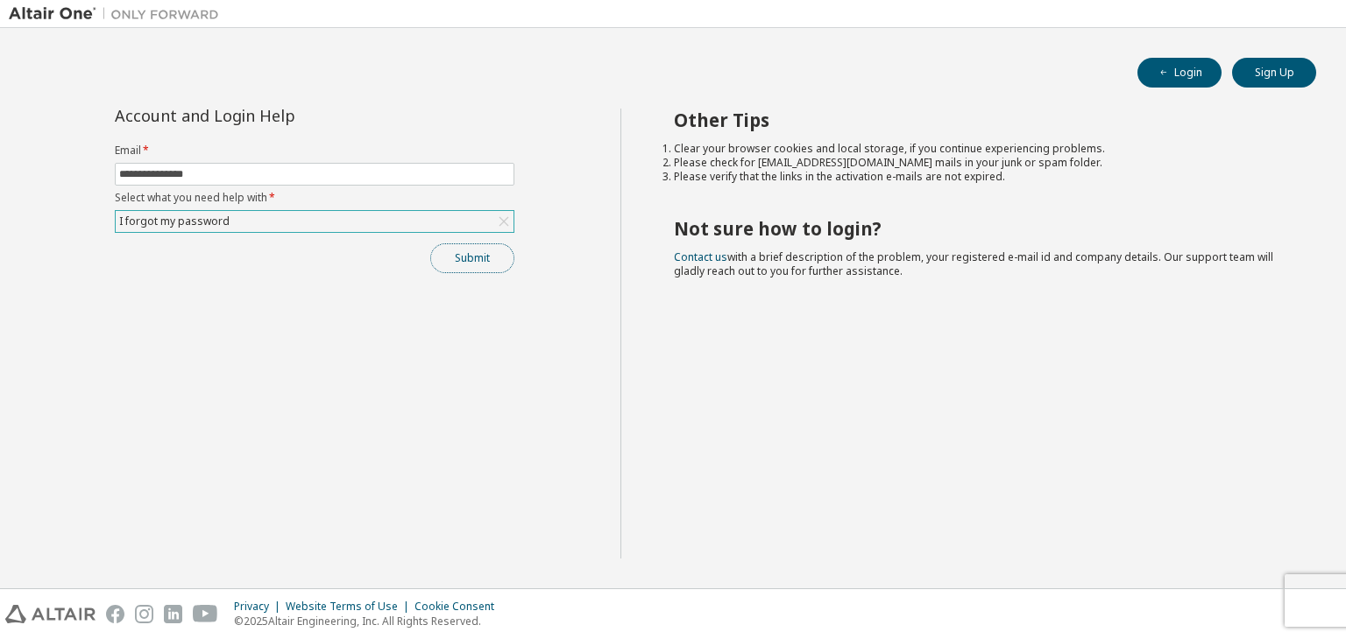
click at [449, 264] on button "Submit" at bounding box center [472, 259] width 84 height 30
